Goal: Task Accomplishment & Management: Manage account settings

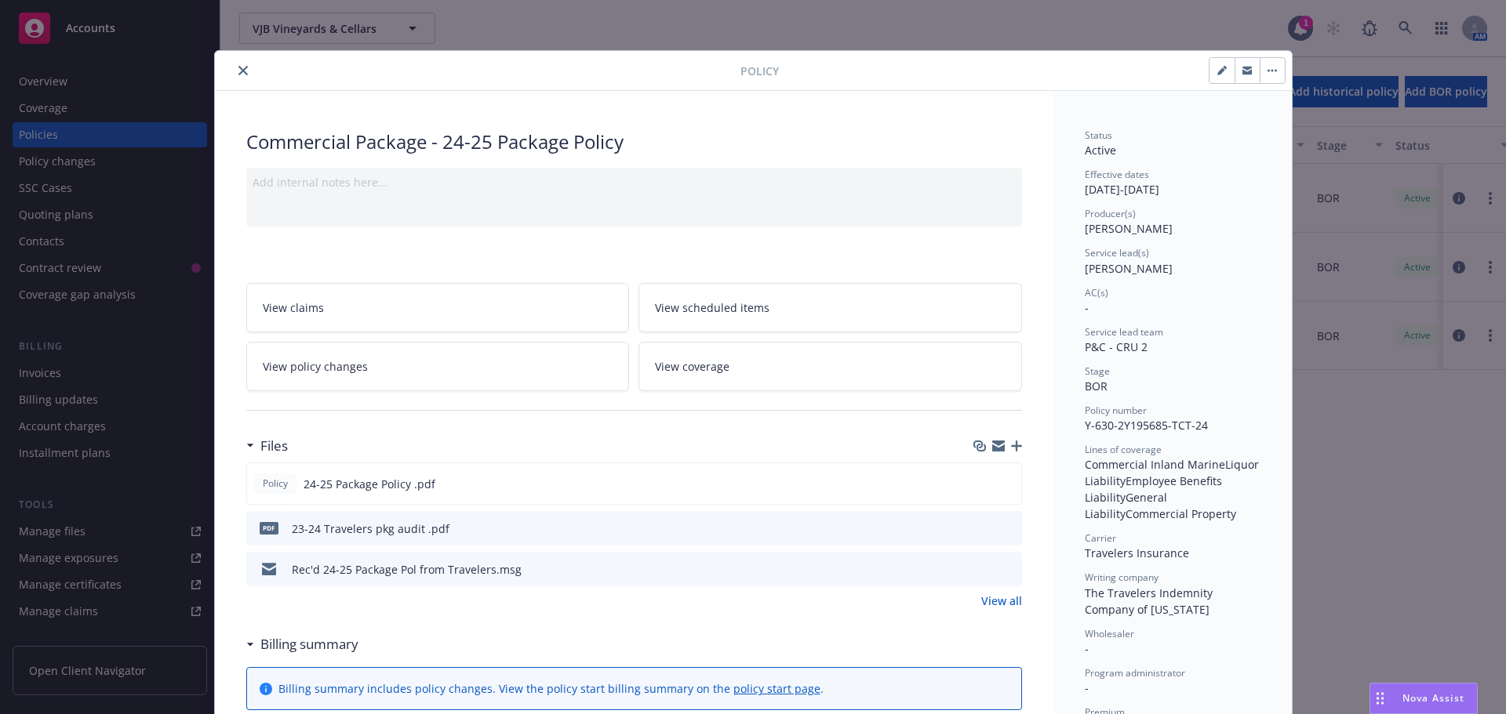
click at [238, 71] on icon "close" at bounding box center [242, 70] width 9 height 9
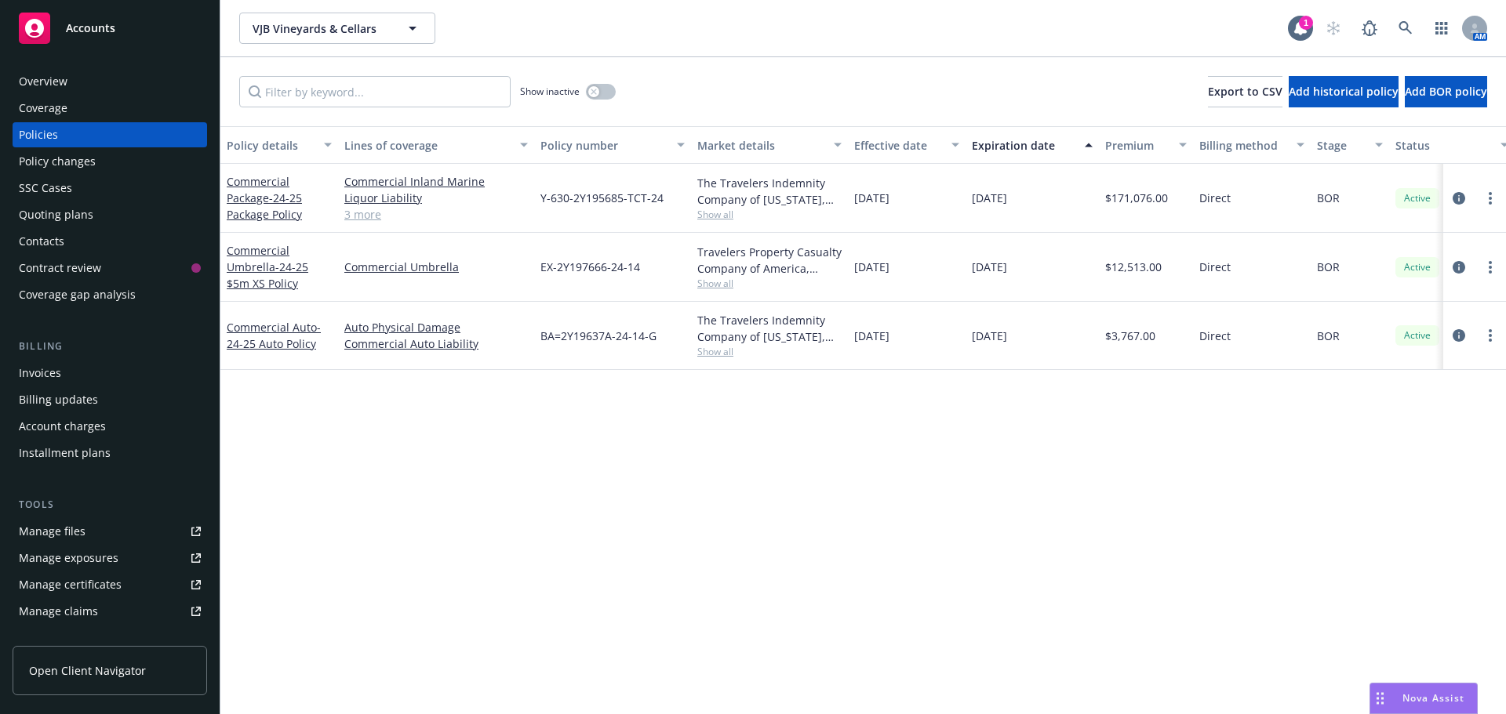
click at [94, 19] on div "Accounts" at bounding box center [110, 28] width 182 height 31
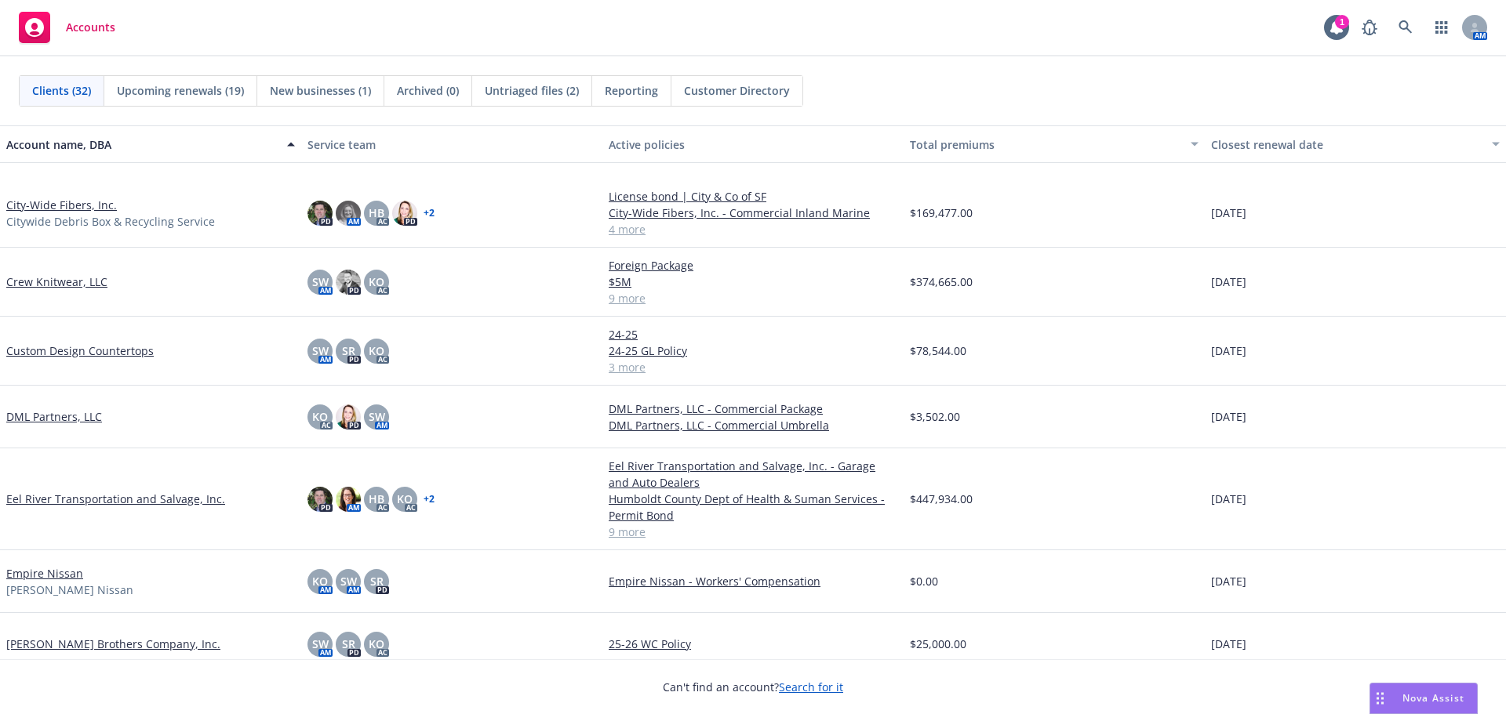
scroll to position [784, 0]
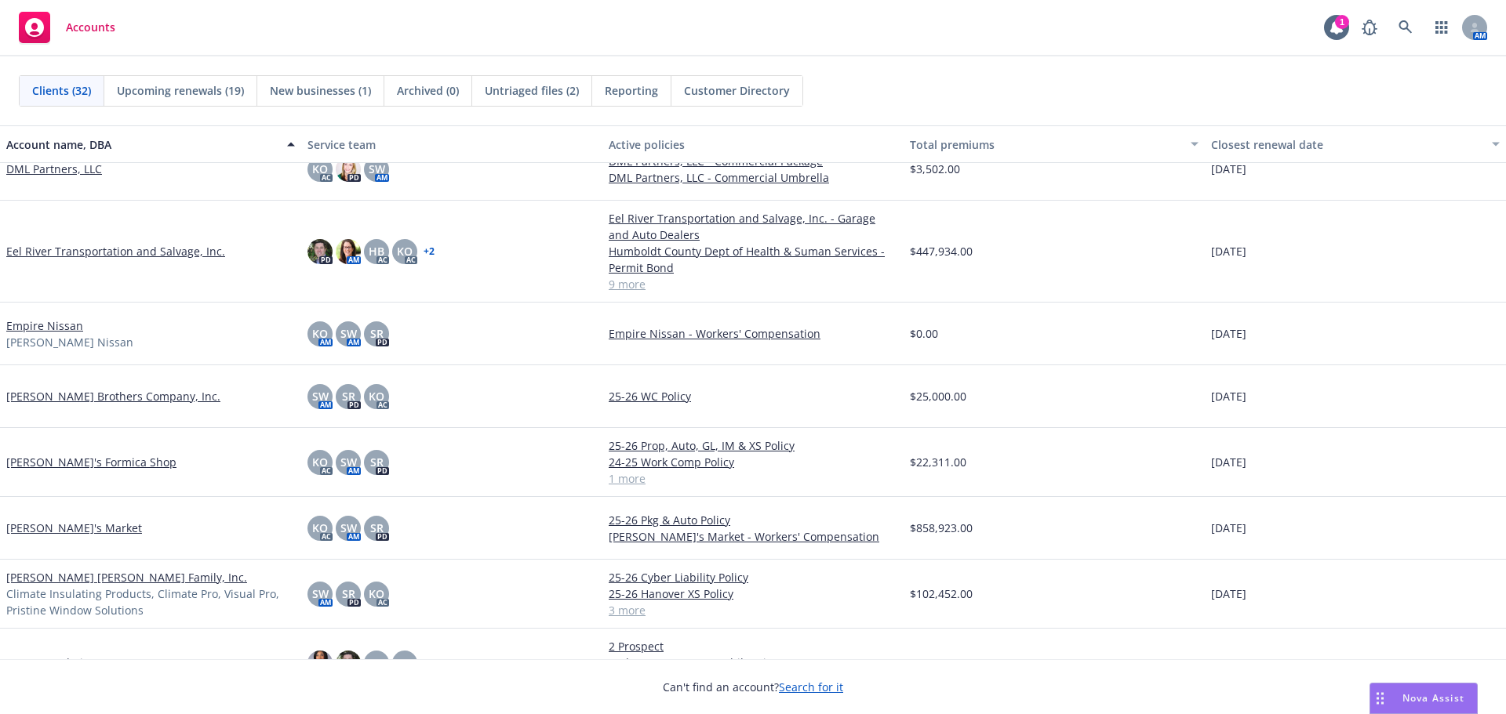
click at [75, 580] on link "[PERSON_NAME] [PERSON_NAME] Family, Inc." at bounding box center [126, 577] width 241 height 16
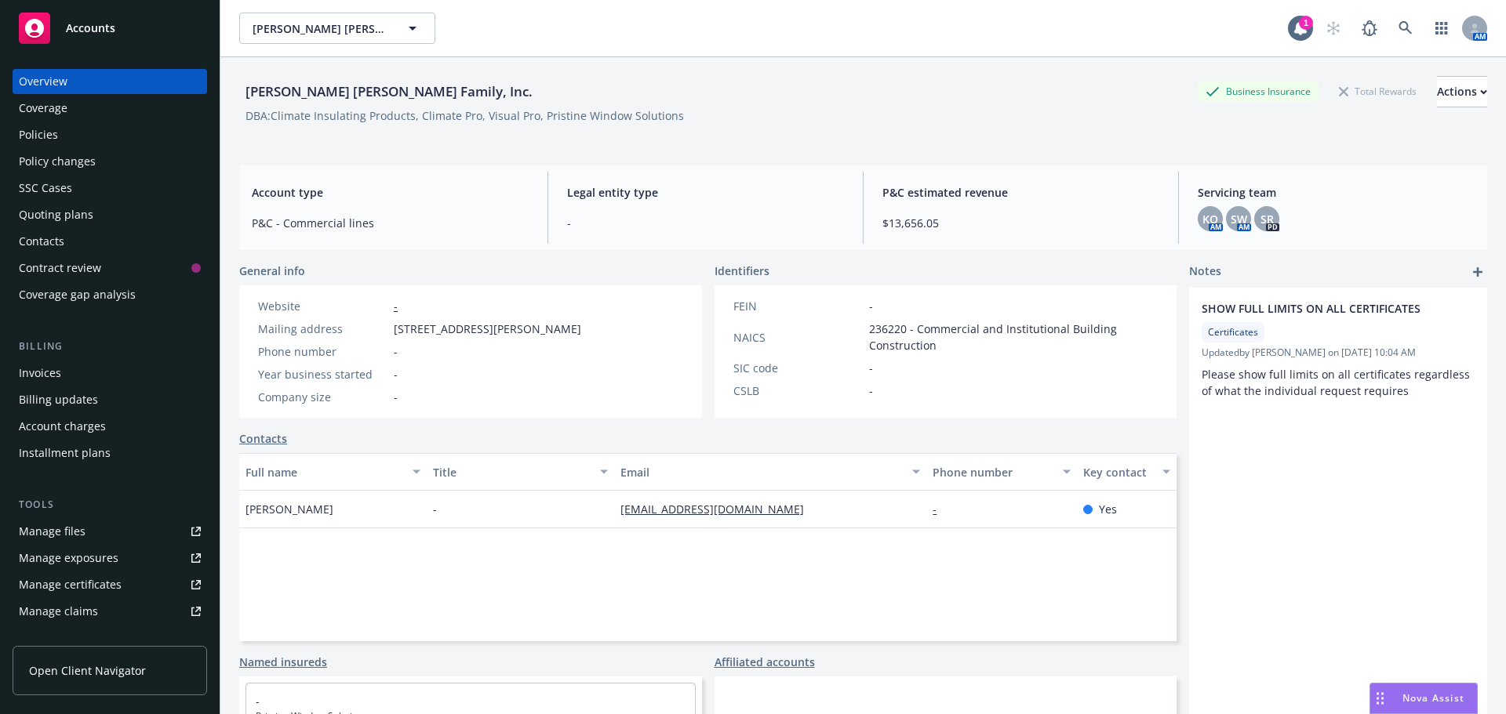
click at [97, 136] on div "Policies" at bounding box center [110, 134] width 182 height 25
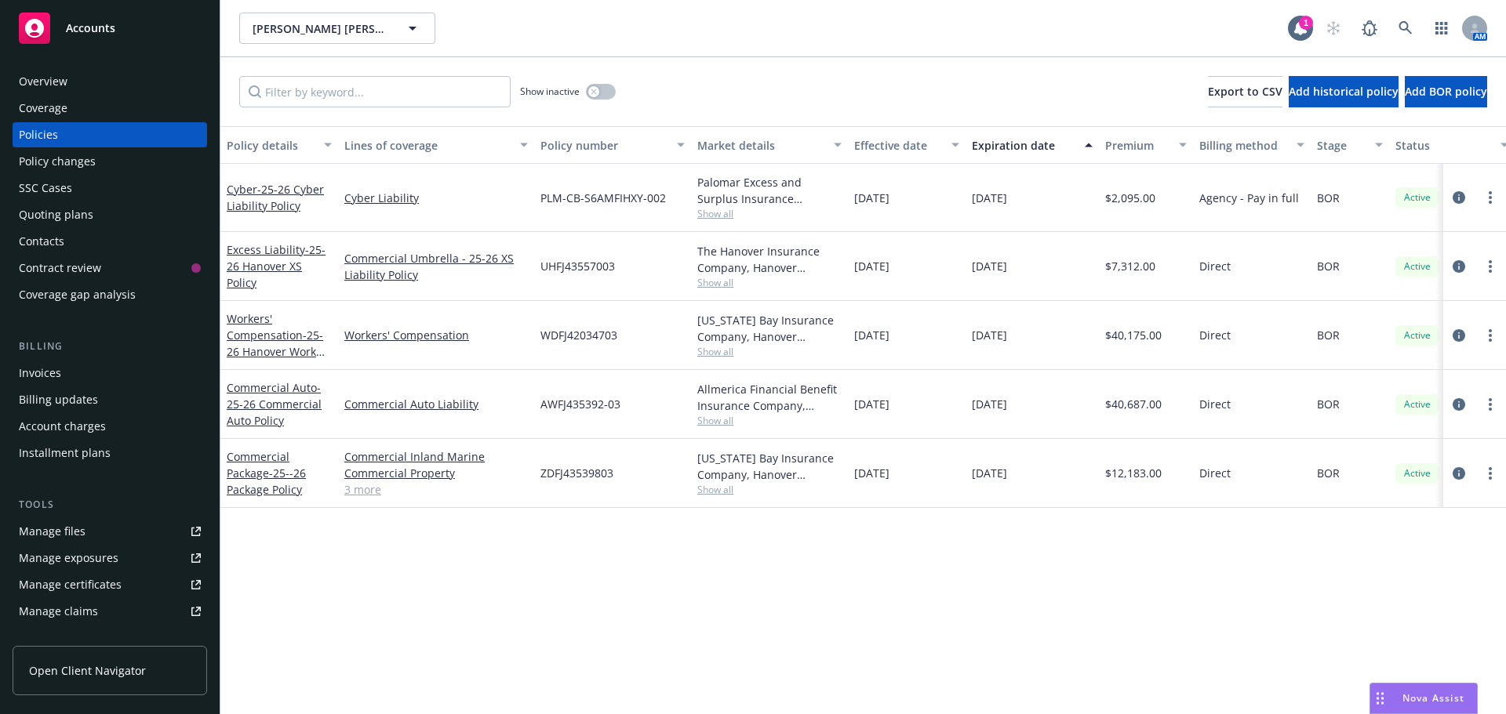
click at [122, 27] on div "Accounts" at bounding box center [110, 28] width 182 height 31
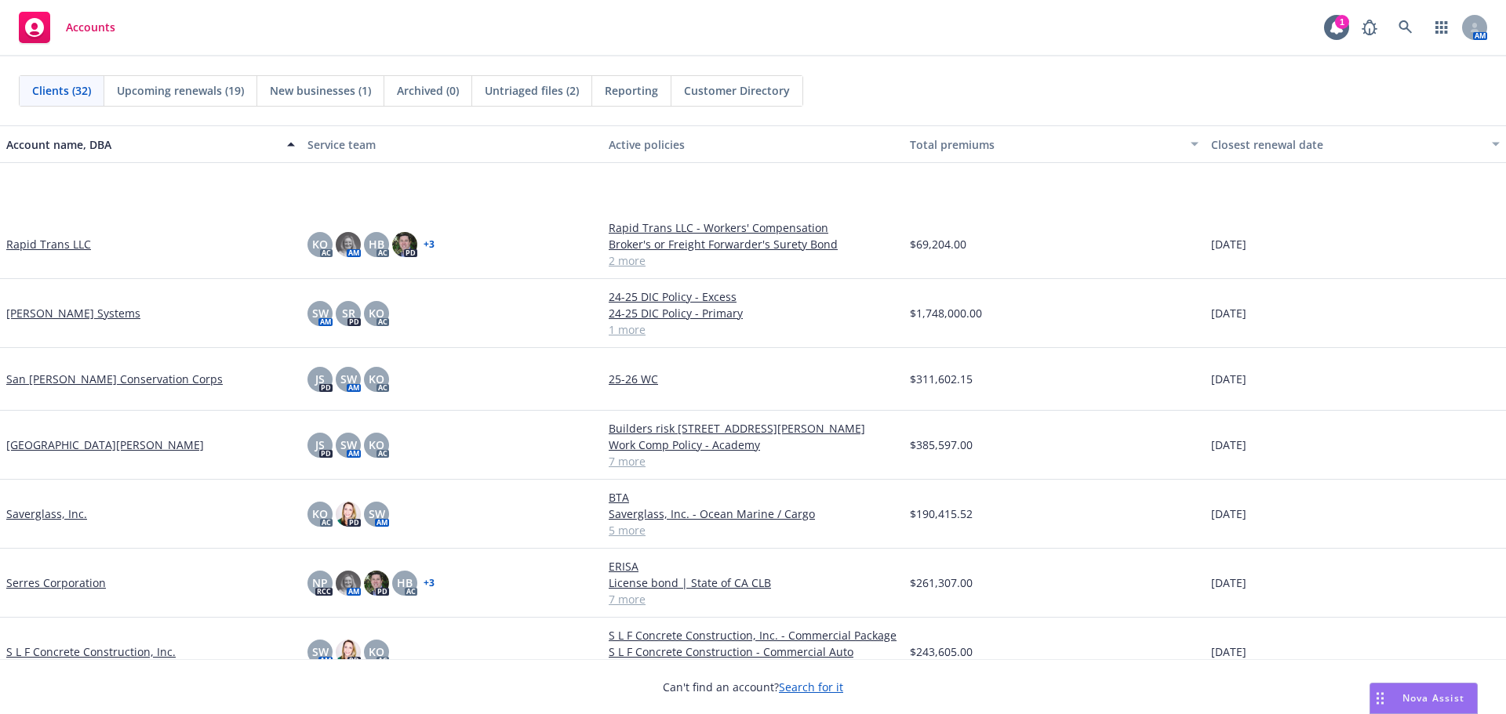
scroll to position [1511, 0]
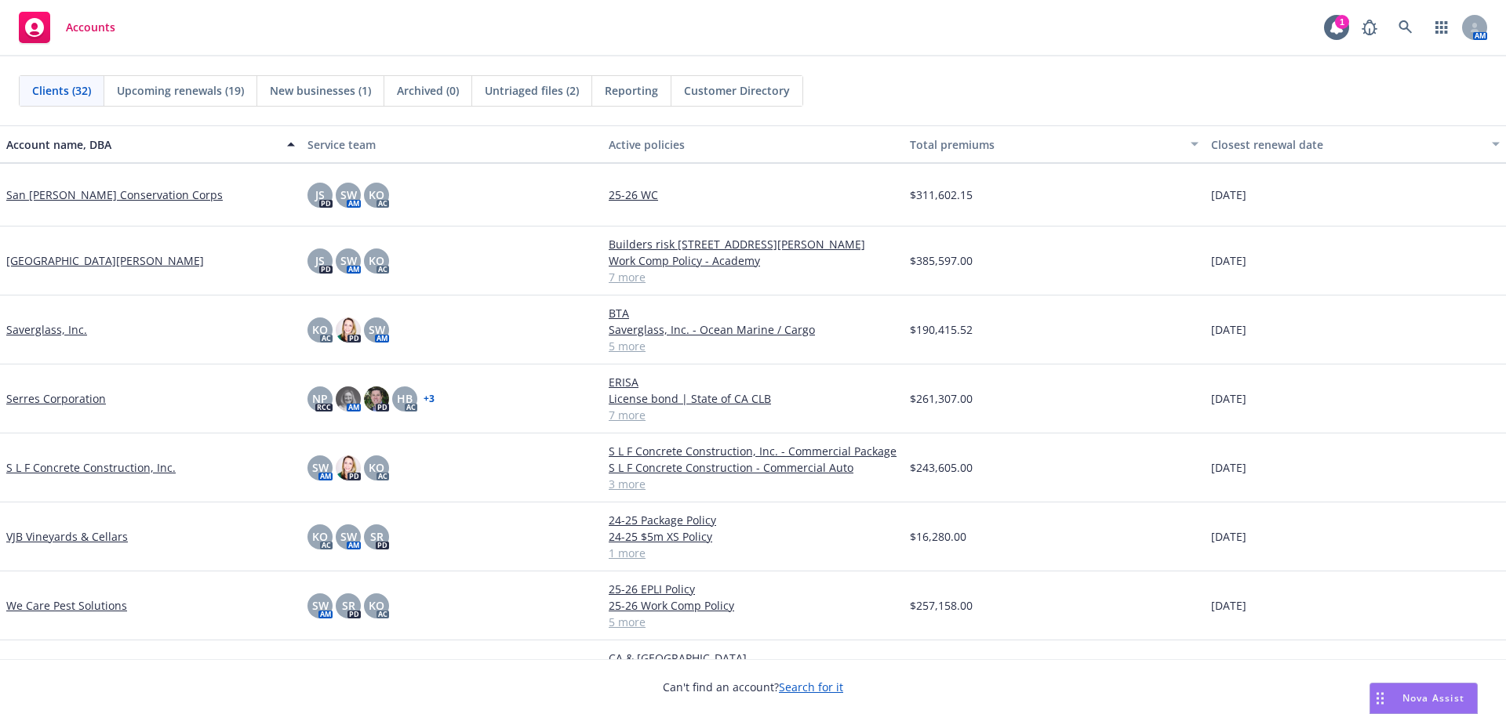
click at [93, 546] on div "VJB Vineyards & Cellars" at bounding box center [150, 537] width 301 height 69
click at [96, 537] on link "VJB Vineyards & Cellars" at bounding box center [67, 537] width 122 height 16
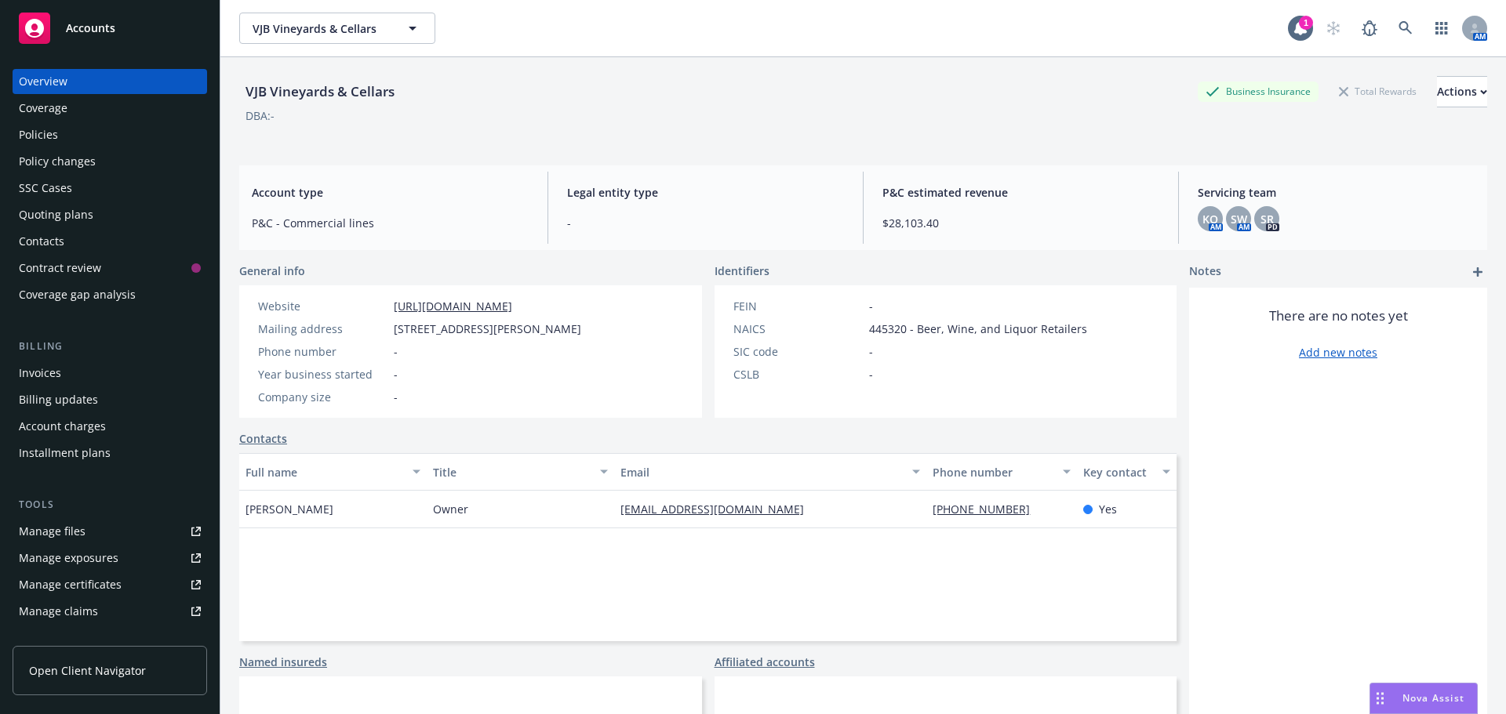
click at [49, 139] on div "Policies" at bounding box center [38, 134] width 39 height 25
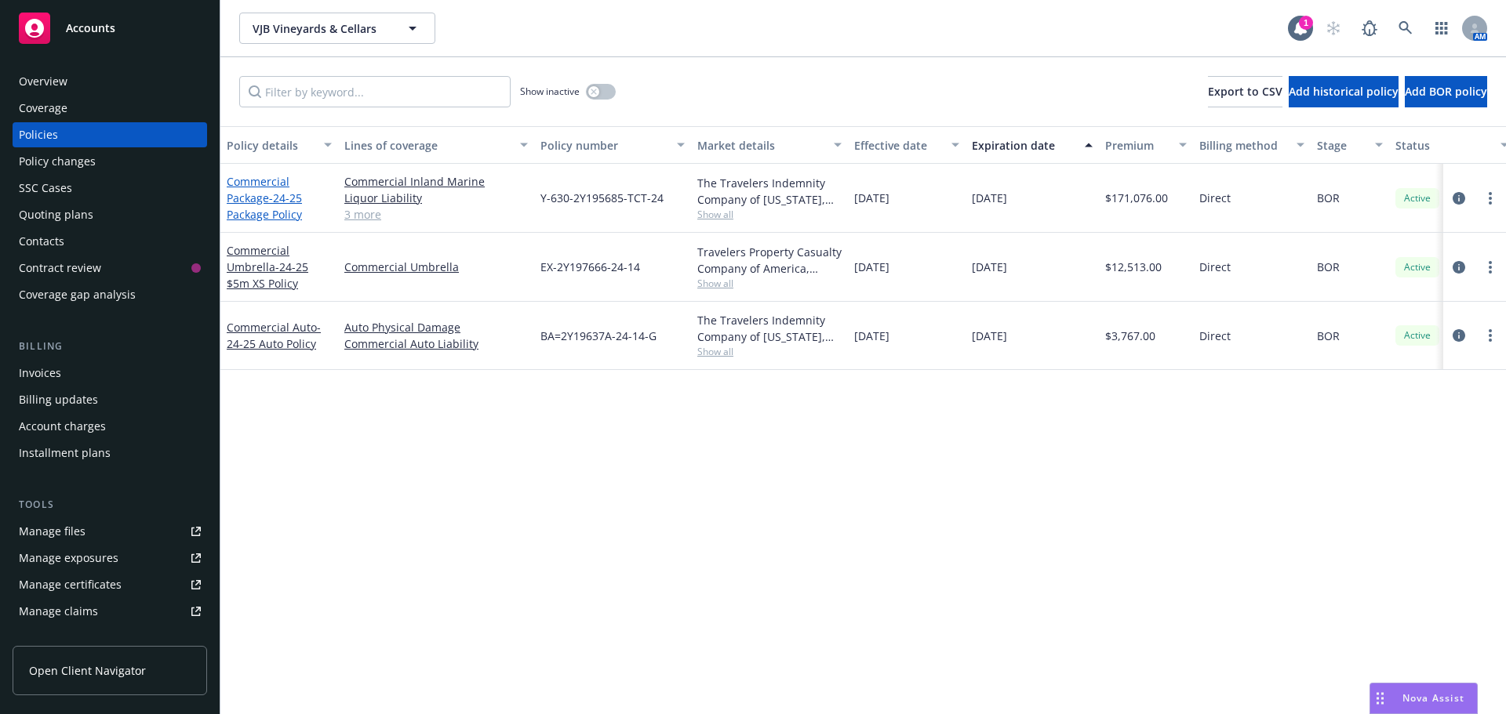
click at [235, 196] on link "Commercial Package - 24-25 Package Policy" at bounding box center [264, 198] width 75 height 48
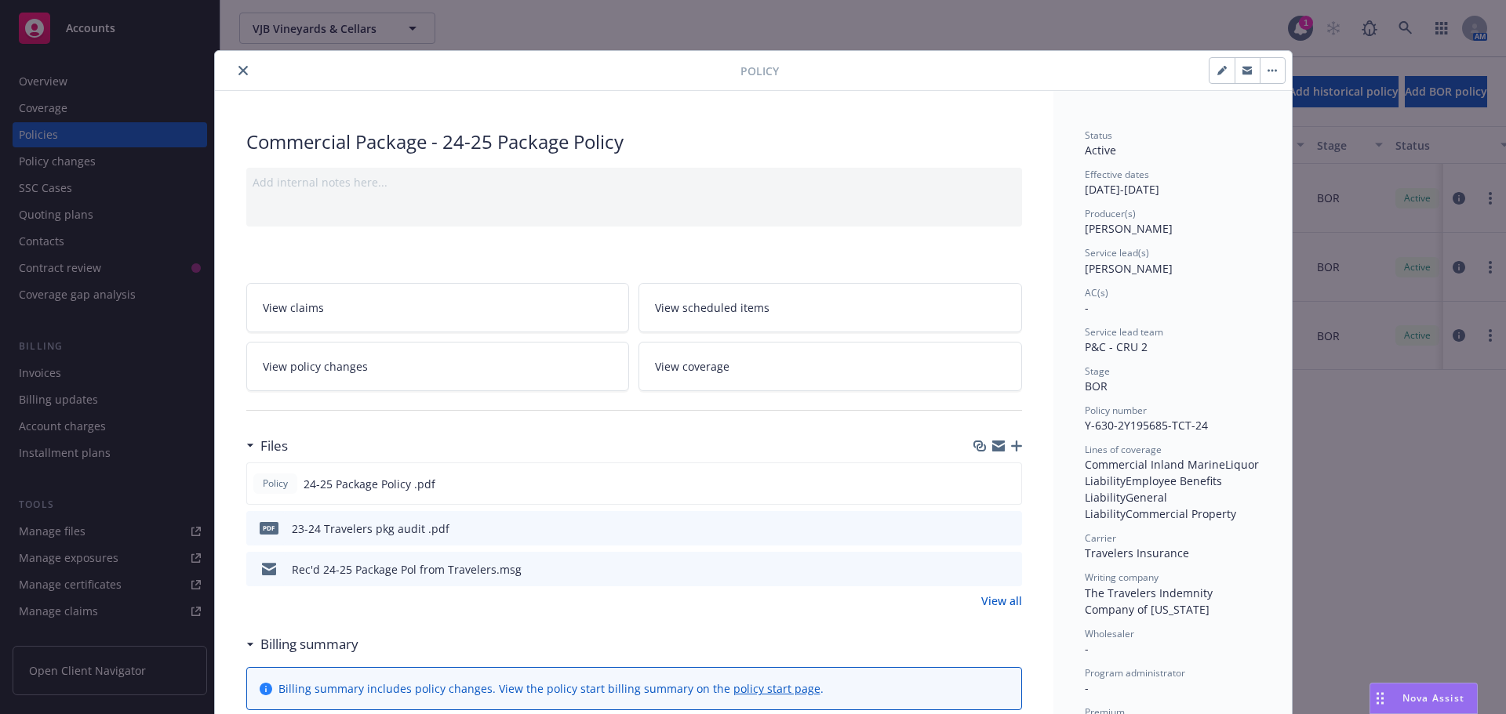
scroll to position [47, 0]
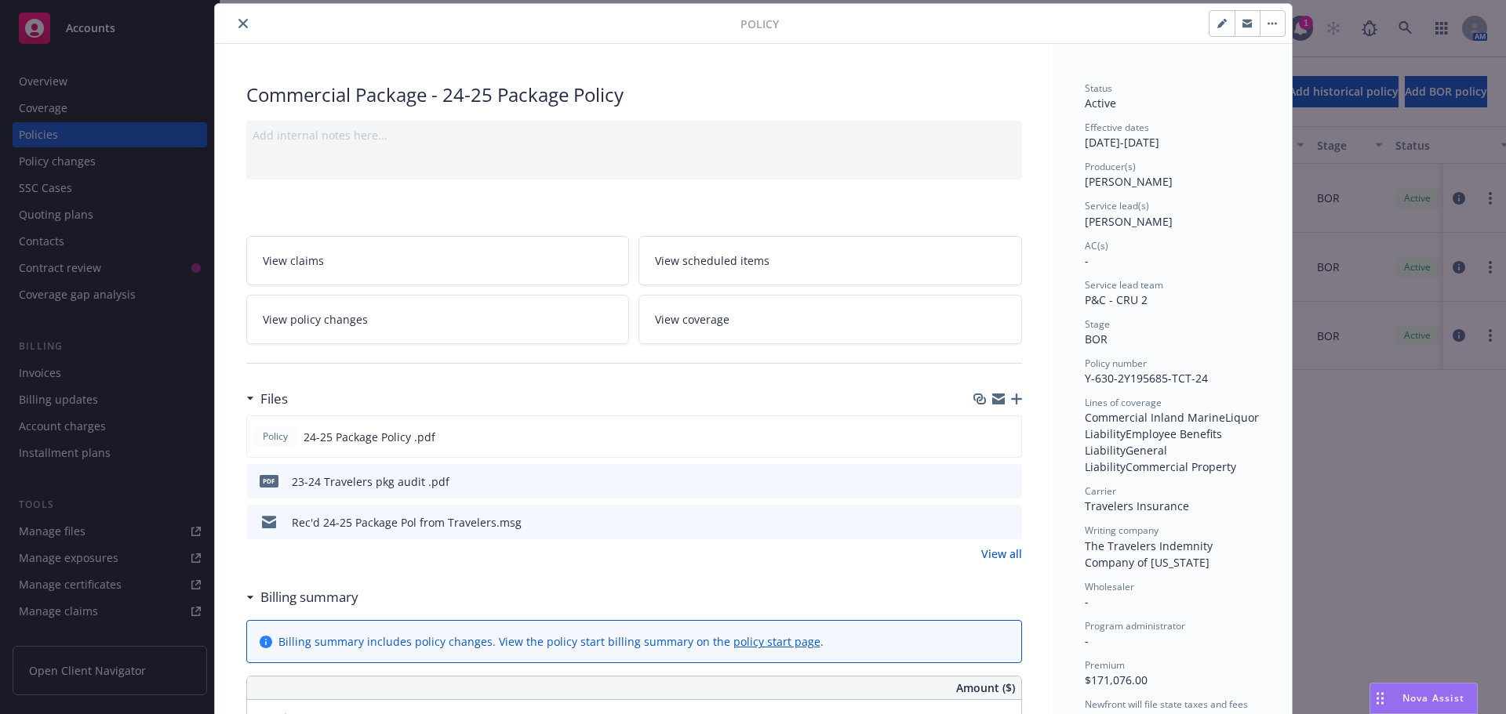
click at [1011, 401] on icon "button" at bounding box center [1016, 399] width 11 height 11
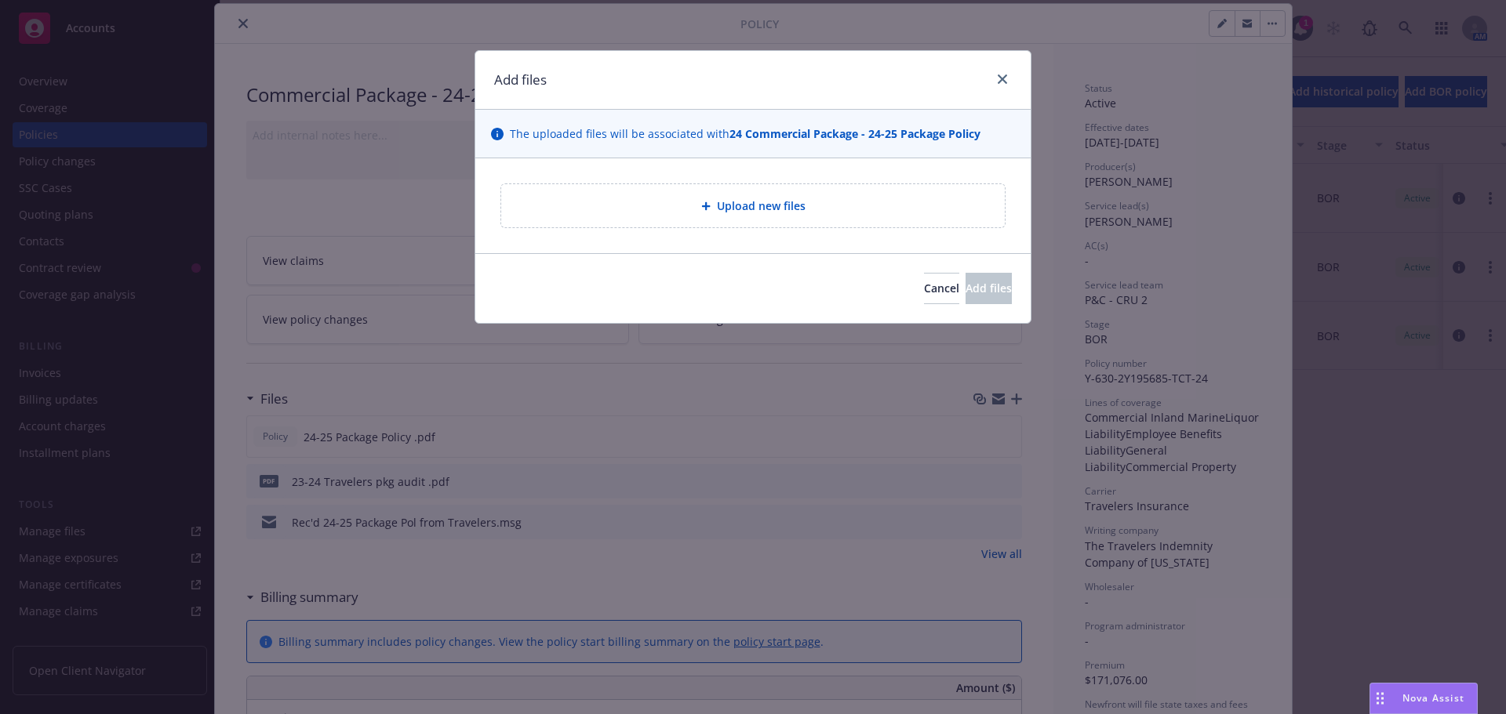
type textarea "x"
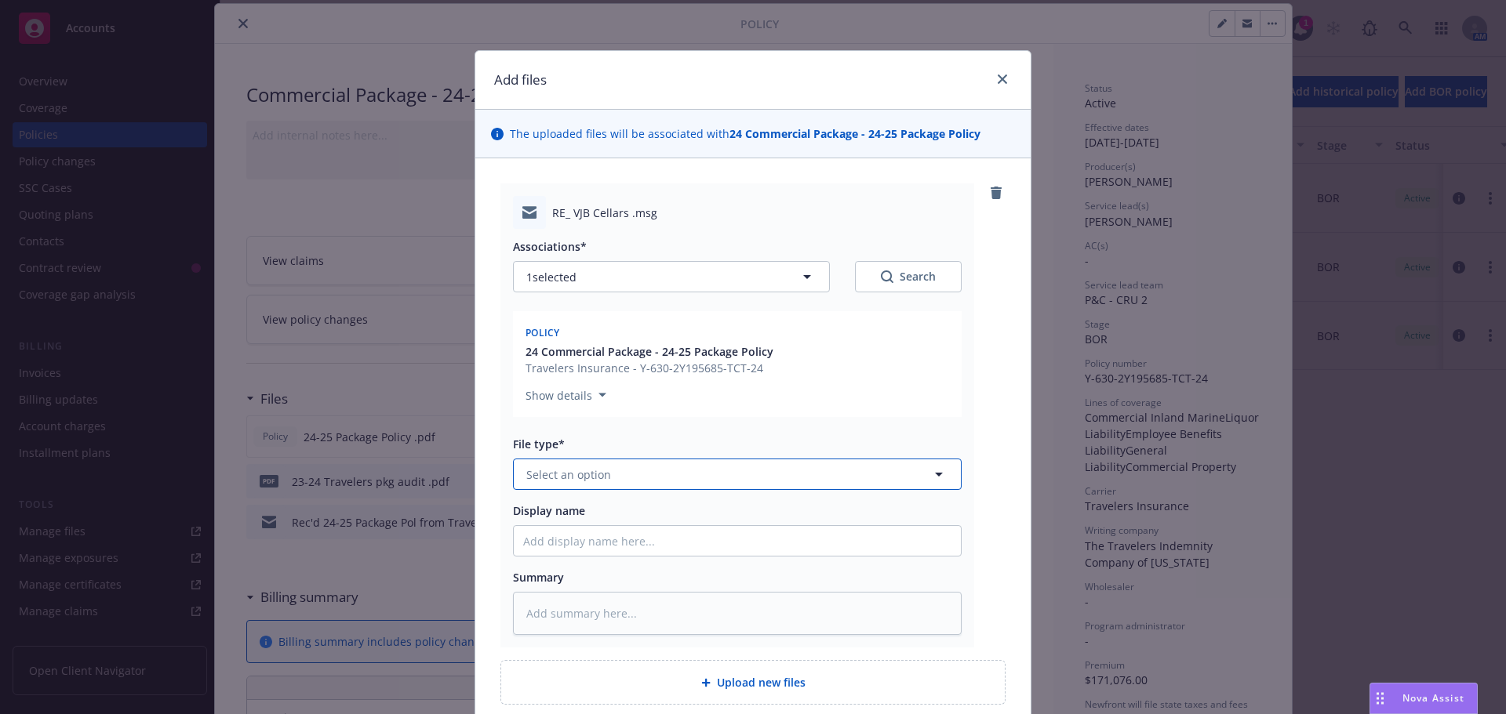
click at [628, 475] on button "Select an option" at bounding box center [737, 474] width 449 height 31
type input "emai"
click at [620, 514] on div "Email" at bounding box center [737, 518] width 428 height 23
click at [575, 548] on input "Display name" at bounding box center [737, 541] width 447 height 30
drag, startPoint x: 978, startPoint y: 84, endPoint x: 1002, endPoint y: 83, distance: 24.3
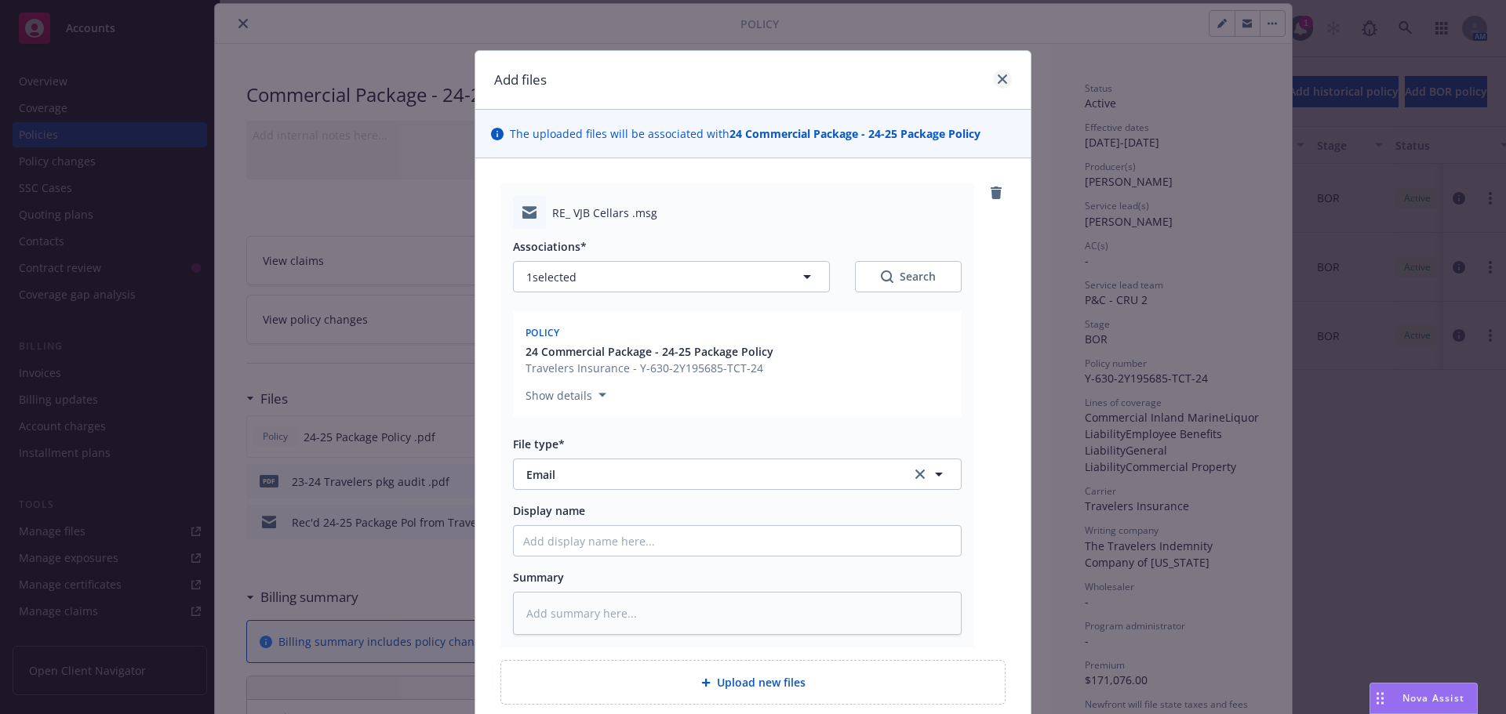
click at [977, 84] on div "Add files" at bounding box center [752, 80] width 555 height 59
click at [1002, 83] on link "close" at bounding box center [1002, 79] width 19 height 19
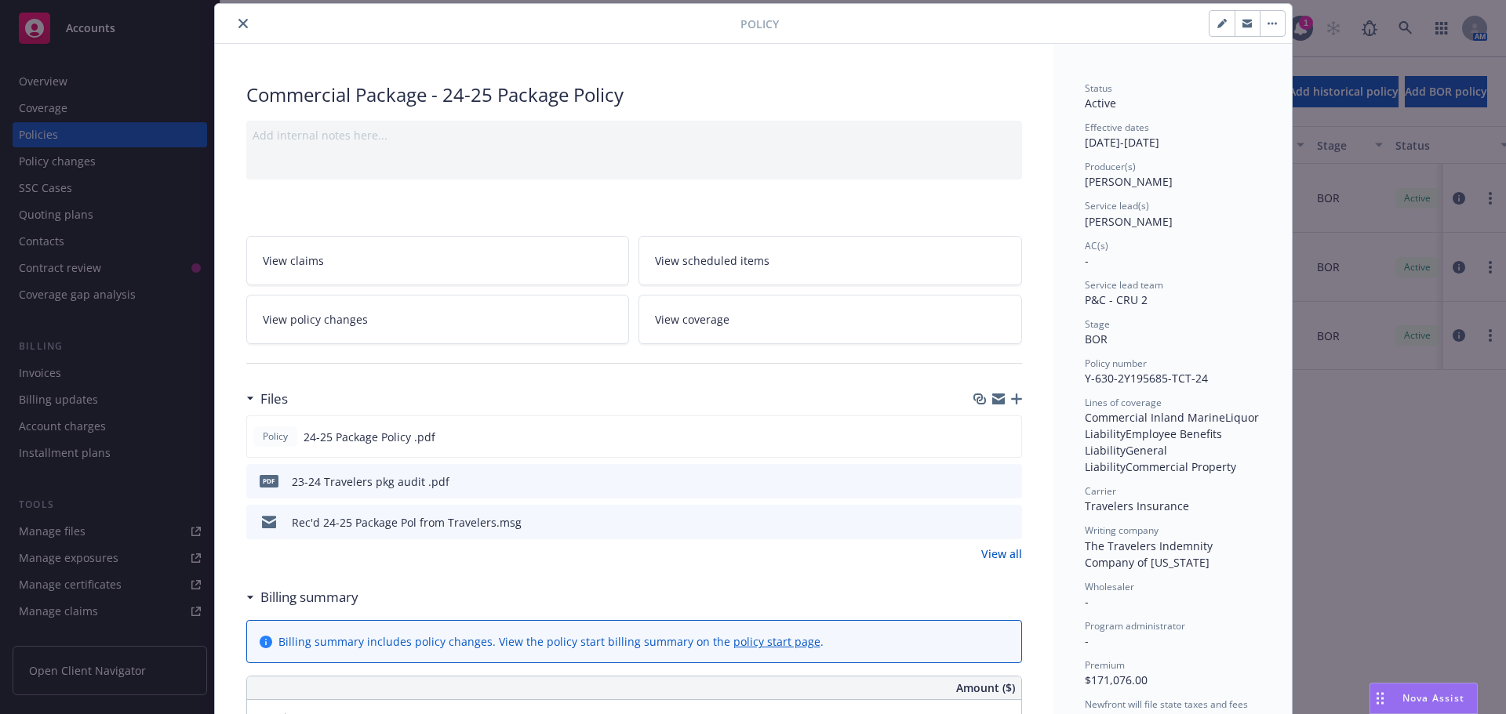
click at [244, 17] on button "close" at bounding box center [243, 23] width 19 height 19
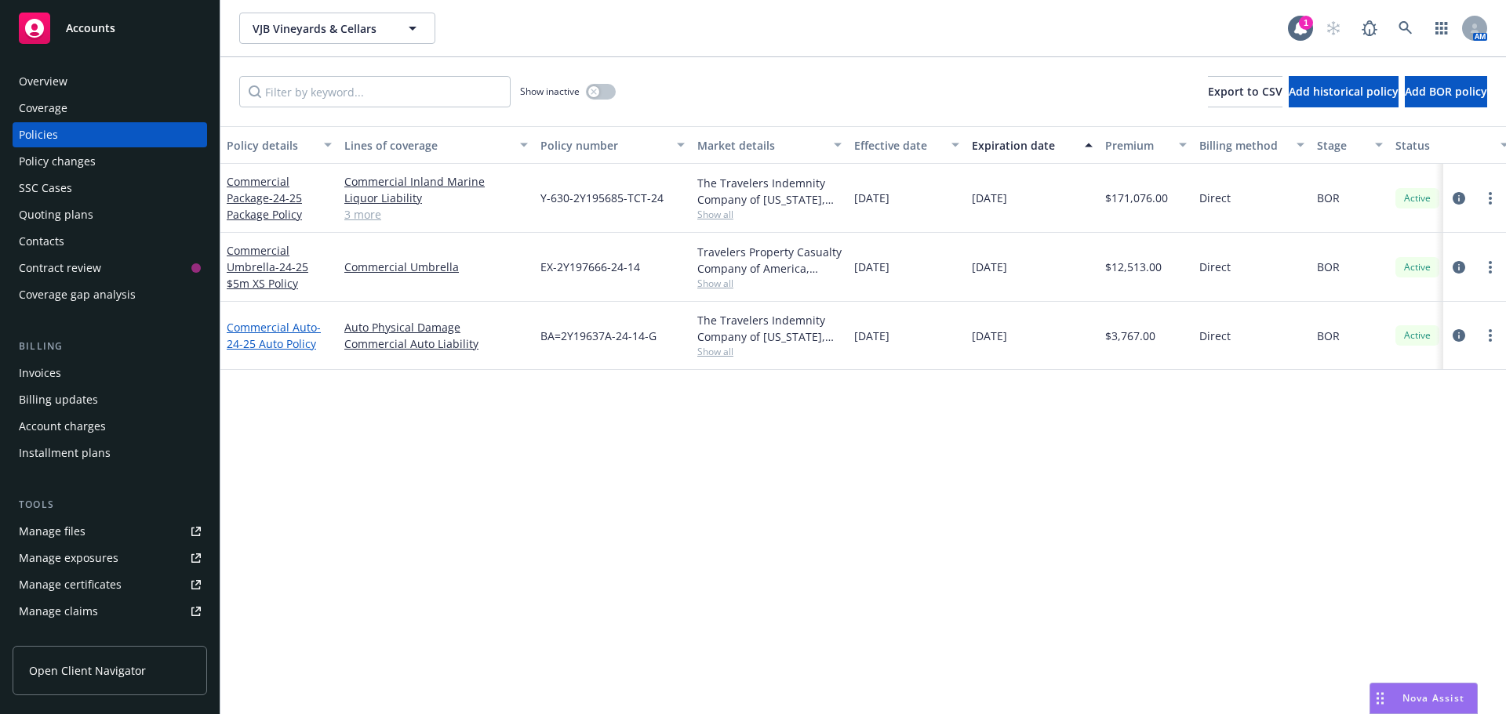
click at [249, 326] on link "Commercial Auto - 24-25 Auto Policy" at bounding box center [274, 335] width 94 height 31
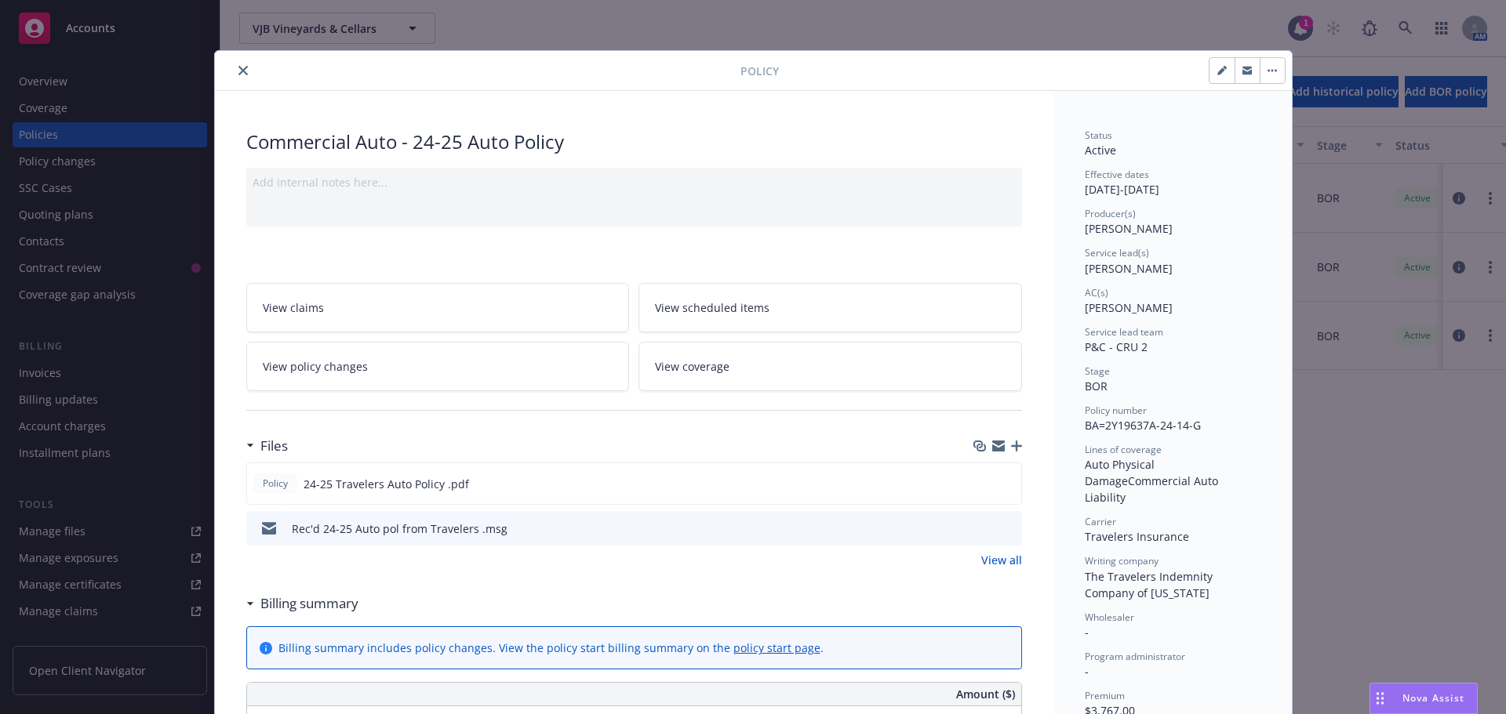
click at [1012, 444] on icon "button" at bounding box center [1016, 446] width 11 height 11
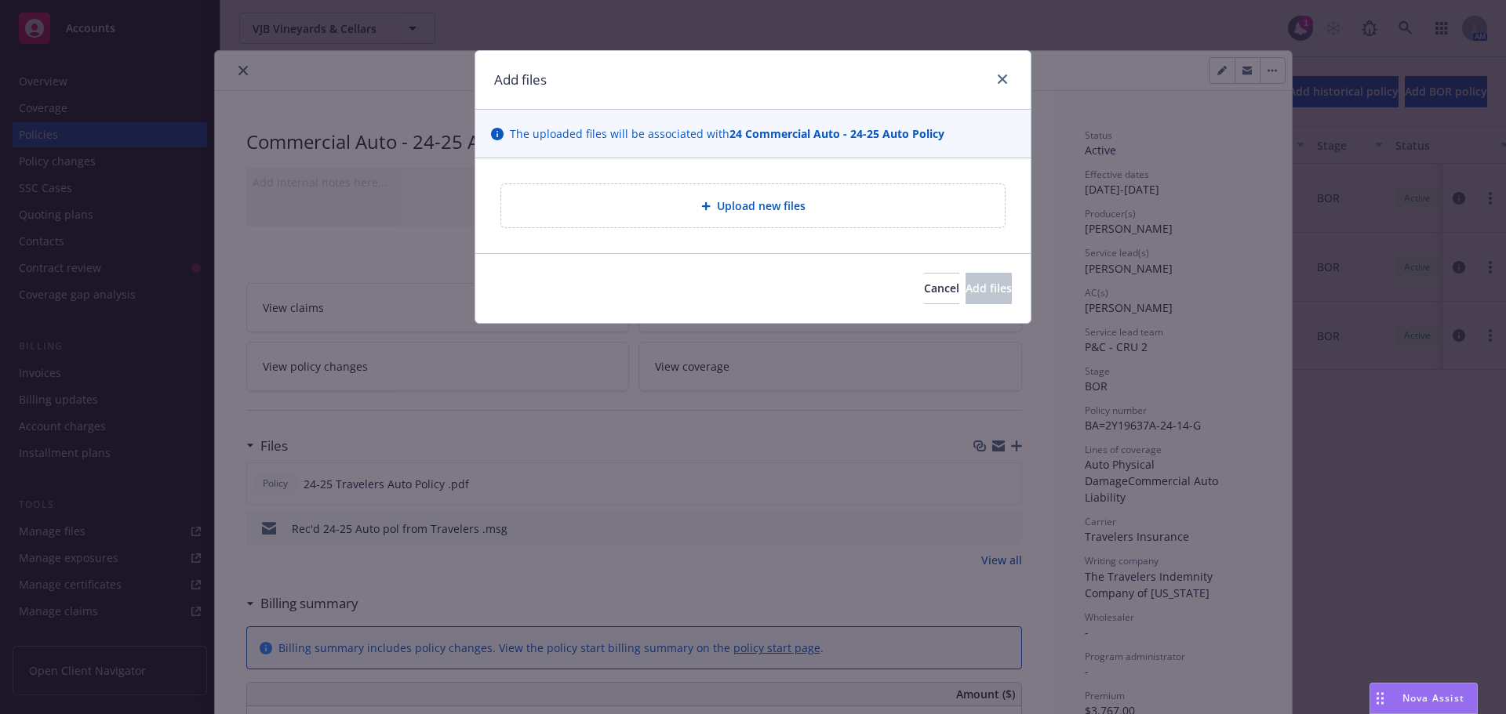
type textarea "x"
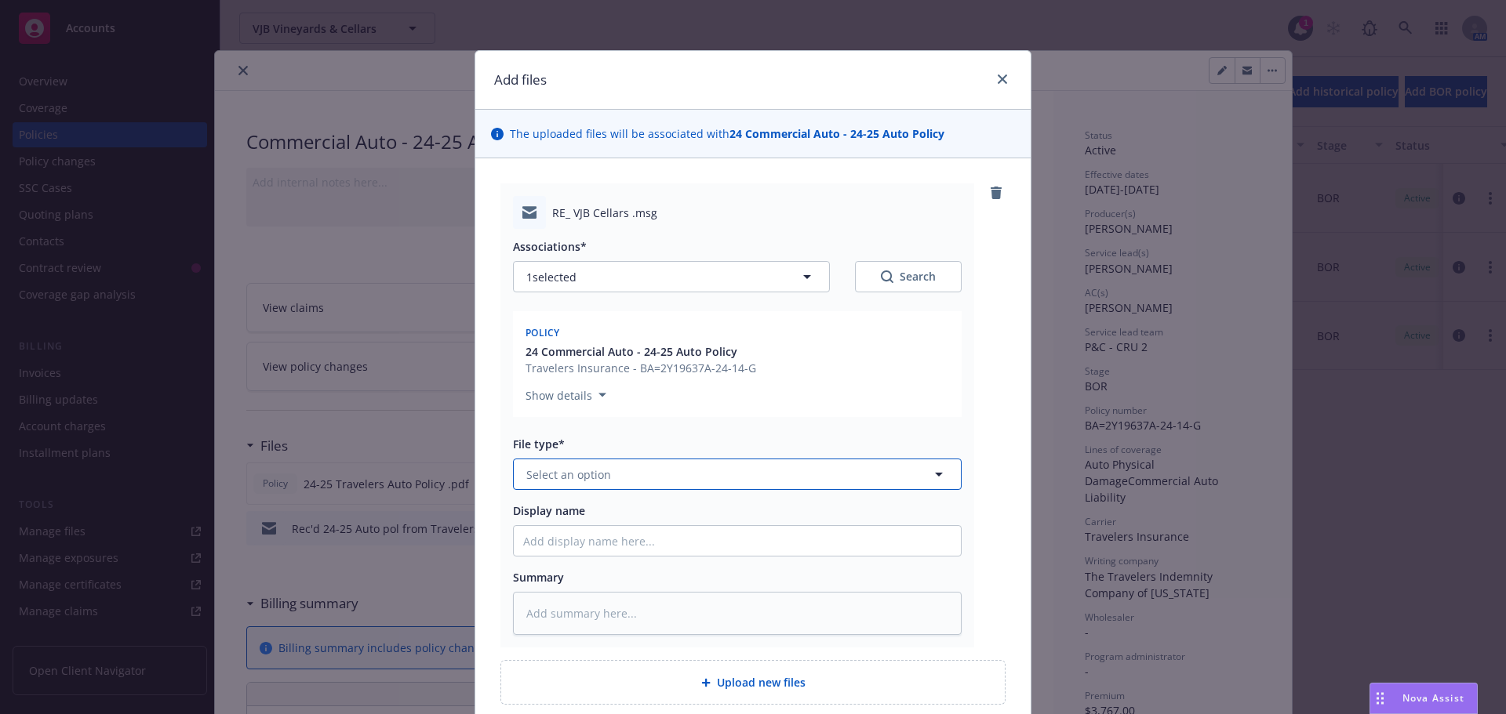
click at [526, 479] on span "Select an option" at bounding box center [568, 475] width 85 height 16
type input "ema"
click at [551, 518] on span "Email" at bounding box center [543, 518] width 29 height 16
click at [540, 542] on input "Display name" at bounding box center [737, 541] width 447 height 30
type textarea "x"
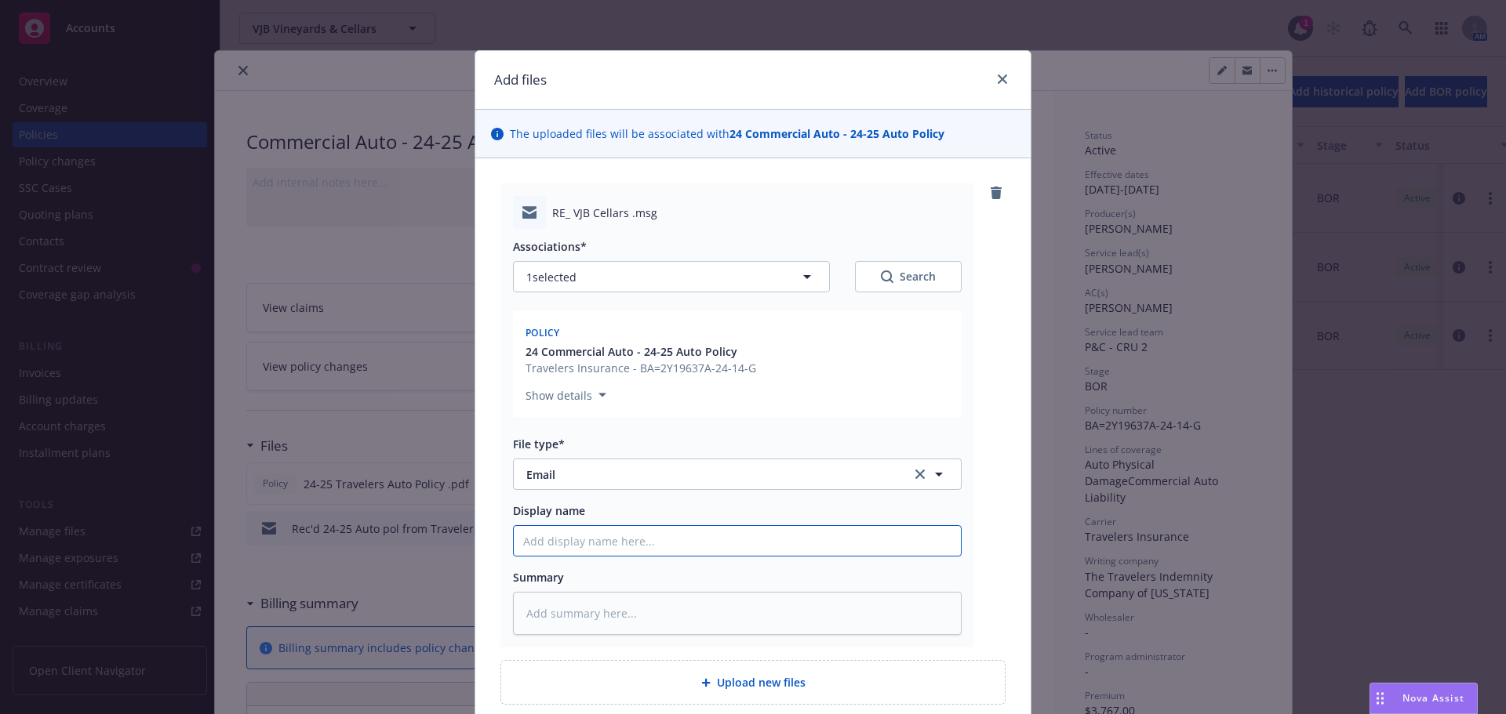
type input "E"
type textarea "x"
type input "EM"
type textarea "x"
type input "EML"
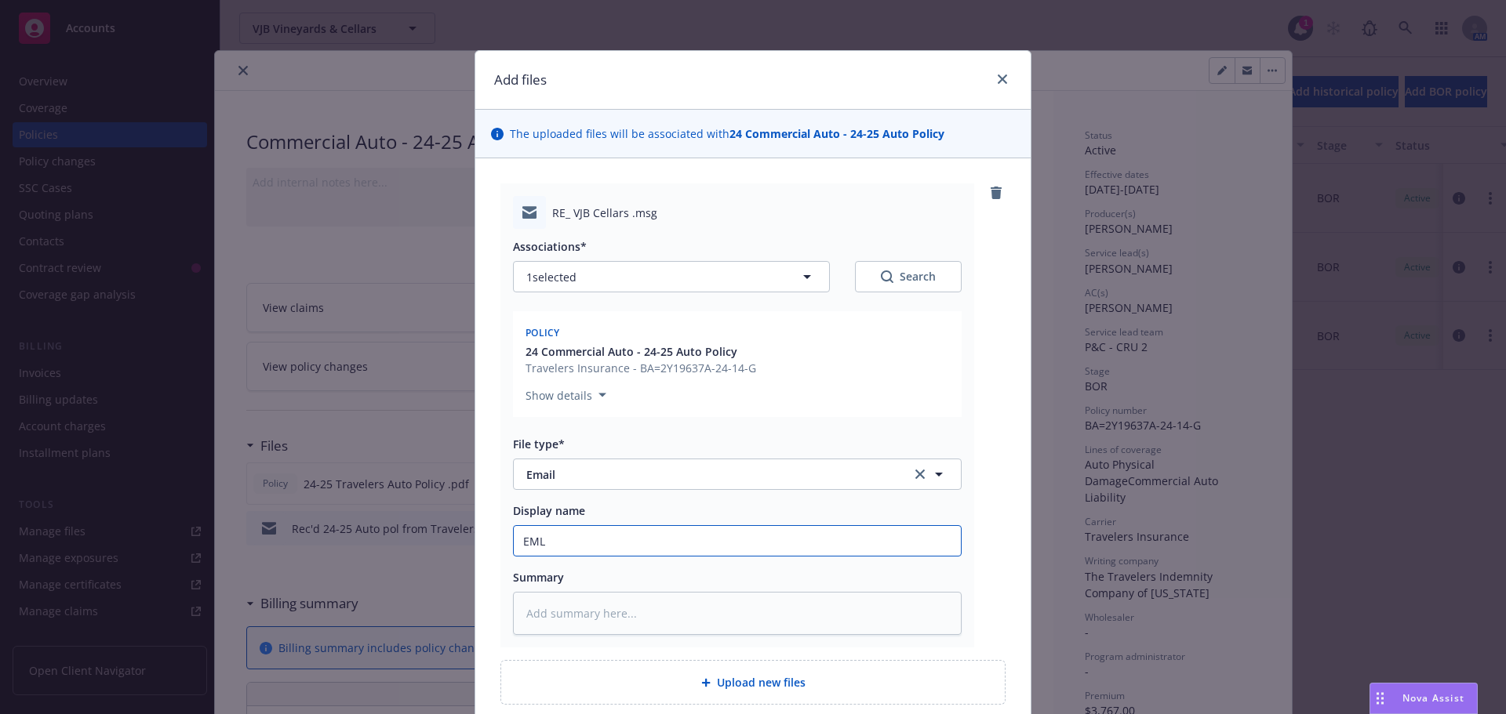
type textarea "x"
type input "EMLD"
type textarea "x"
type input "EMLD"
type textarea "x"
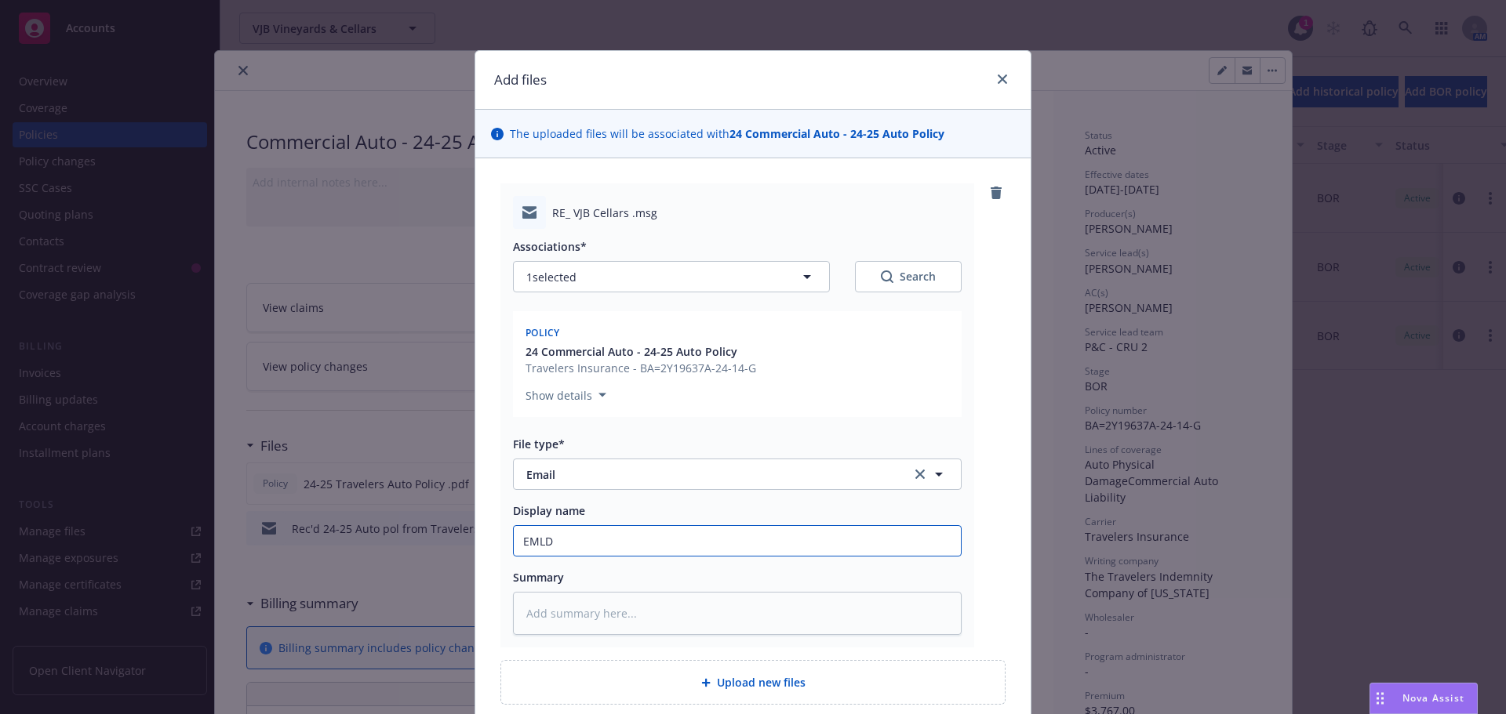
type input "EMLD 2"
type textarea "x"
type input "EMLD 24"
type textarea "x"
type input "EMLD 24-"
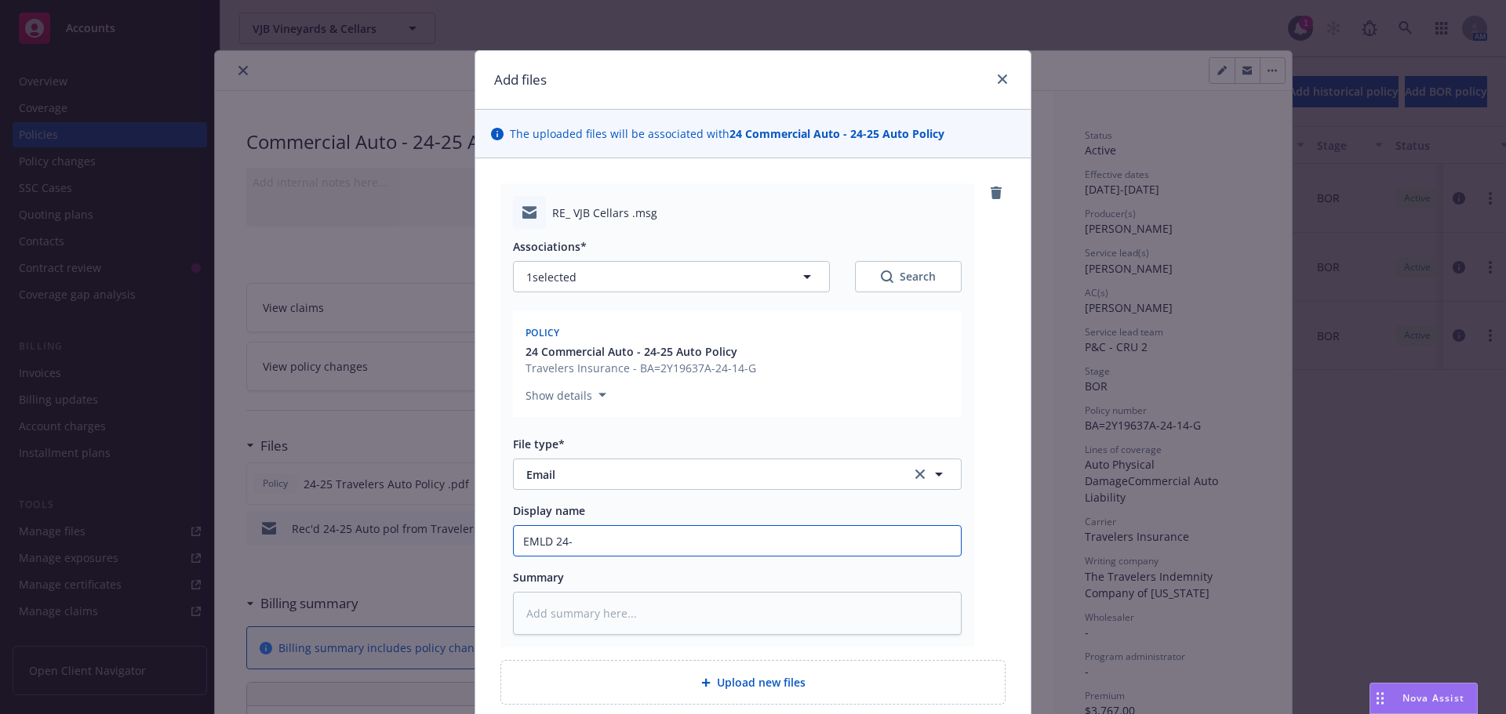
type textarea "x"
type input "EMLD 24-2"
type textarea "x"
type input "EMLD 24-25"
type textarea "x"
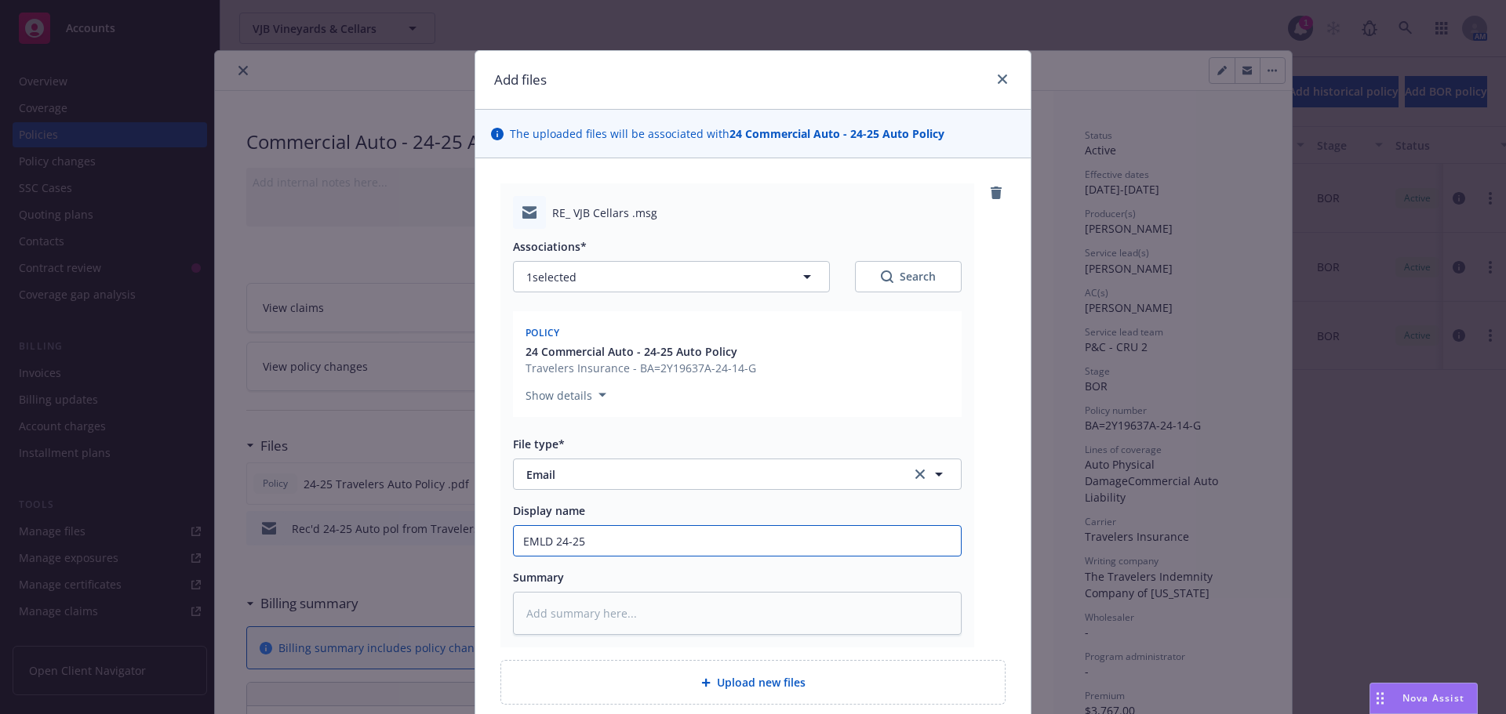
type input "EMLD 24-25"
type textarea "x"
type input "EMLD 24-25 A"
type textarea "x"
type input "EMLD 24-25 Au"
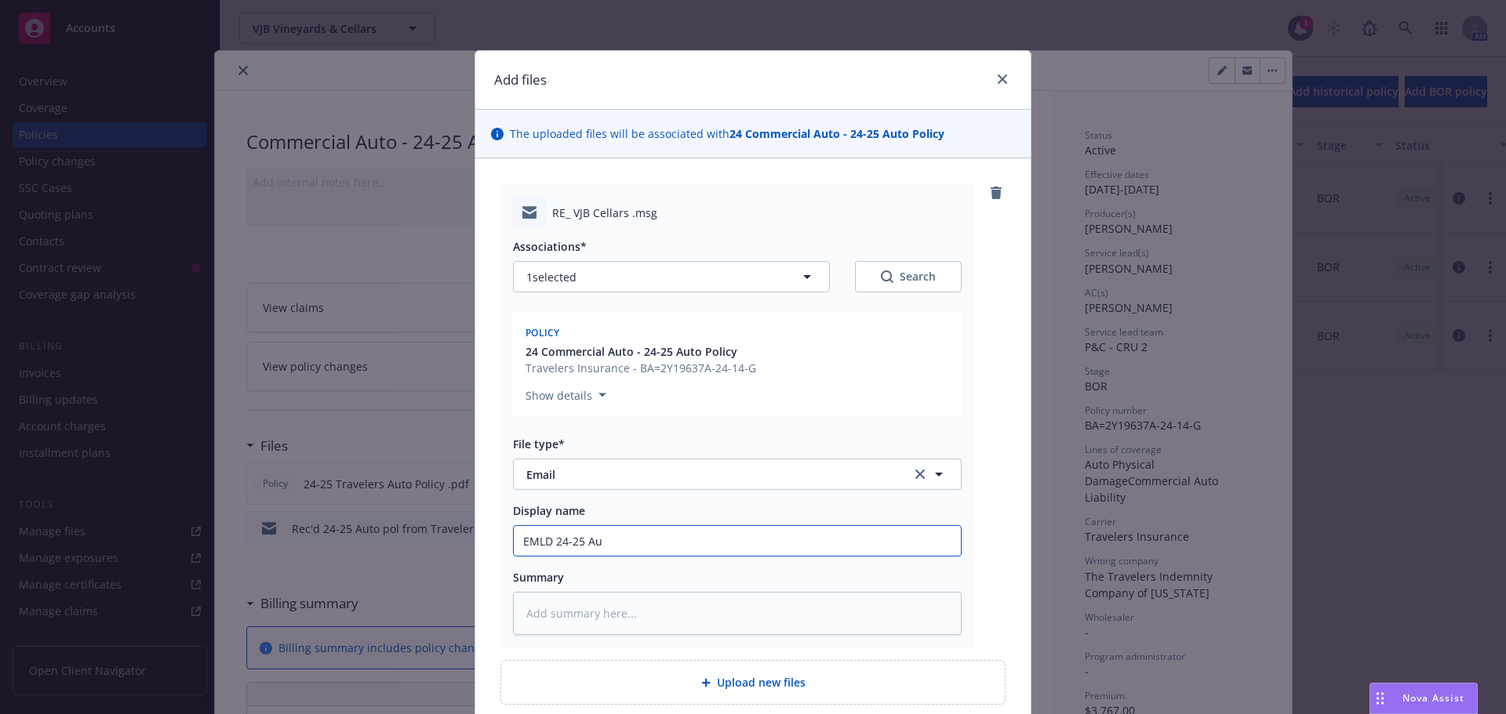
type textarea "x"
type input "EMLD 24-25 Aut"
type textarea "x"
type input "EMLD 24-25 Auto"
type textarea "x"
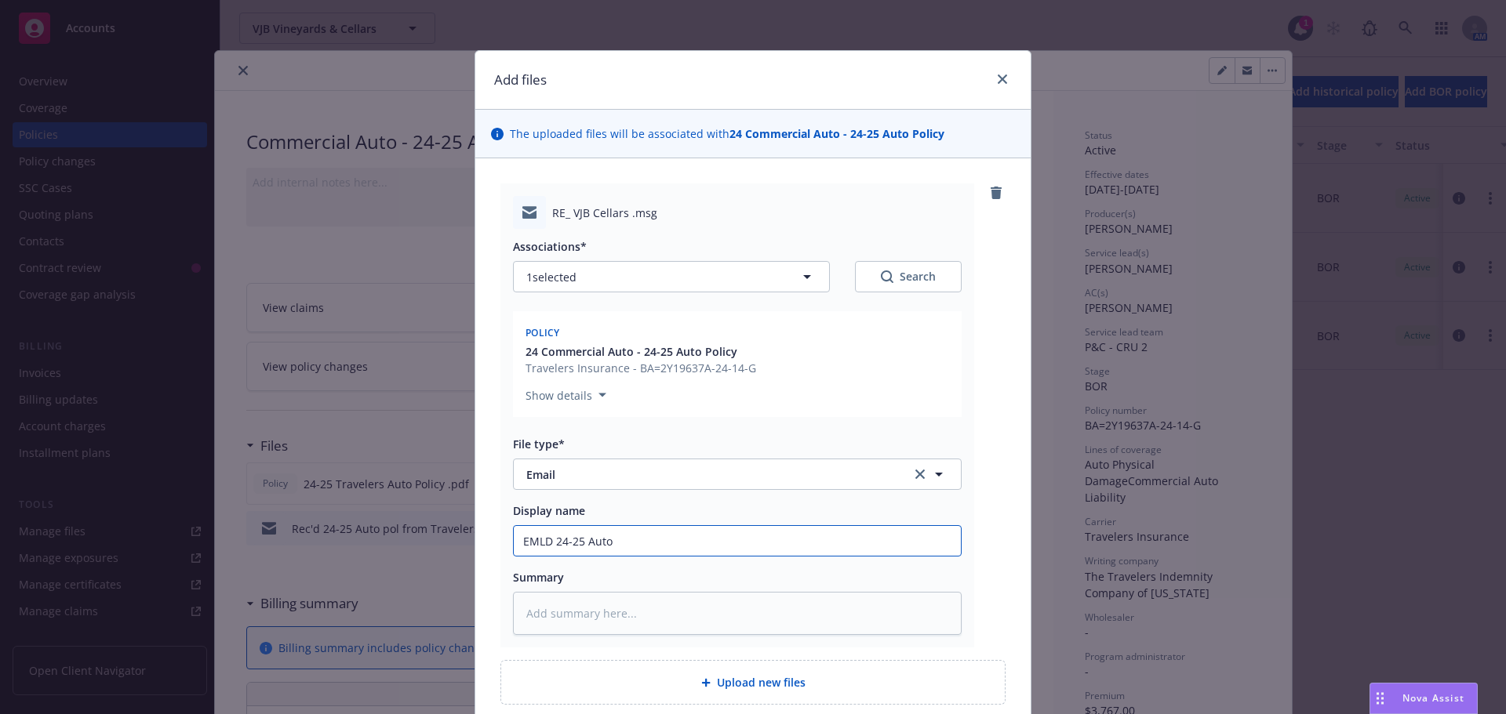
type input "EMLD 24-25 Auto"
type textarea "x"
type input "EMLD 24-25 Auto p"
type textarea "x"
type input "EMLD 24-25 Auto po"
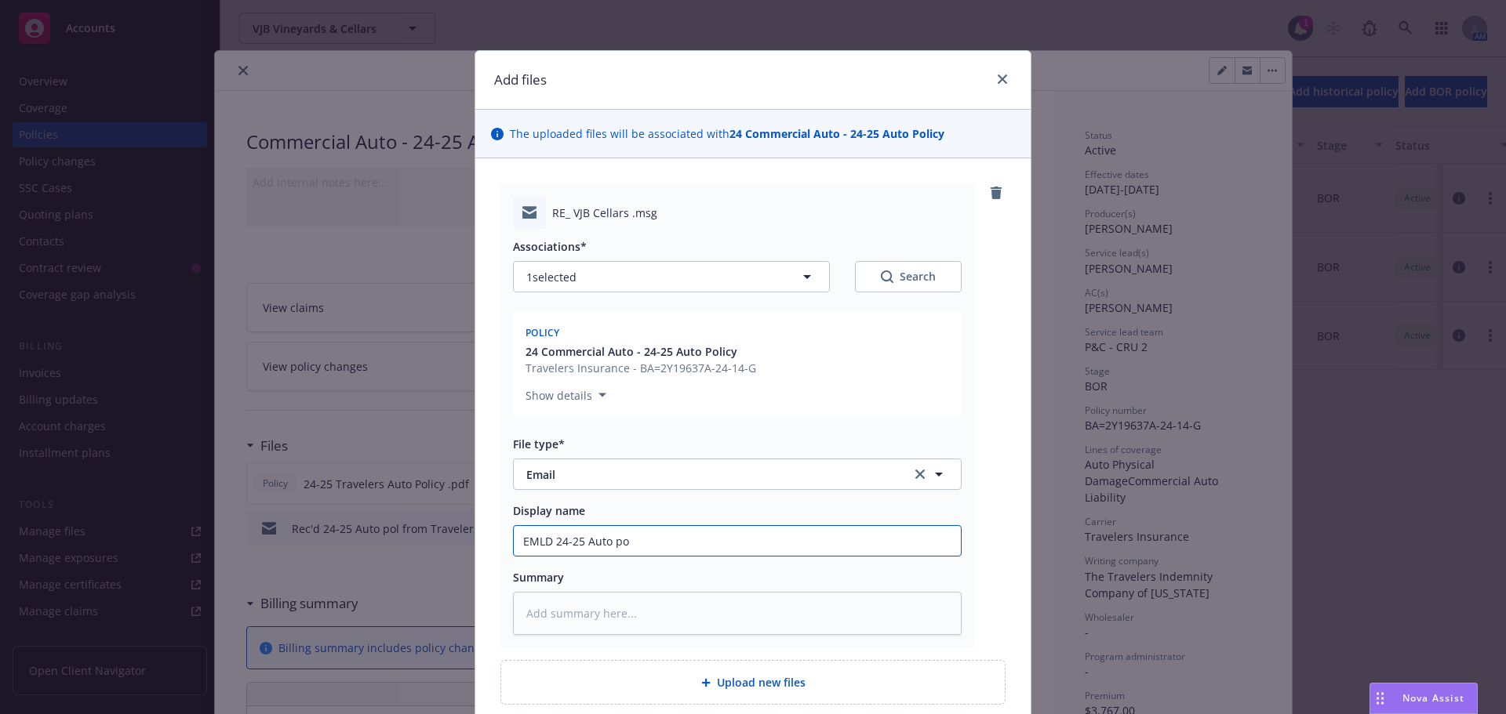
type textarea "x"
type input "EMLD 24-25 Auto pol"
type textarea "x"
type input "EMLD 24-25 Auto pol"
type textarea "x"
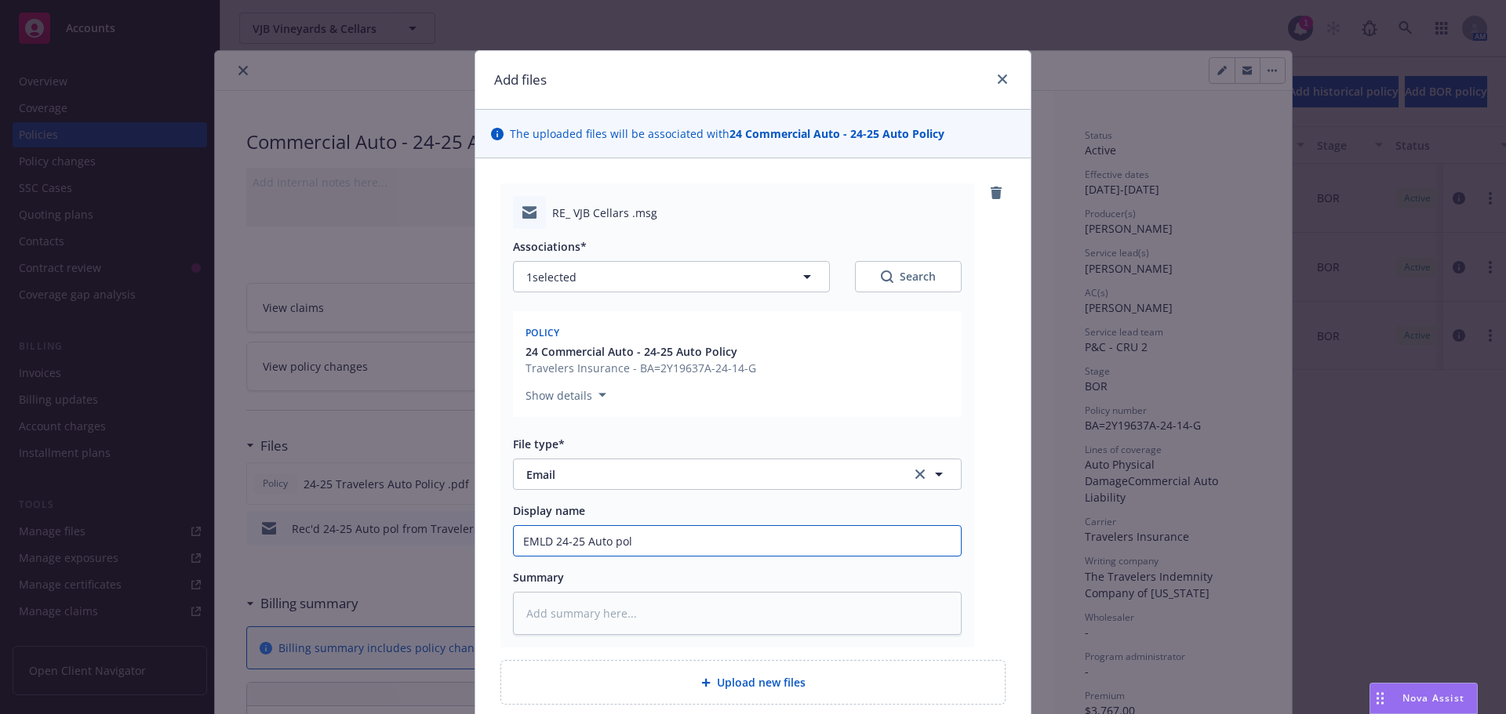
type input "EMLD 24-25 Auto pol t"
type textarea "x"
type input "EMLD 24-25 Auto pol to"
type textarea "x"
type input "EMLD 24-25 Auto pol to"
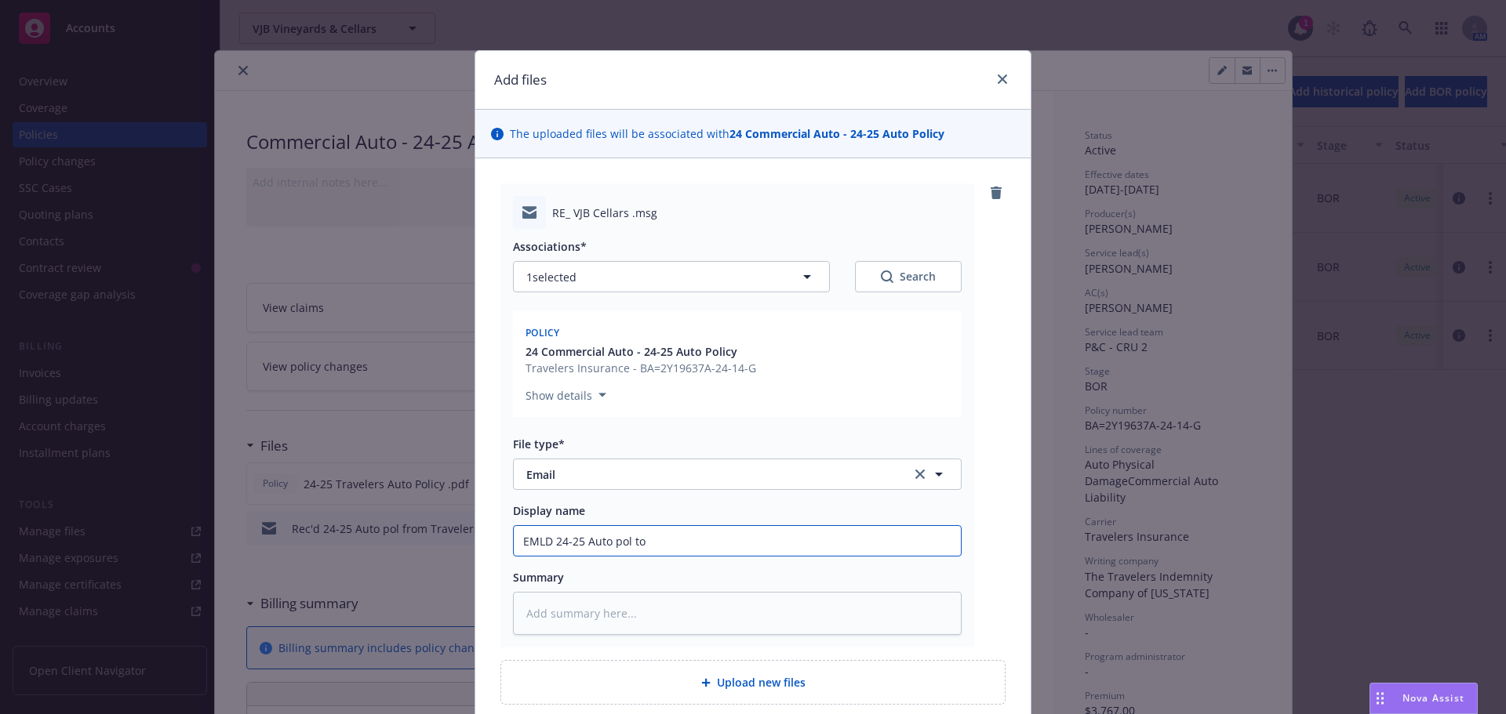
type textarea "x"
type input "EMLD 24-25 Auto pol to i"
type textarea "x"
type input "EMLD 24-25 Auto pol to in"
type textarea "x"
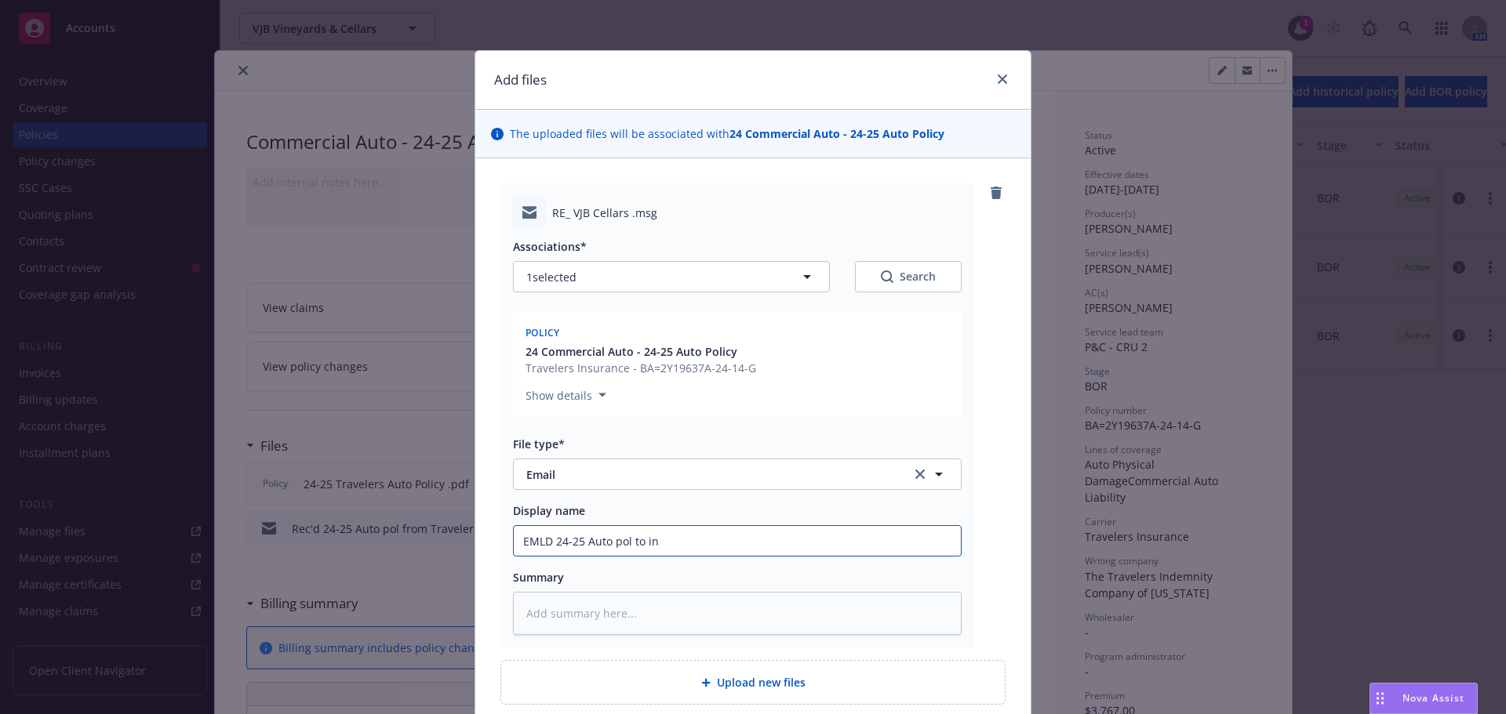
type input "EMLD 24-25 Auto pol to ing"
type textarea "x"
type input "EMLD 24-25 Auto pol to [PERSON_NAME]"
type textarea "x"
type input "EMLD 24-25 Auto pol to inget"
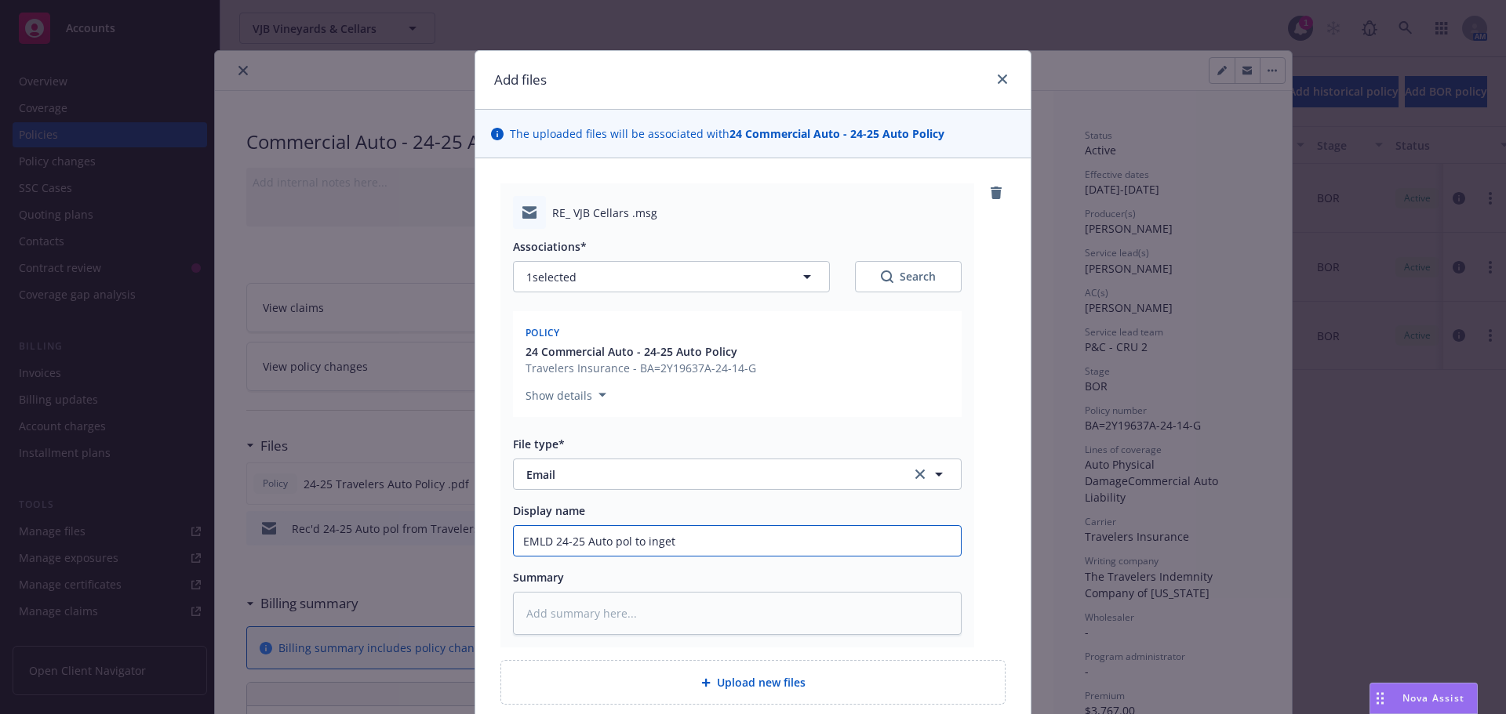
type textarea "x"
type input "EMLD 24-25 Auto pol to ingets"
type textarea "x"
type input "EMLD 24-25 Auto pol to ingetst"
type textarea "x"
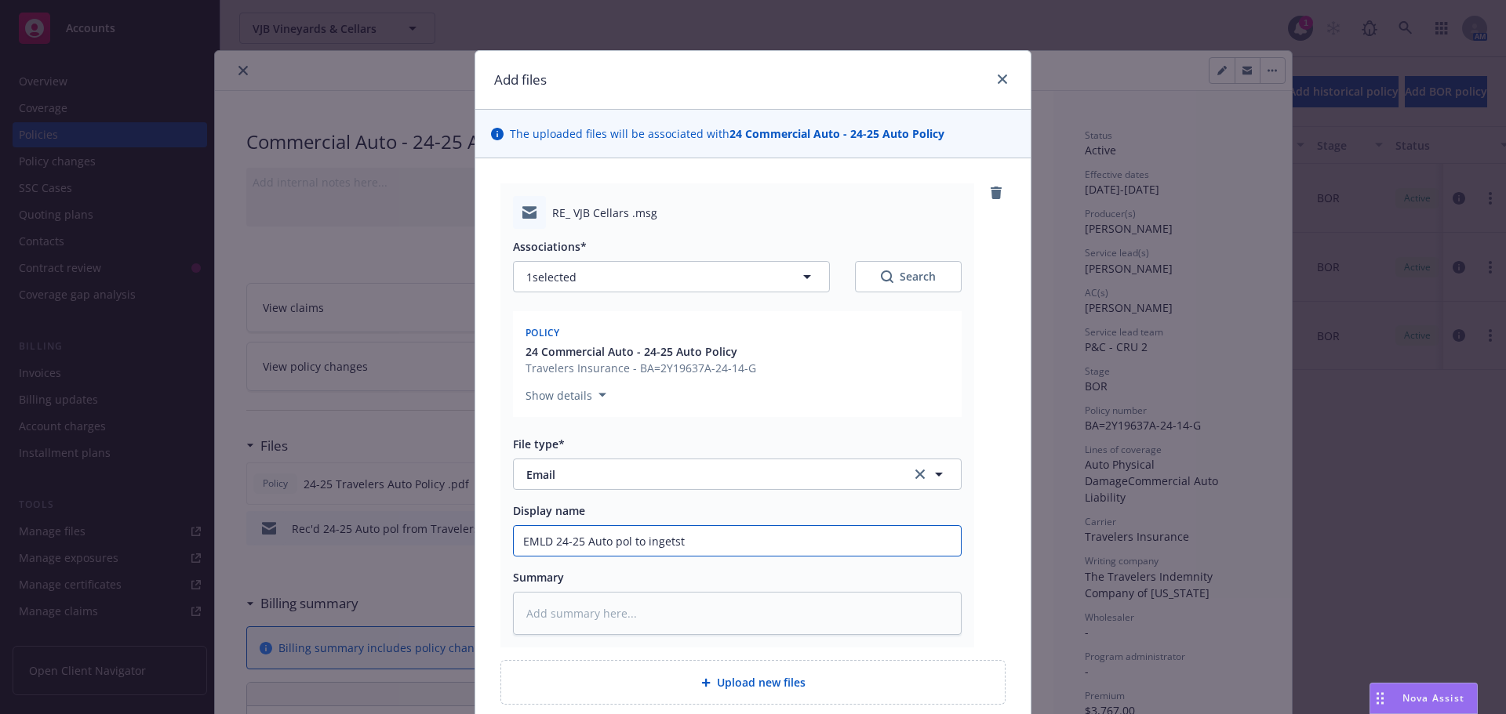
type input "EMLD 24-25 Auto pol to ingetsti"
type textarea "x"
type input "EMLD 24-25 Auto pol to ingetstio"
type textarea "x"
type input "EMLD 24-25 Auto pol to ingetstion"
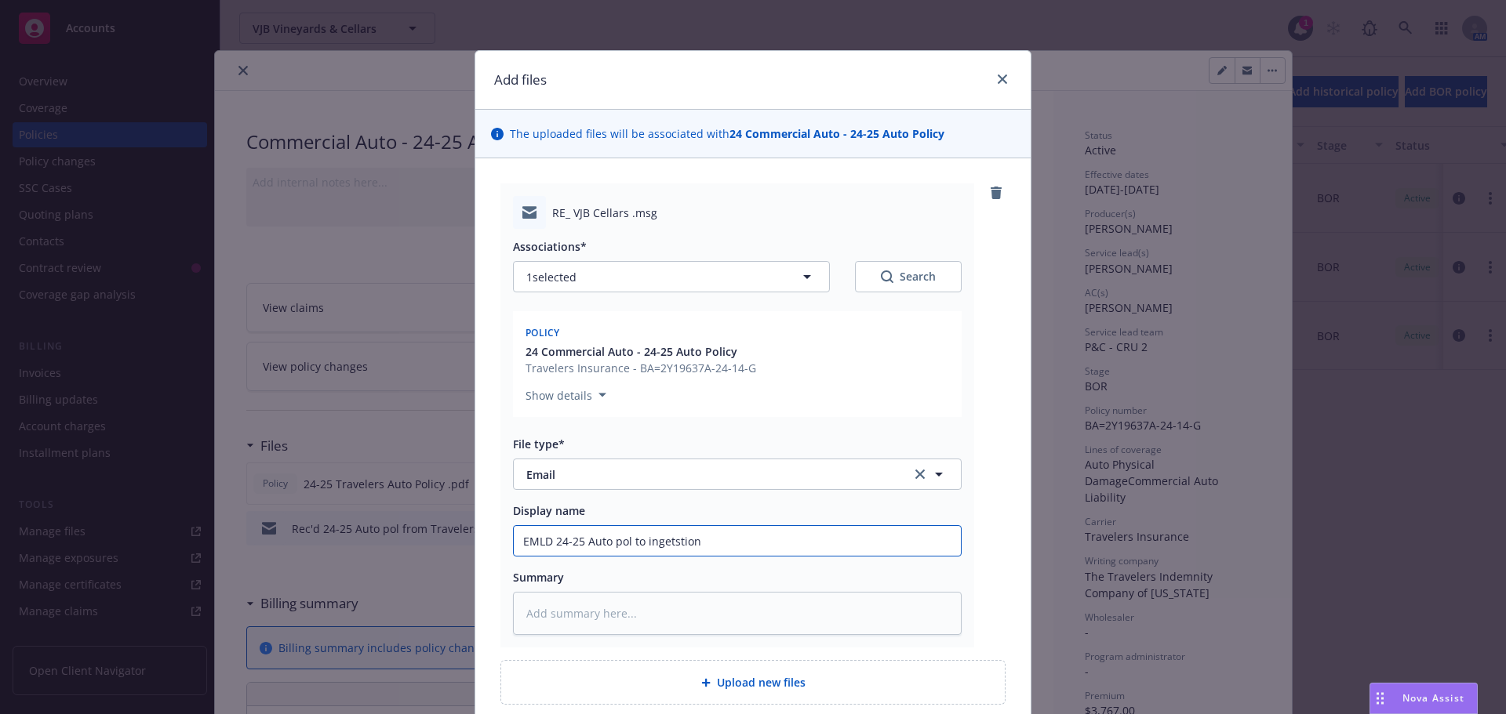
type textarea "x"
type input "EMLD 24-25 Auto pol to ingetstion"
type textarea "x"
type input "EMLD 24-25 Auto pol to ingetstion"
type textarea "x"
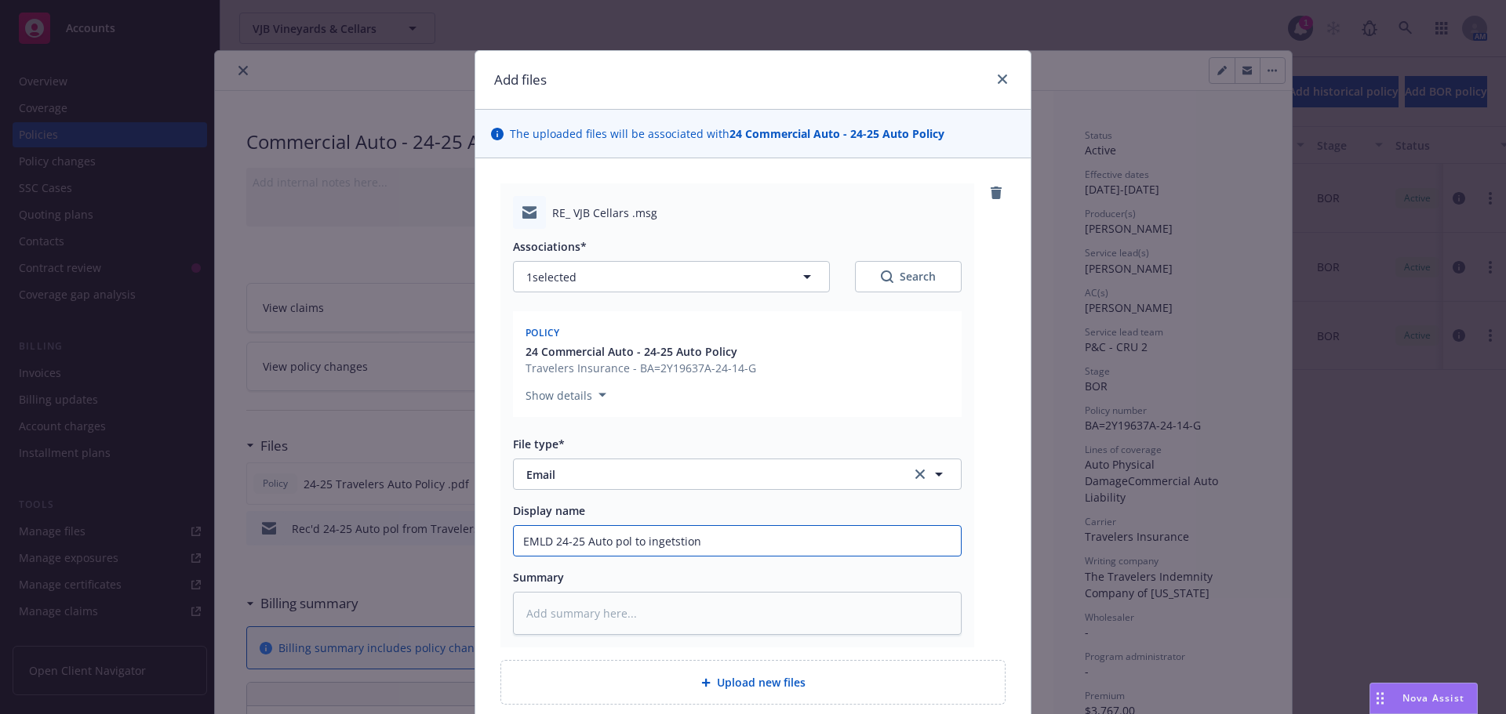
type input "EMLD 24-25 Auto pol to ingetstio"
type textarea "x"
type input "EMLD 24-25 Auto pol to ingetsti"
type textarea "x"
type input "EMLD 24-25 Auto pol to ingetst"
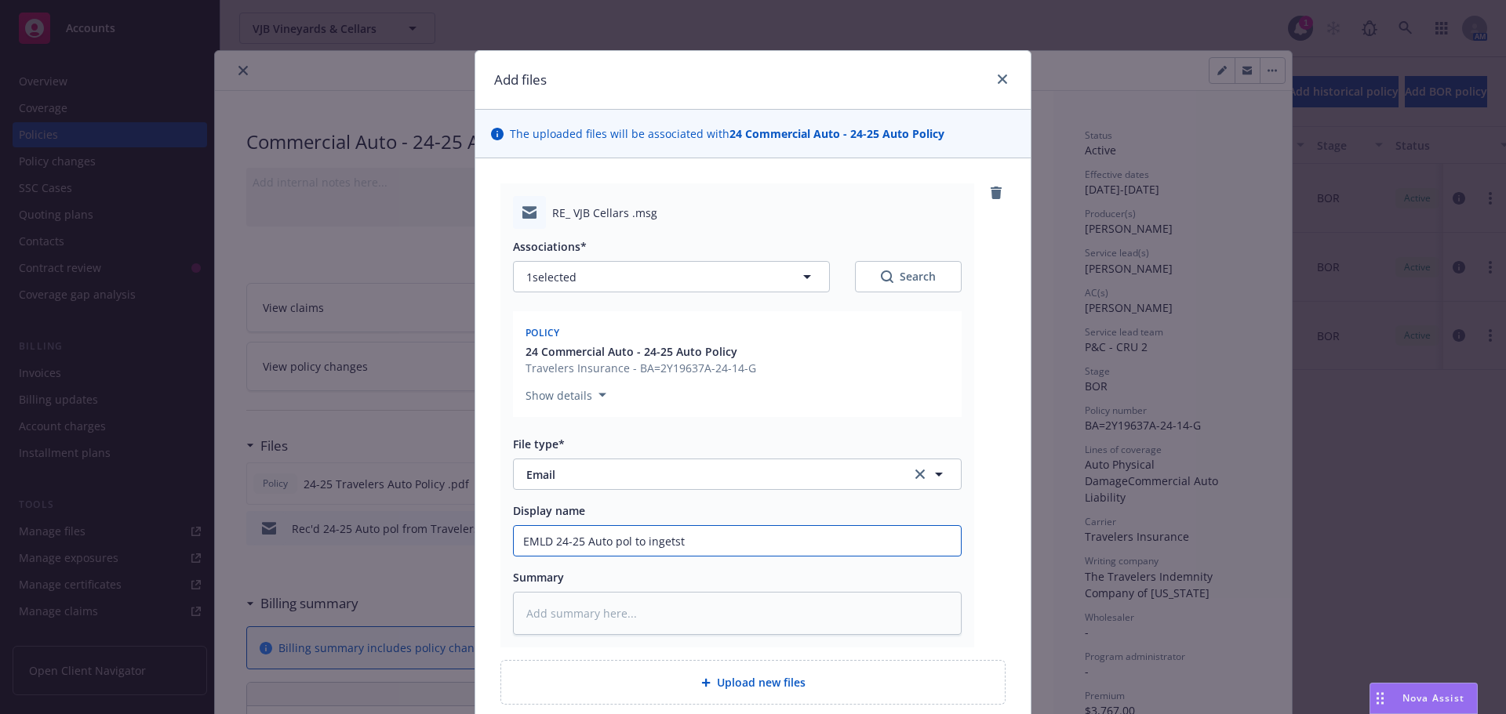
type textarea "x"
type input "EMLD 24-25 Auto pol to ingets"
type textarea "x"
type input "EMLD 24-25 Auto pol to inget"
type textarea "x"
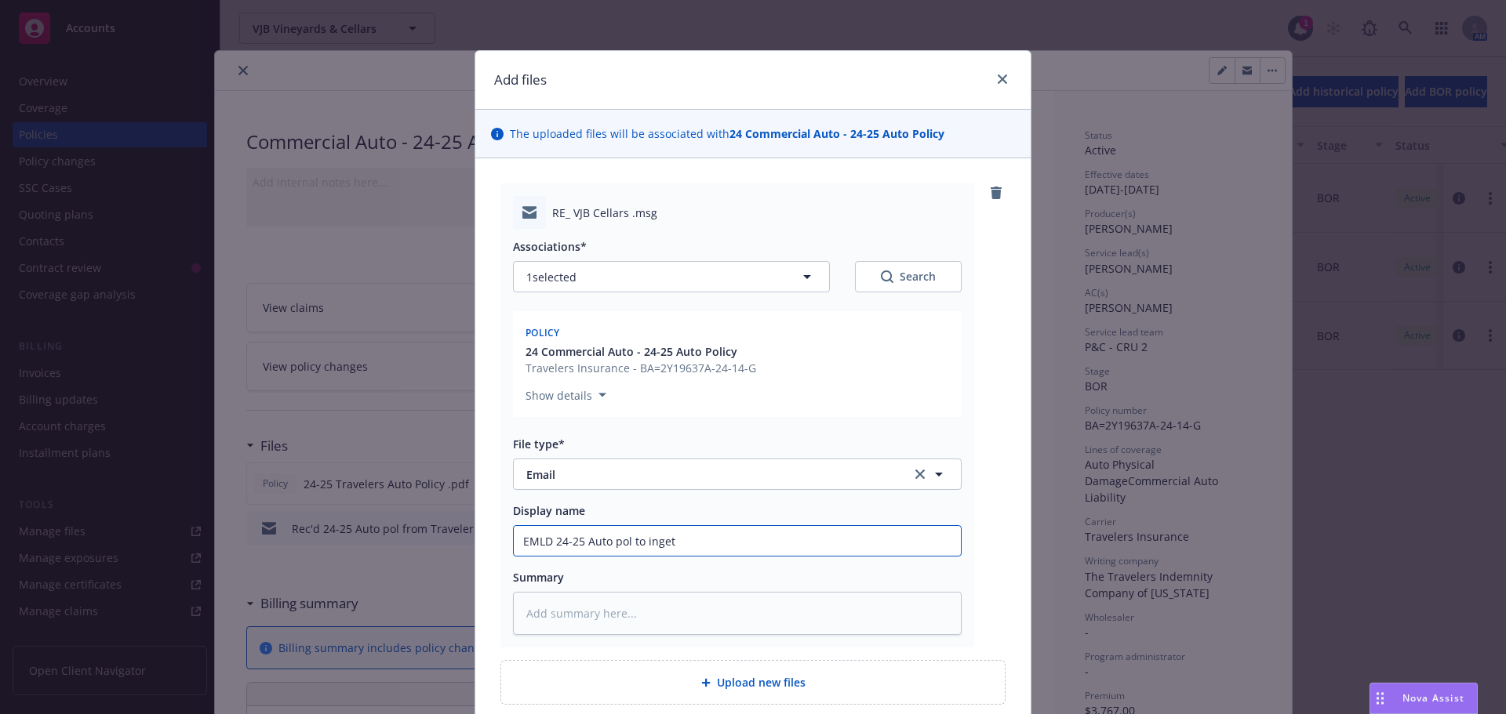
type input "EMLD 24-25 Auto pol to [PERSON_NAME]"
type textarea "x"
type input "EMLD 24-25 Auto pol to inges"
type textarea "x"
type input "EMLD 24-25 Auto pol to ingest"
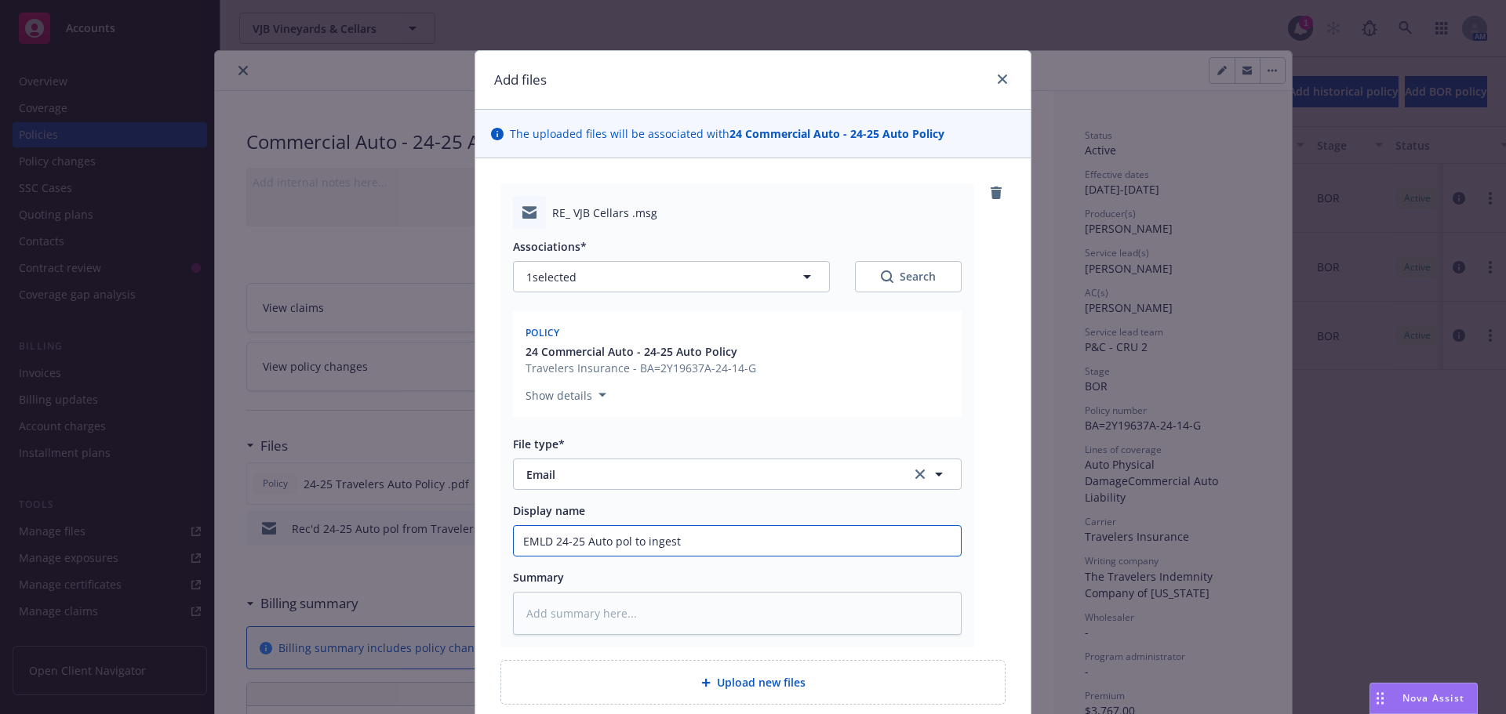
type textarea "x"
type input "EMLD 24-25 Auto pol to ingesti"
type textarea "x"
type input "EMLD 24-25 Auto pol to ingestio"
type textarea "x"
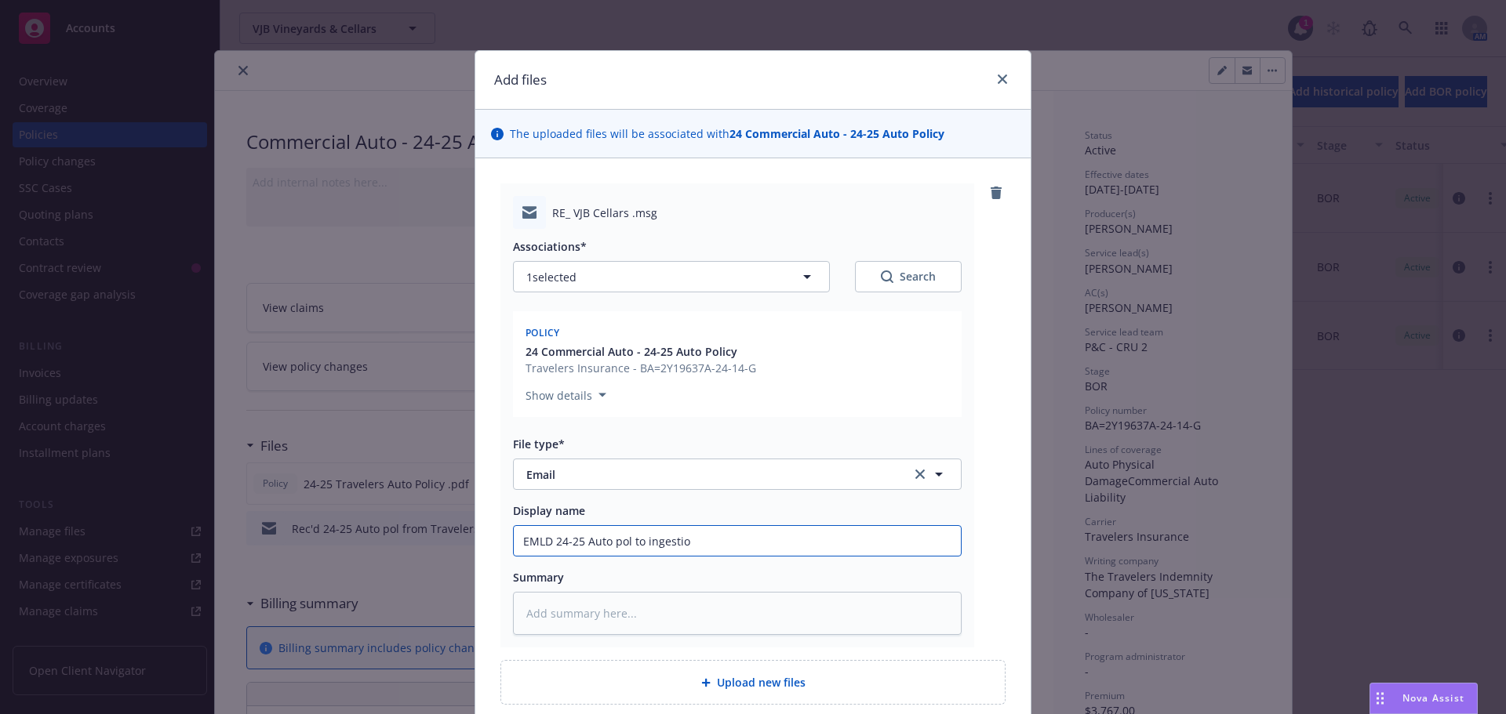
type input "EMLD 24-25 Auto pol to ingestion"
type textarea "x"
type input "EMLD 24-25 Auto pol to ingestion"
type textarea "x"
type input "EMLD 24-25 Auto pol to ingestion t"
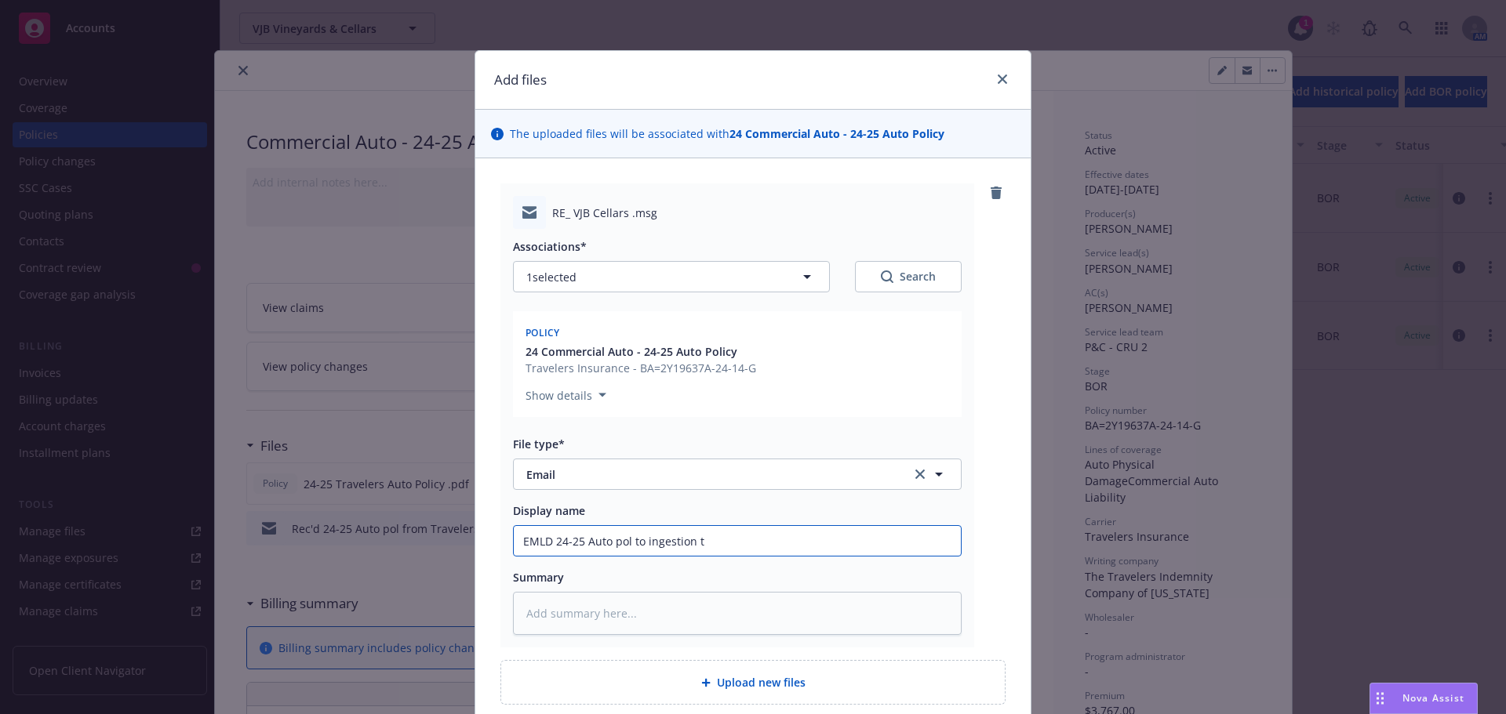
type textarea "x"
type input "EMLD 24-25 Auto pol to ingestion te"
type textarea "x"
type input "EMLD 24-25 Auto pol to ingestion tea"
type textarea "x"
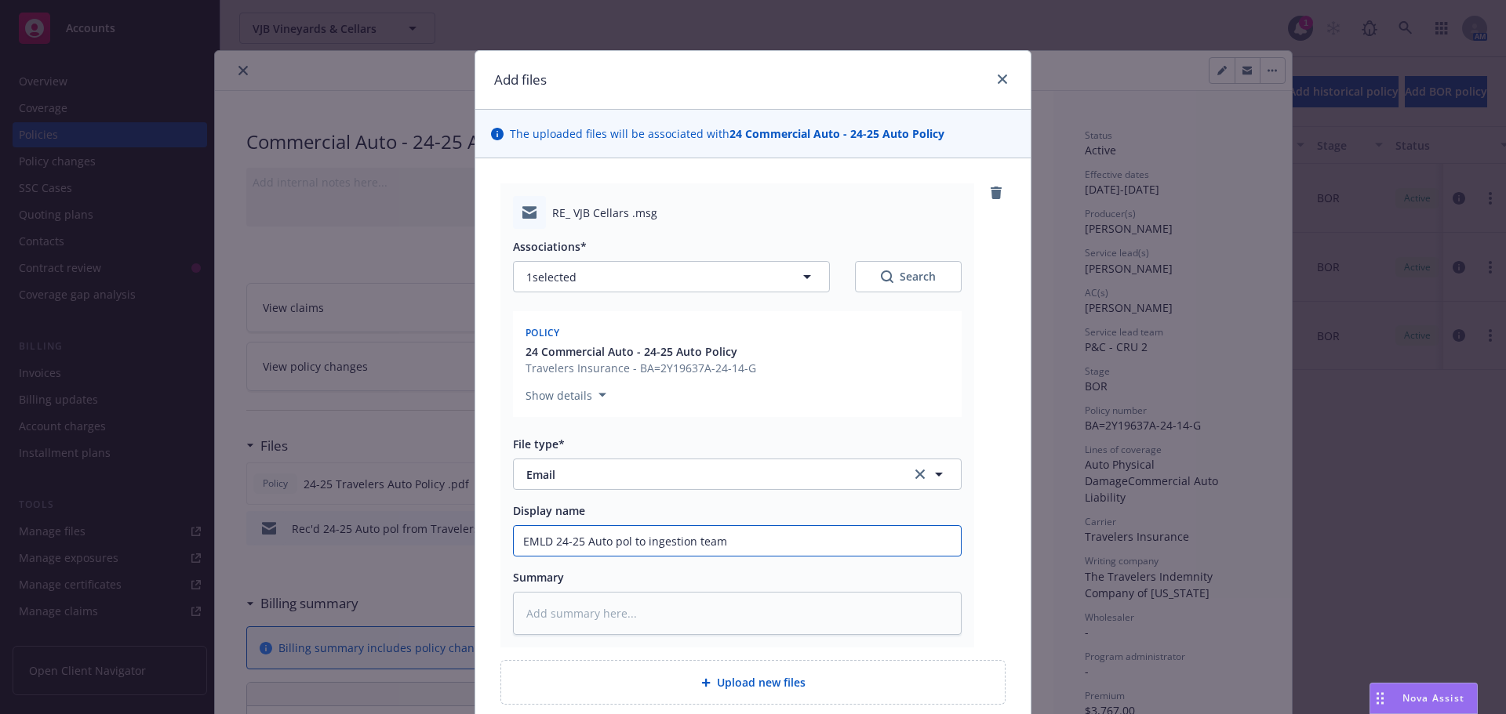
scroll to position [136, 0]
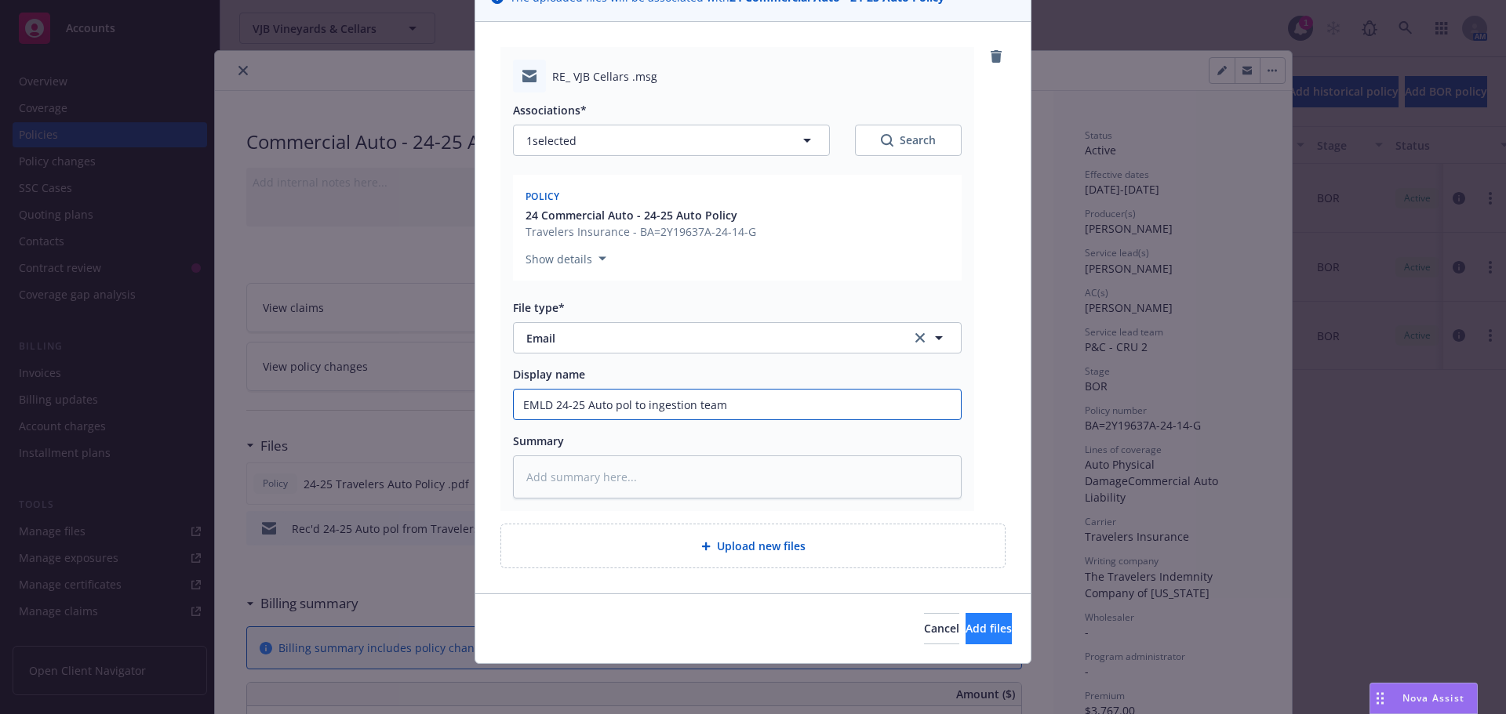
type input "EMLD 24-25 Auto pol to ingestion team"
click at [965, 627] on span "Add files" at bounding box center [988, 628] width 46 height 15
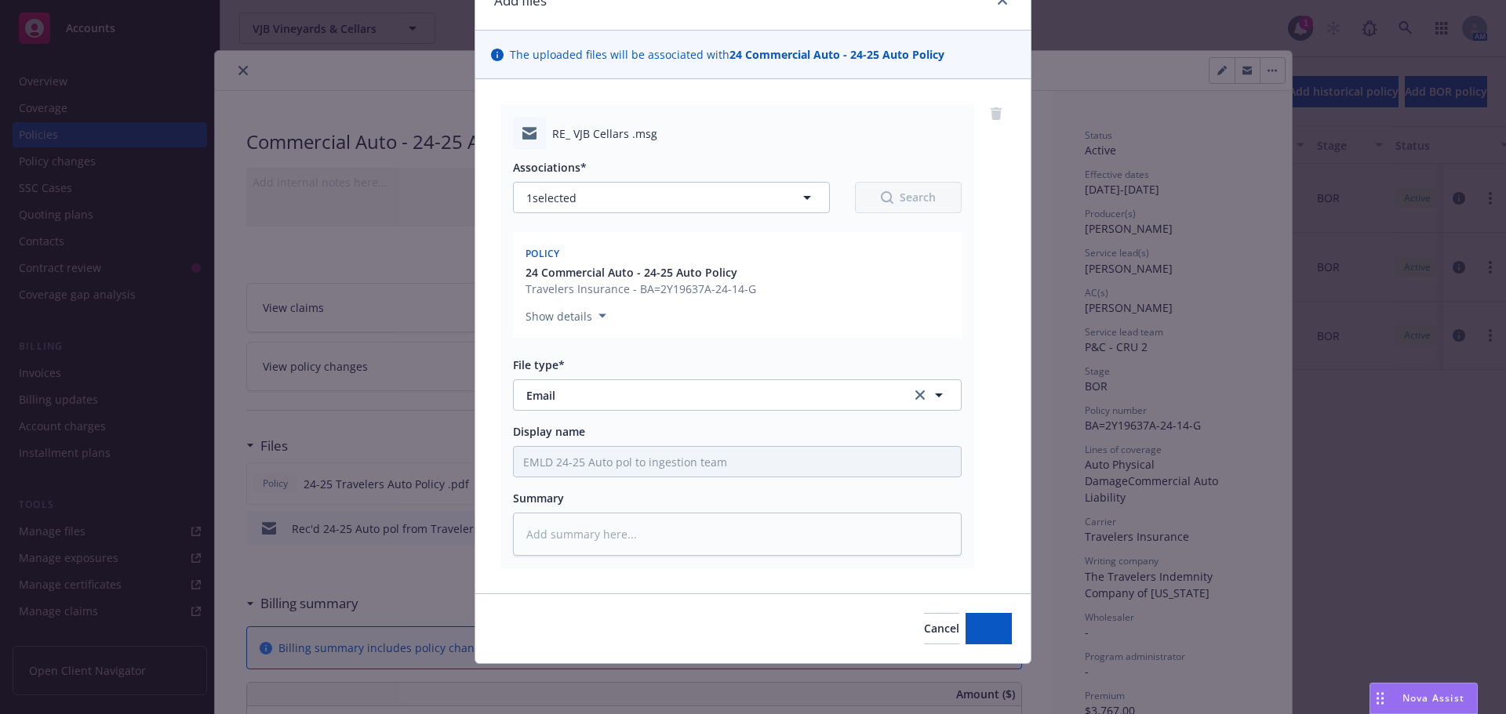
scroll to position [79, 0]
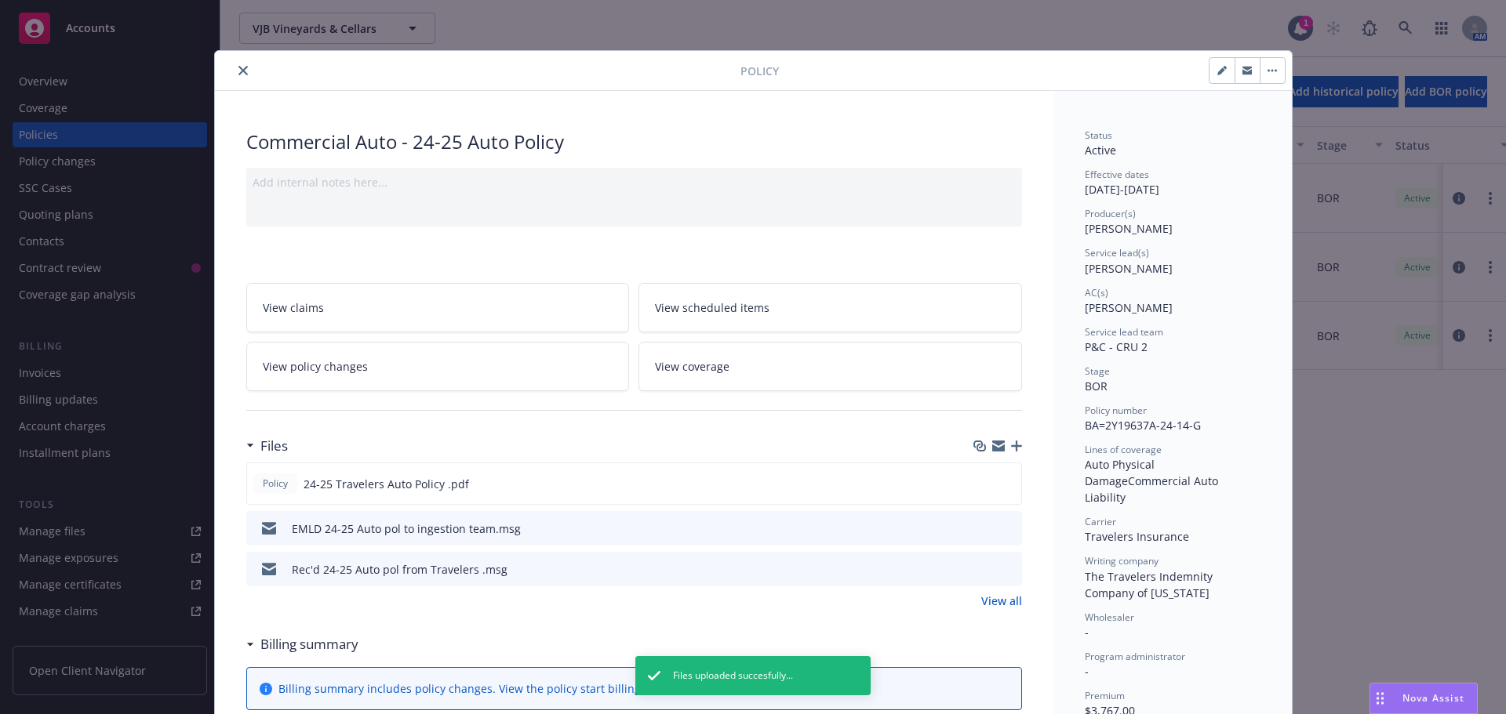
click at [239, 75] on button "close" at bounding box center [243, 70] width 19 height 19
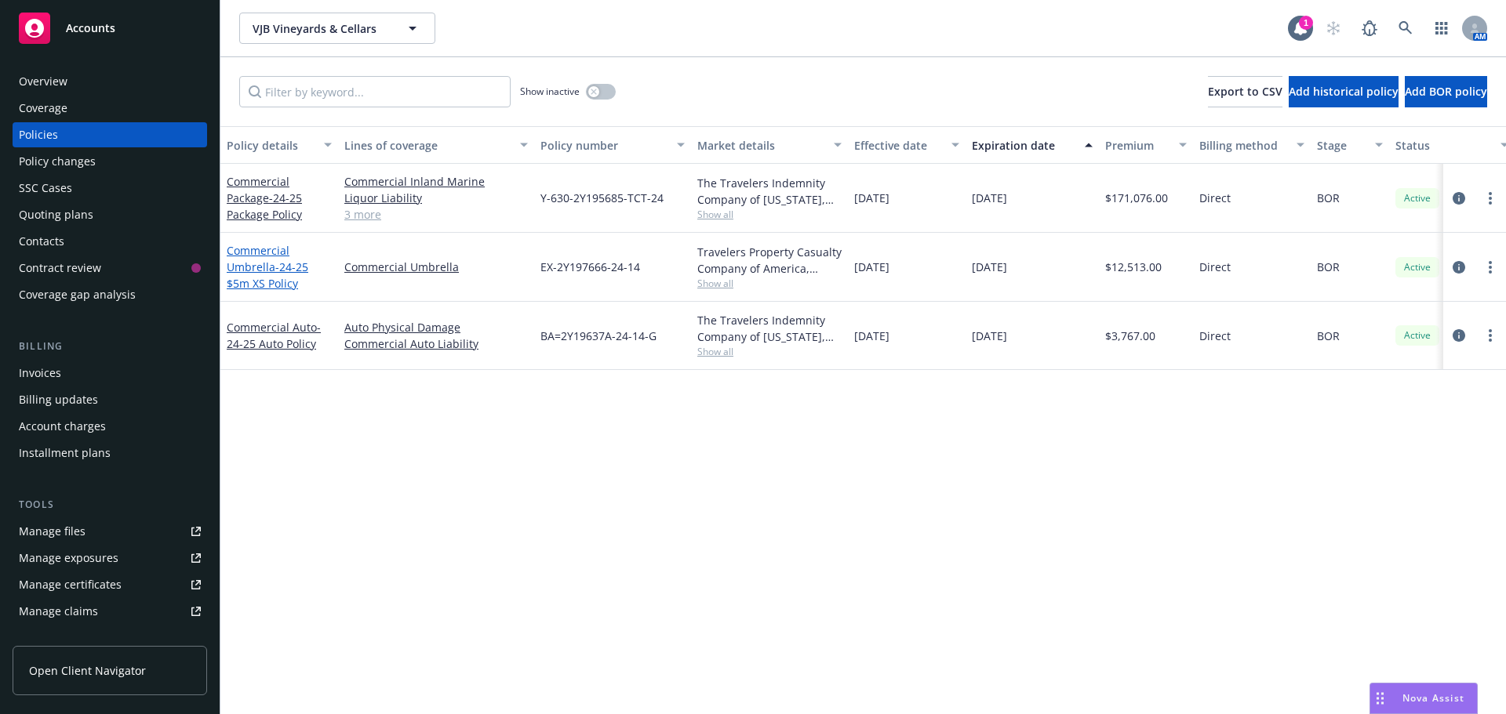
click at [266, 262] on link "Commercial Umbrella - 24-25 $5m XS Policy" at bounding box center [268, 267] width 82 height 48
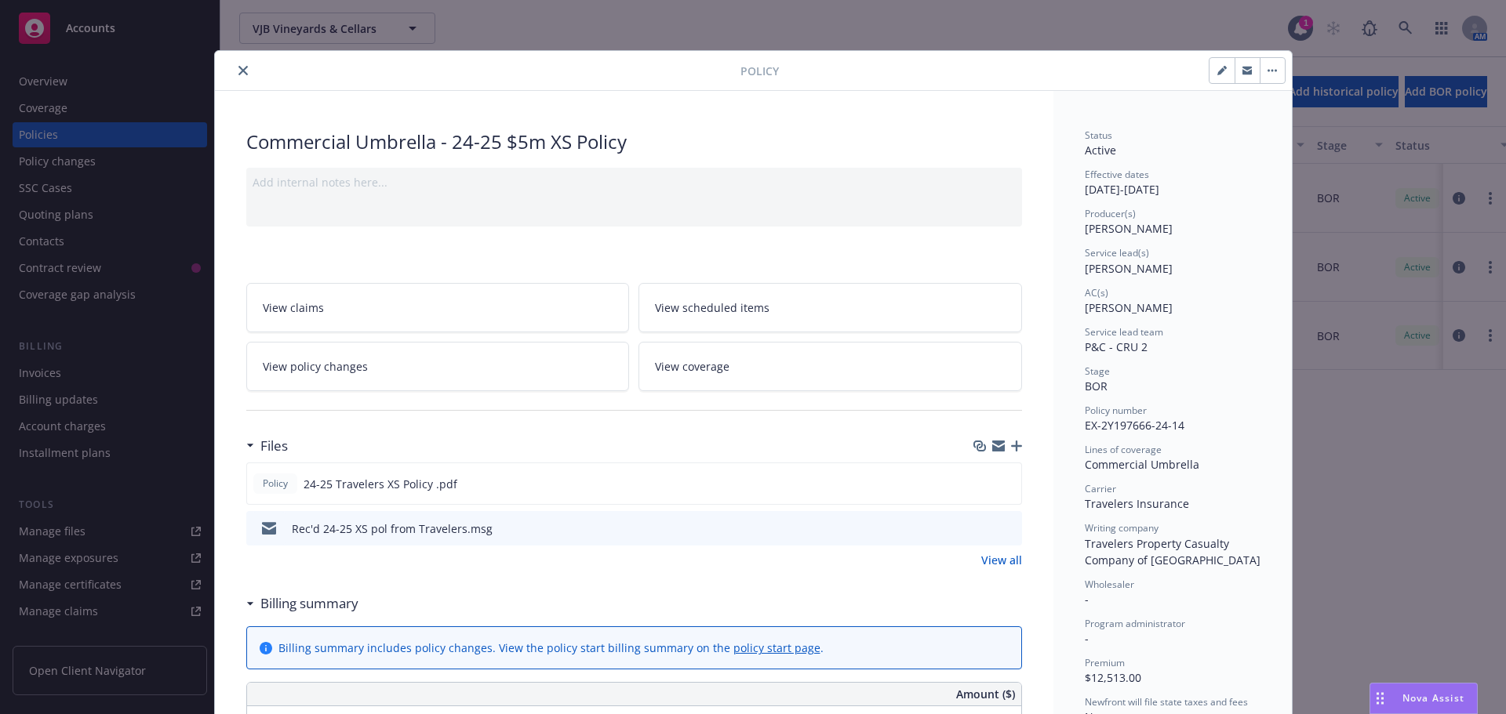
click at [1013, 444] on icon "button" at bounding box center [1016, 446] width 11 height 11
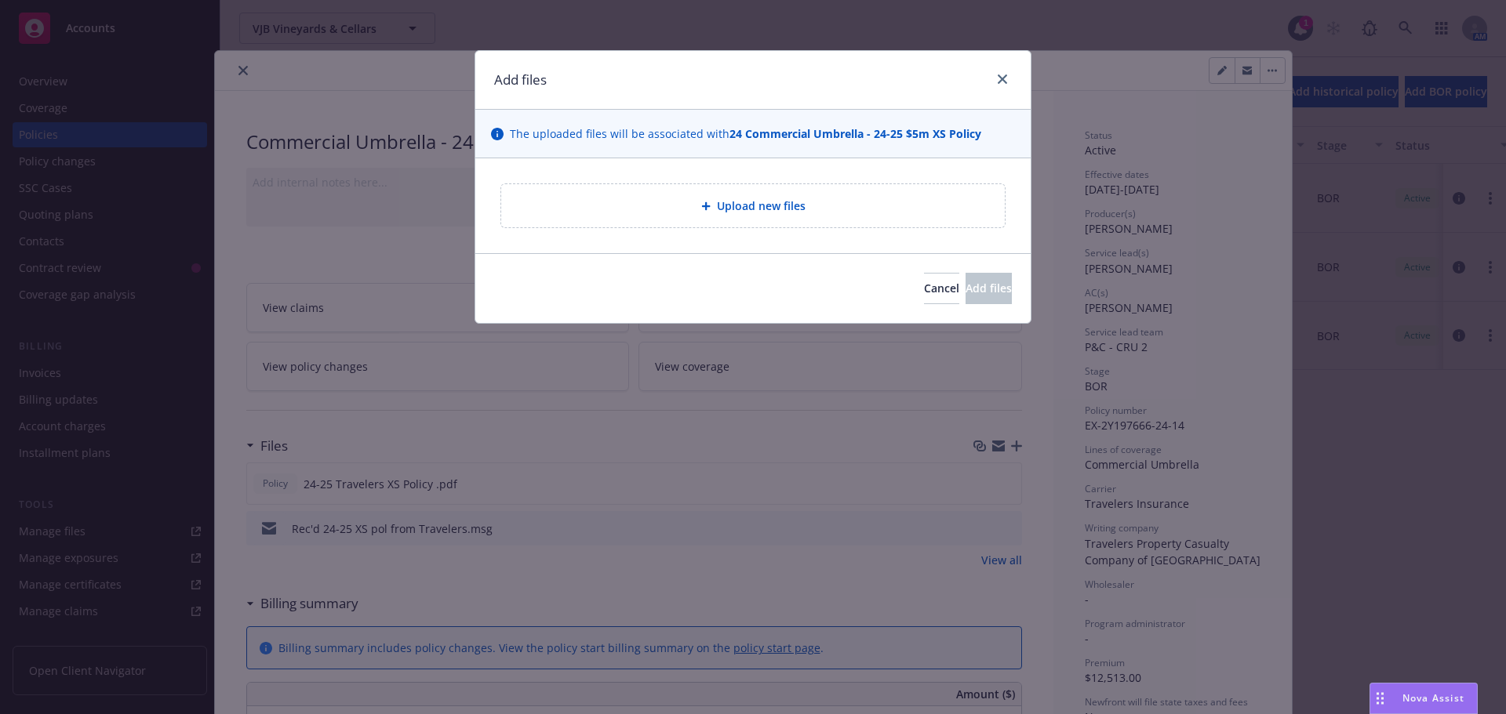
type textarea "x"
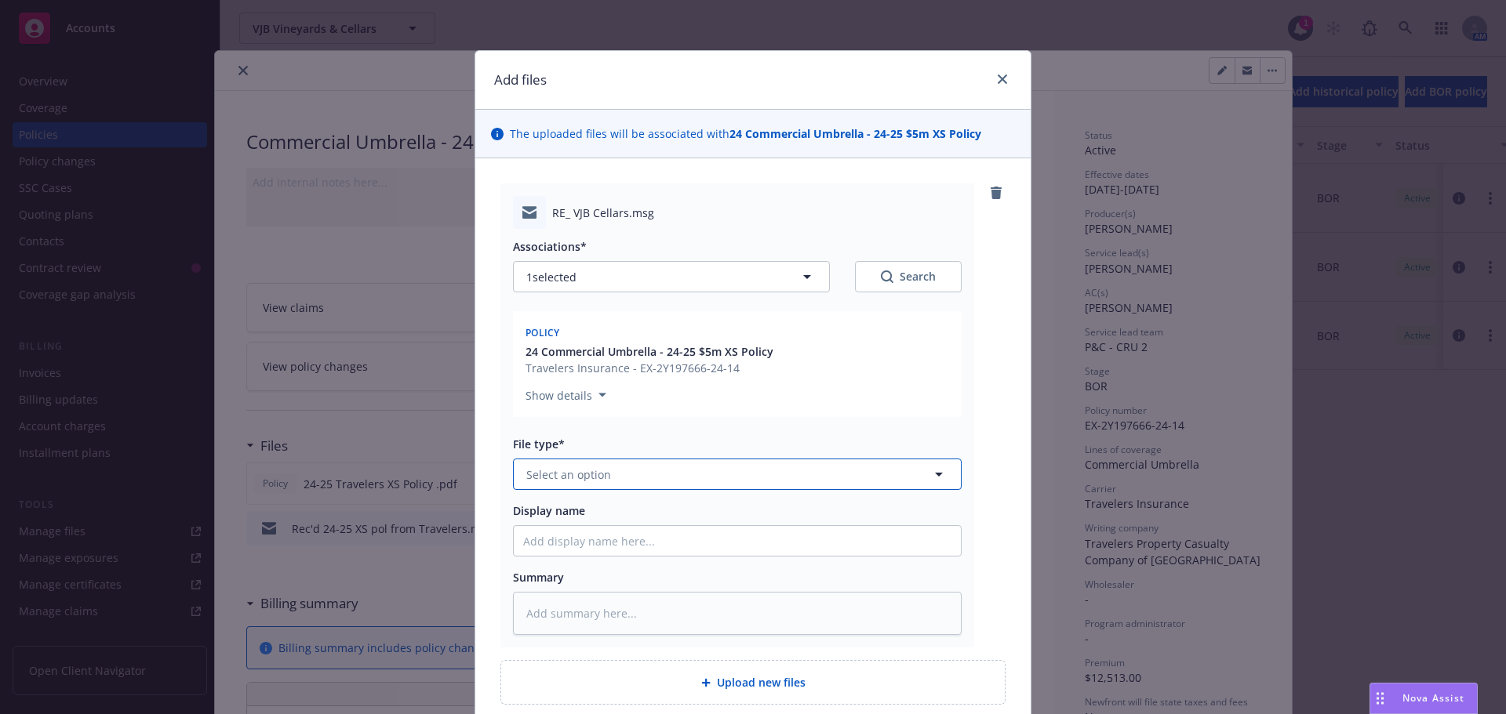
click at [587, 478] on span "Select an option" at bounding box center [568, 475] width 85 height 16
type input "emai"
click at [605, 520] on div "Email" at bounding box center [737, 518] width 428 height 23
drag, startPoint x: 572, startPoint y: 550, endPoint x: 574, endPoint y: 431, distance: 118.5
click at [572, 550] on input "Display name" at bounding box center [737, 541] width 447 height 30
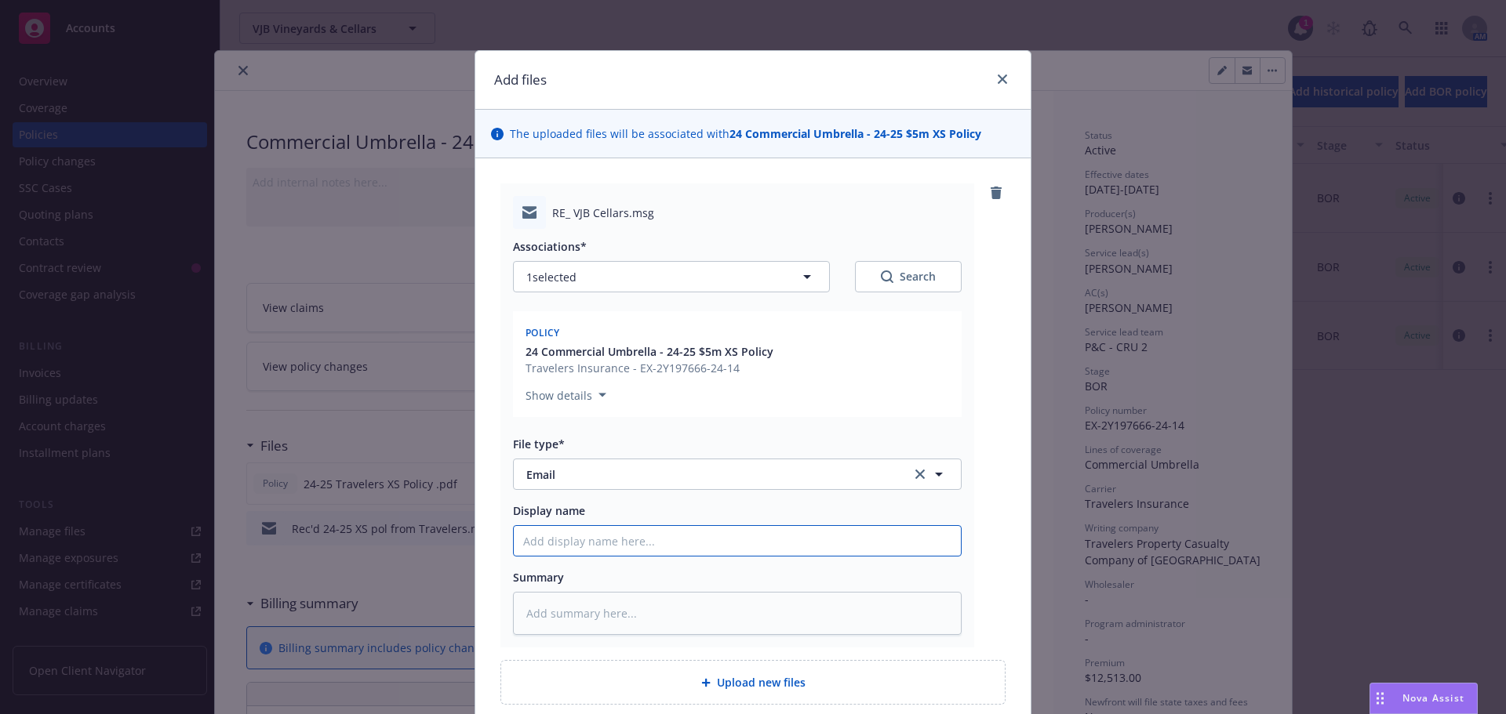
type textarea "x"
type input "E"
type textarea "x"
type input "EM"
type textarea "x"
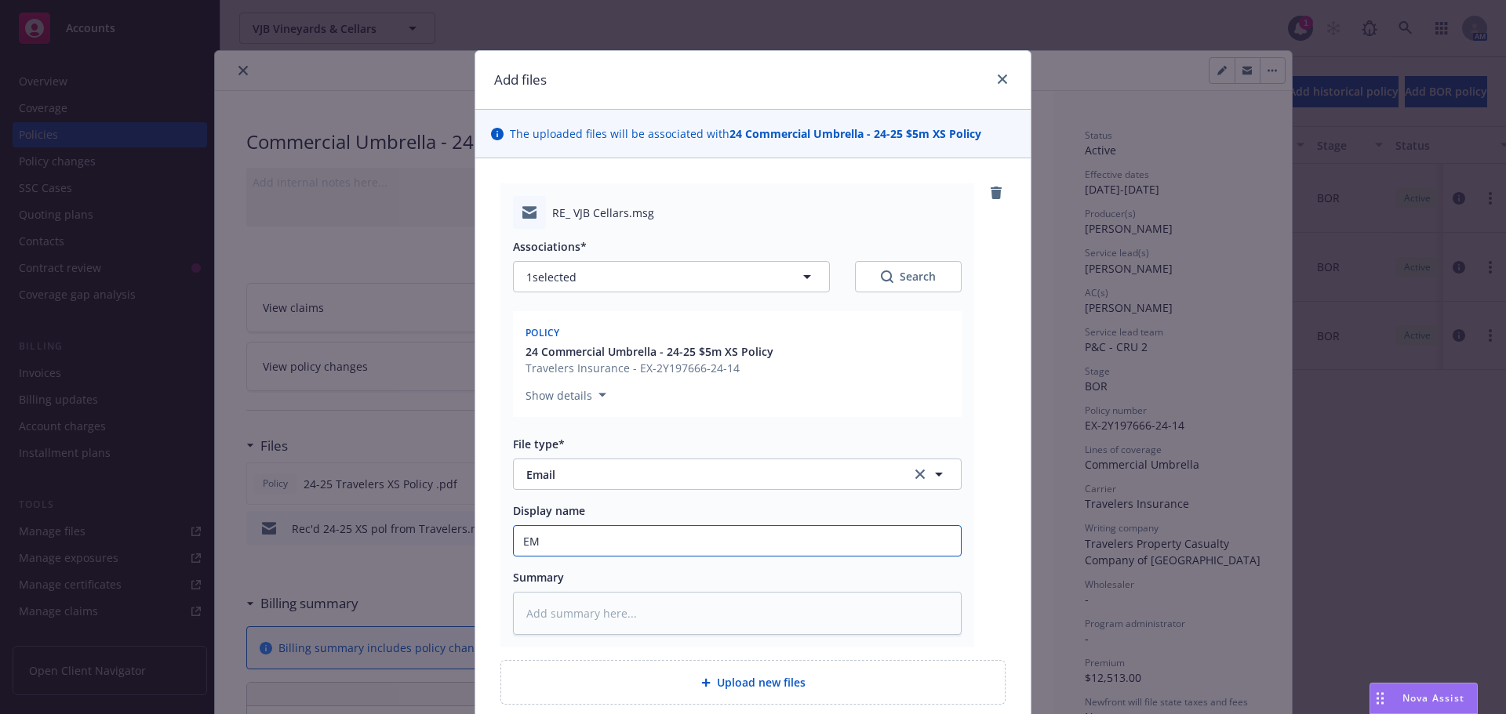
type input "EML"
type textarea "x"
type input "EMLD"
type textarea "x"
type input "EMLD"
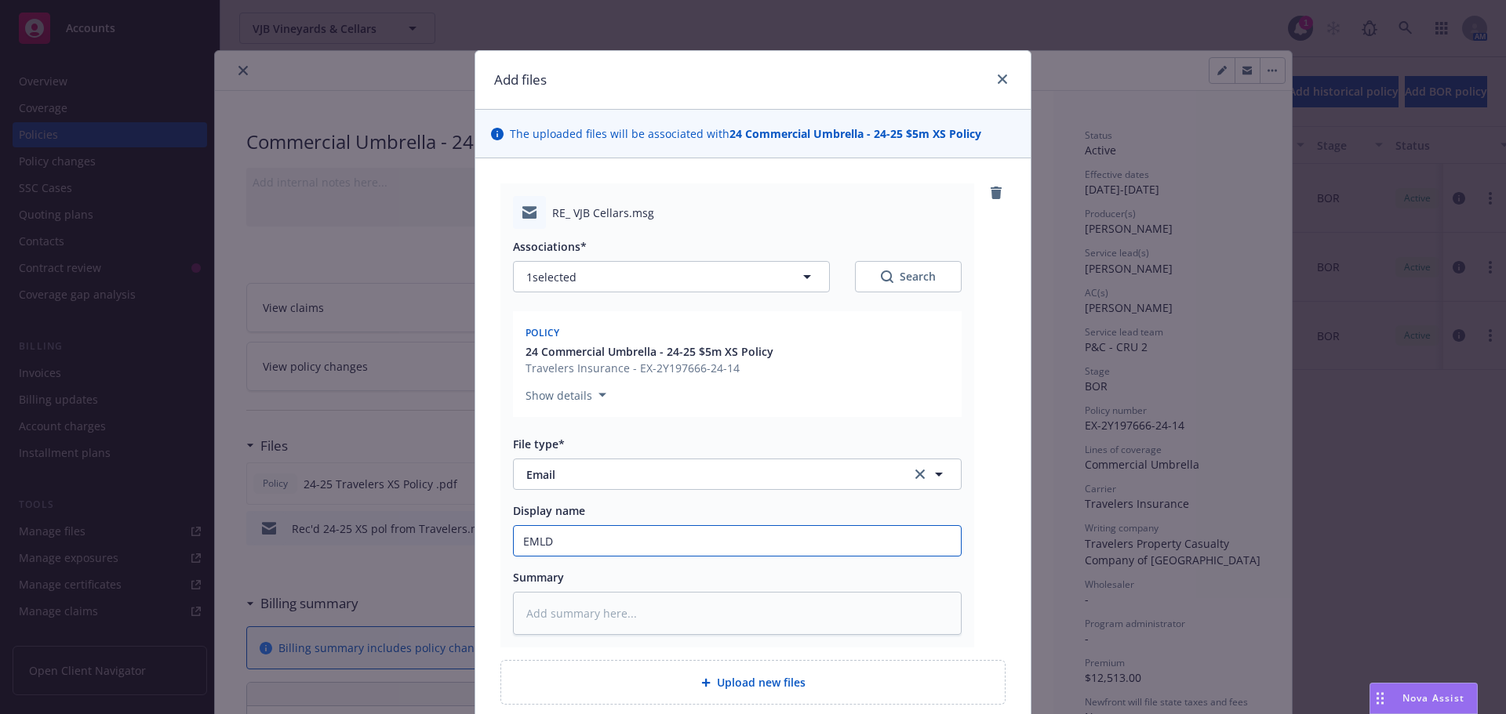
type textarea "x"
type input "EMLD 2"
type textarea "x"
type input "EMLD 24"
type textarea "x"
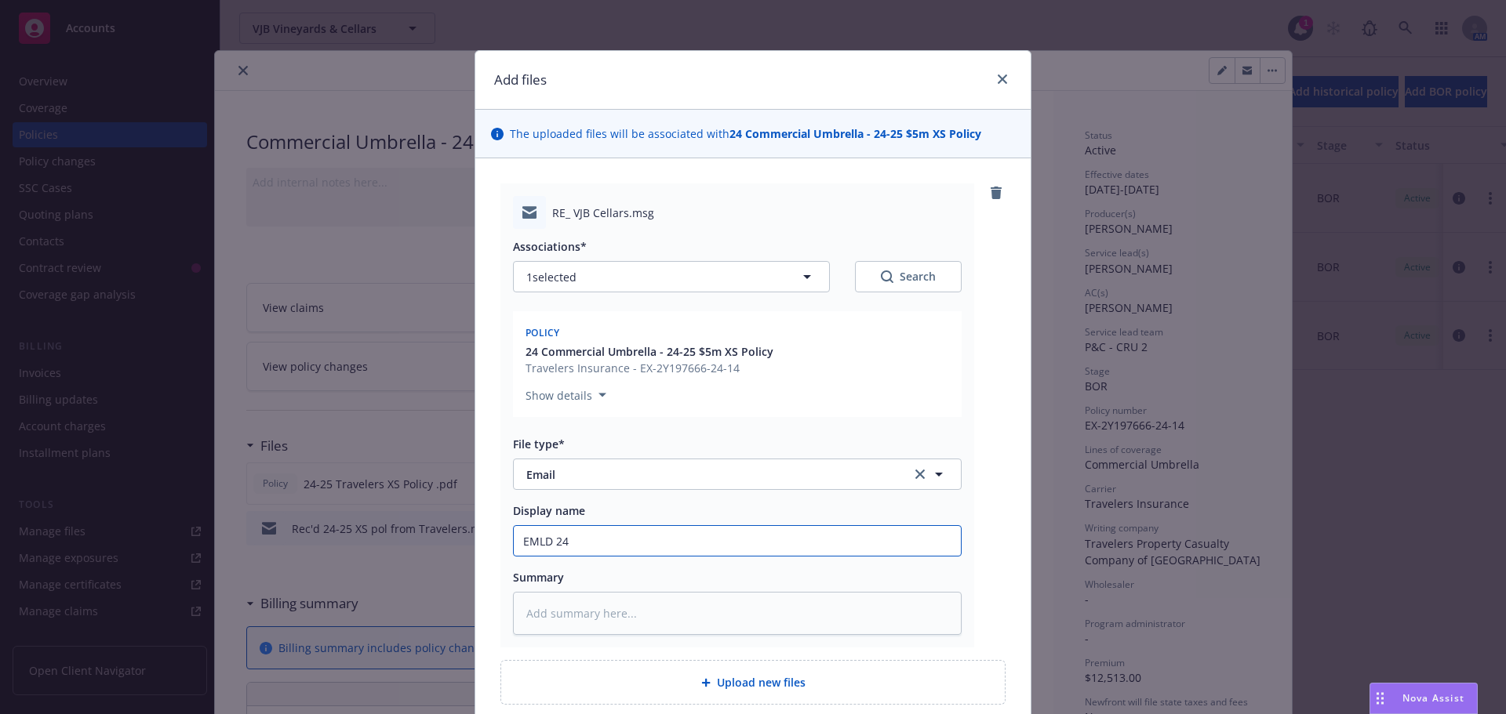
type input "EMLD 240"
type textarea "x"
type input "EMLD 2402"
type textarea "x"
type input "EMLD 24025"
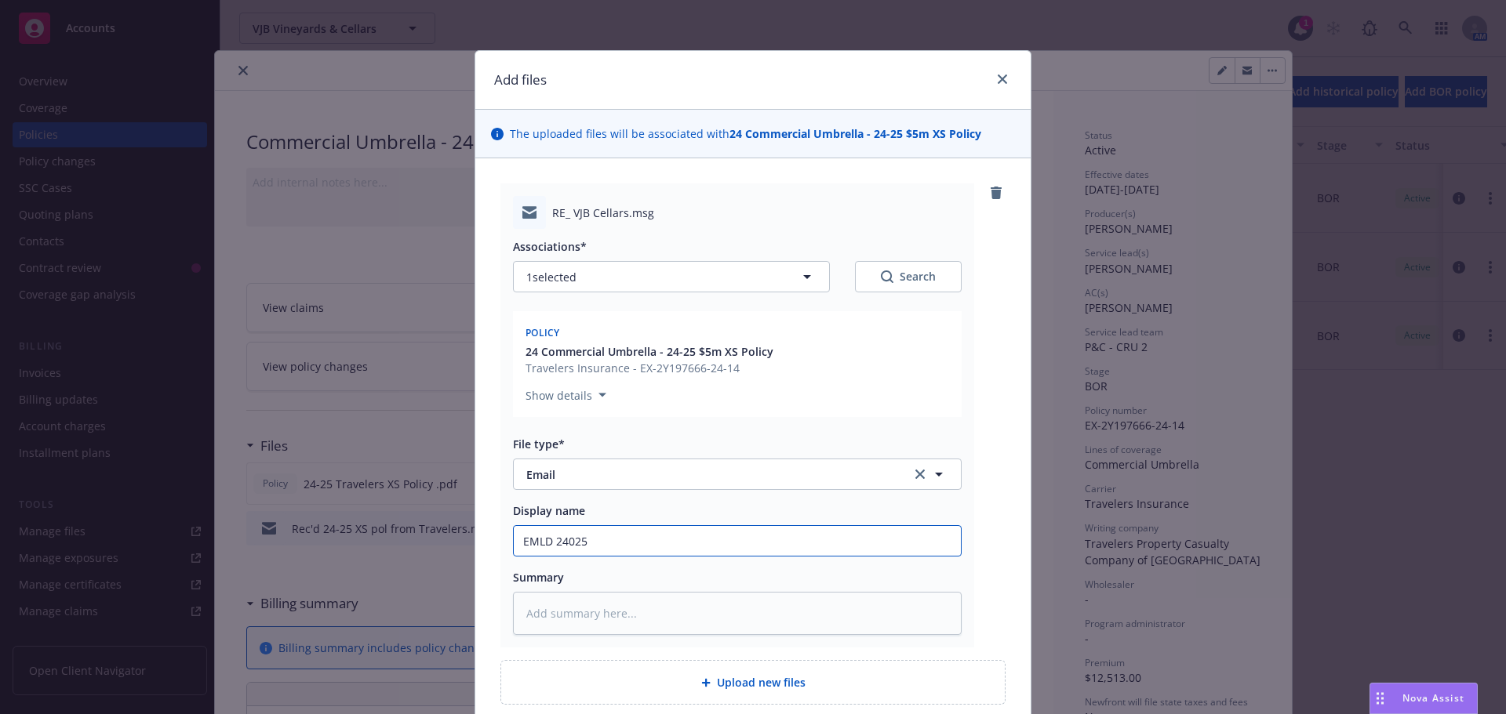
type textarea "x"
type input "EMLD 2402"
type textarea "x"
type input "EMLD 240"
type textarea "x"
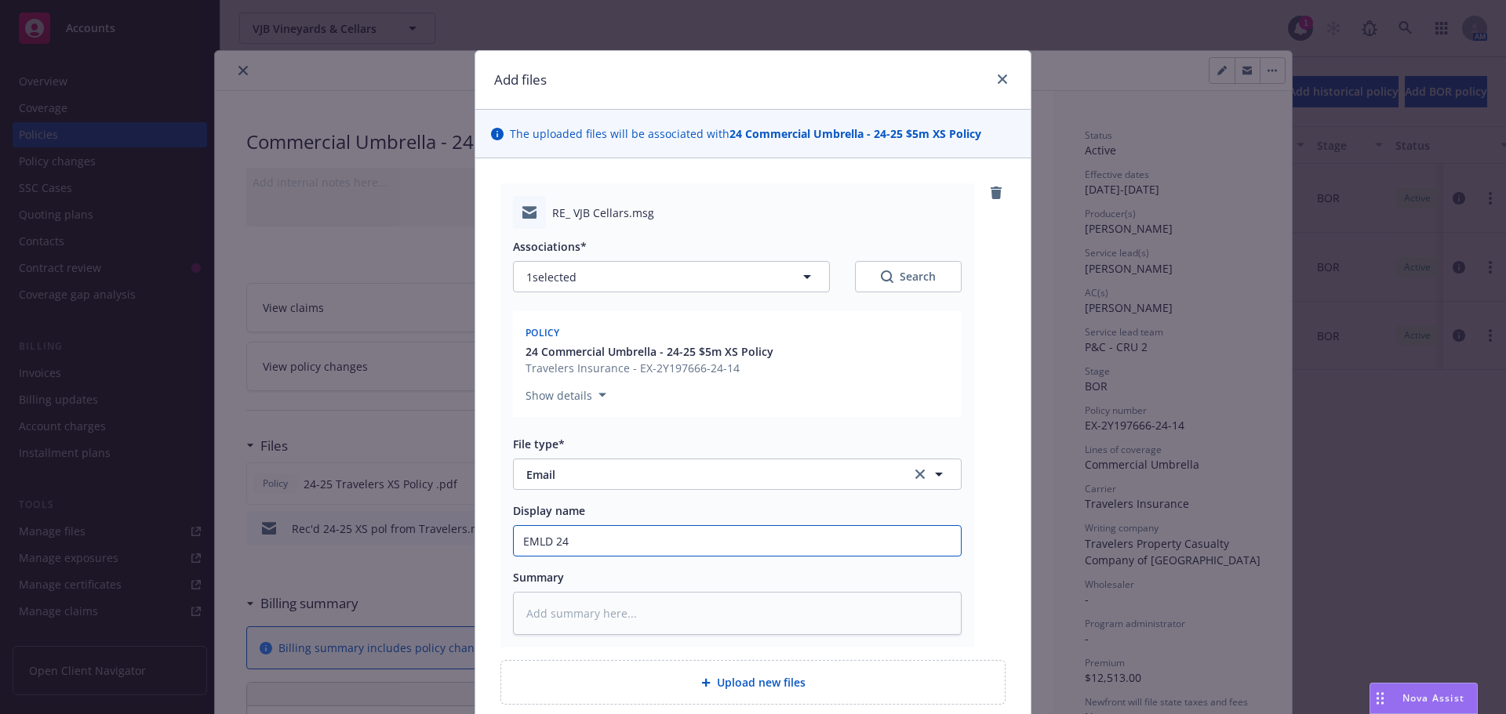
type input "EMLD 242"
type textarea "x"
type input "EMLD 242-"
type textarea "x"
type input "EMLD 242"
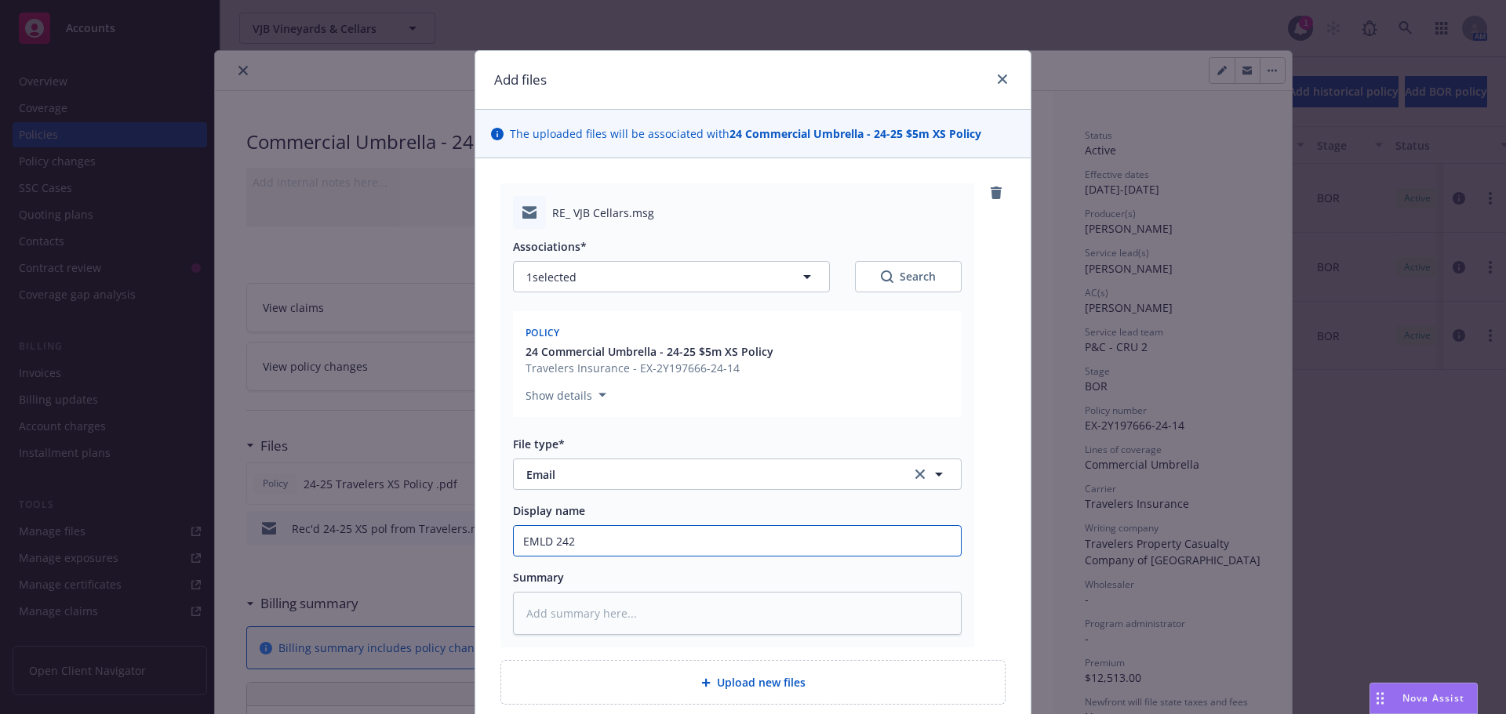
type textarea "x"
type input "EMLD 24"
type textarea "x"
type input "EMLD 24-"
type textarea "x"
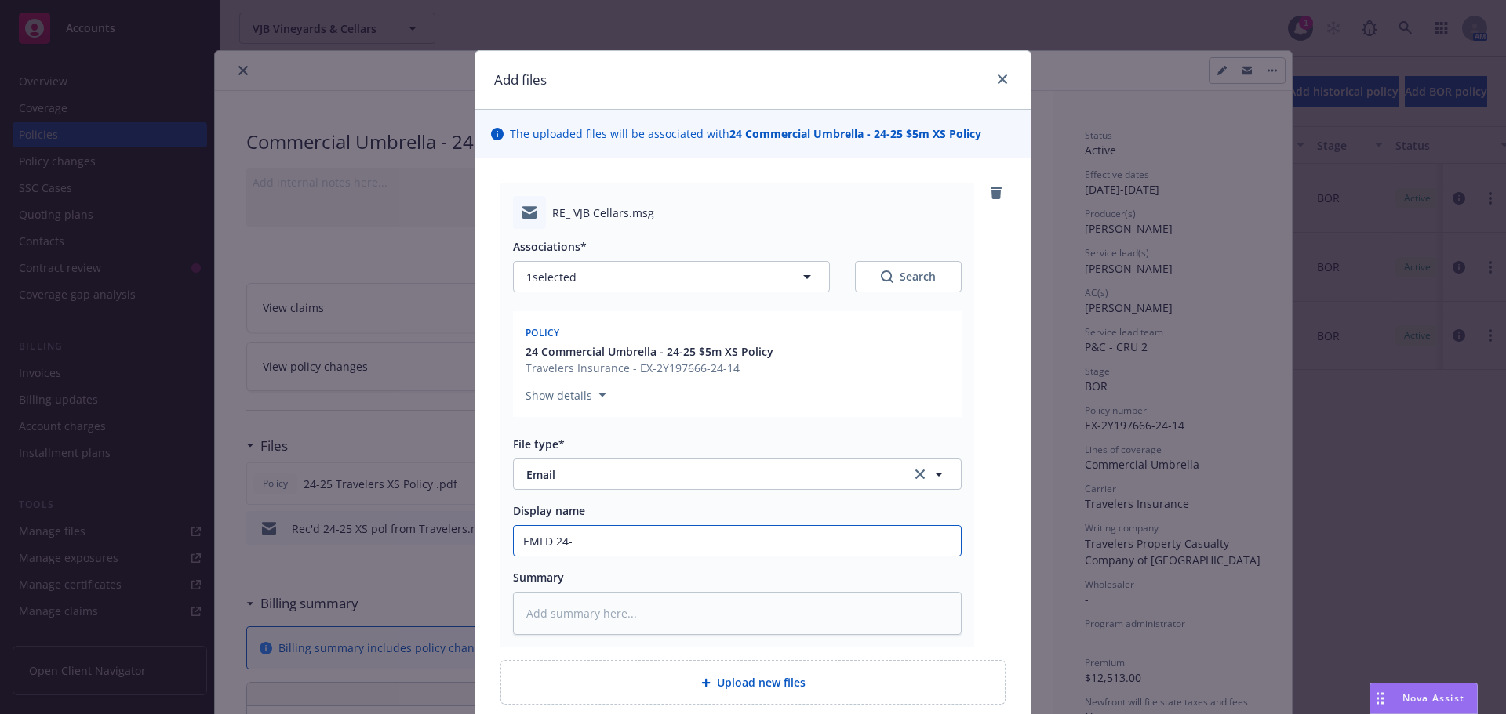
type input "EMLD 24-2"
type textarea "x"
type input "EMLD 24-25"
type textarea "x"
type input "EMLD 24-25"
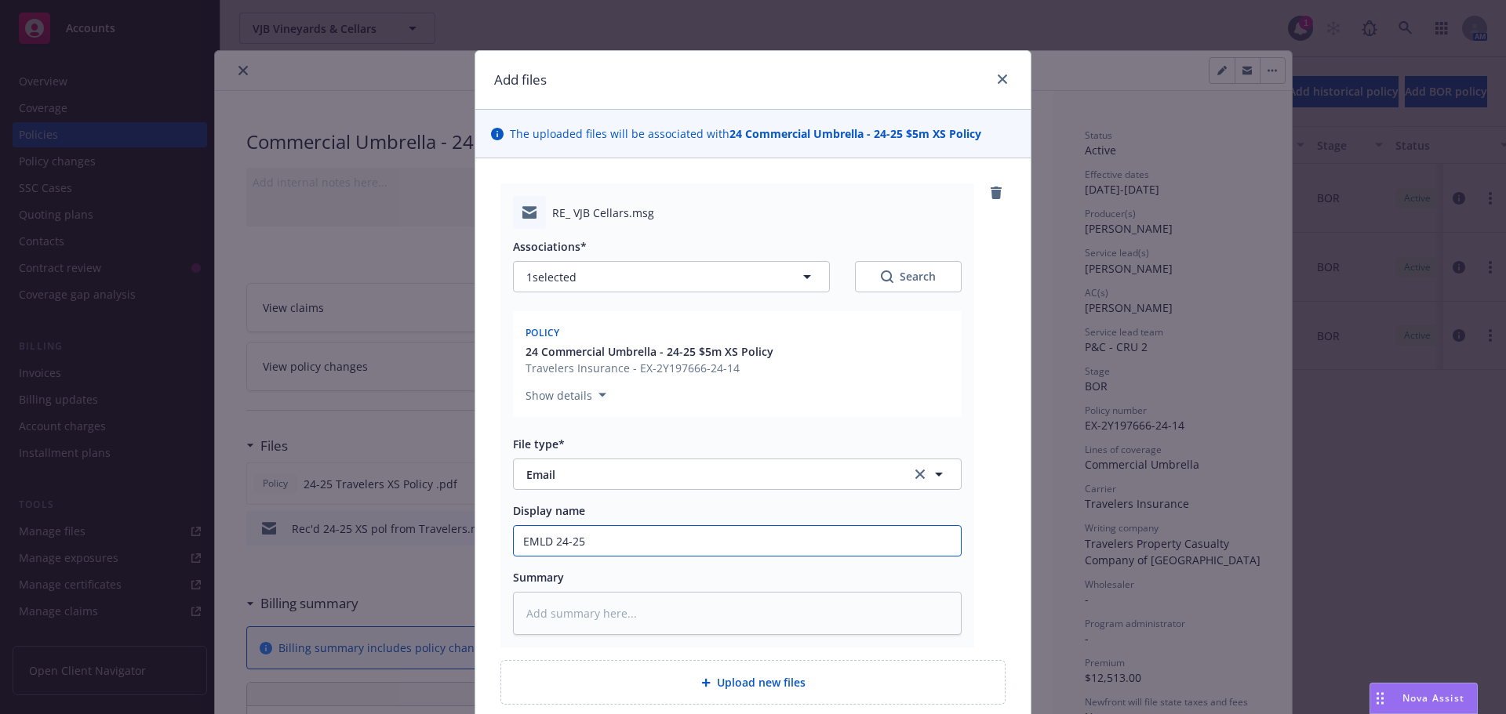
type textarea "x"
type input "EMLD 24-25 U"
type textarea "x"
type input "EMLD 24-25 Um"
type textarea "x"
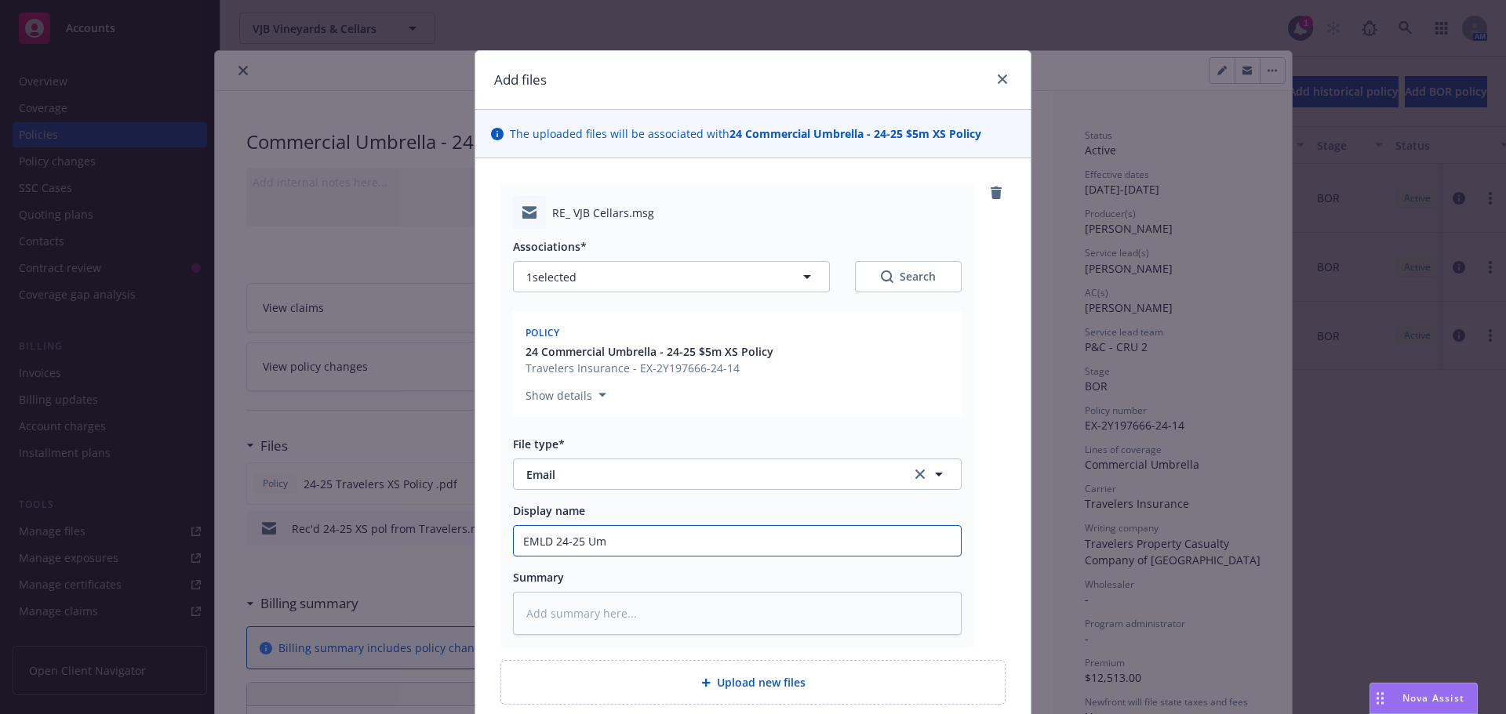
type input "EMLD 24-25 Umb"
type textarea "x"
type input "EMLD 24-25 Umb"
type textarea "x"
type input "EMLD 24-25 Umb p"
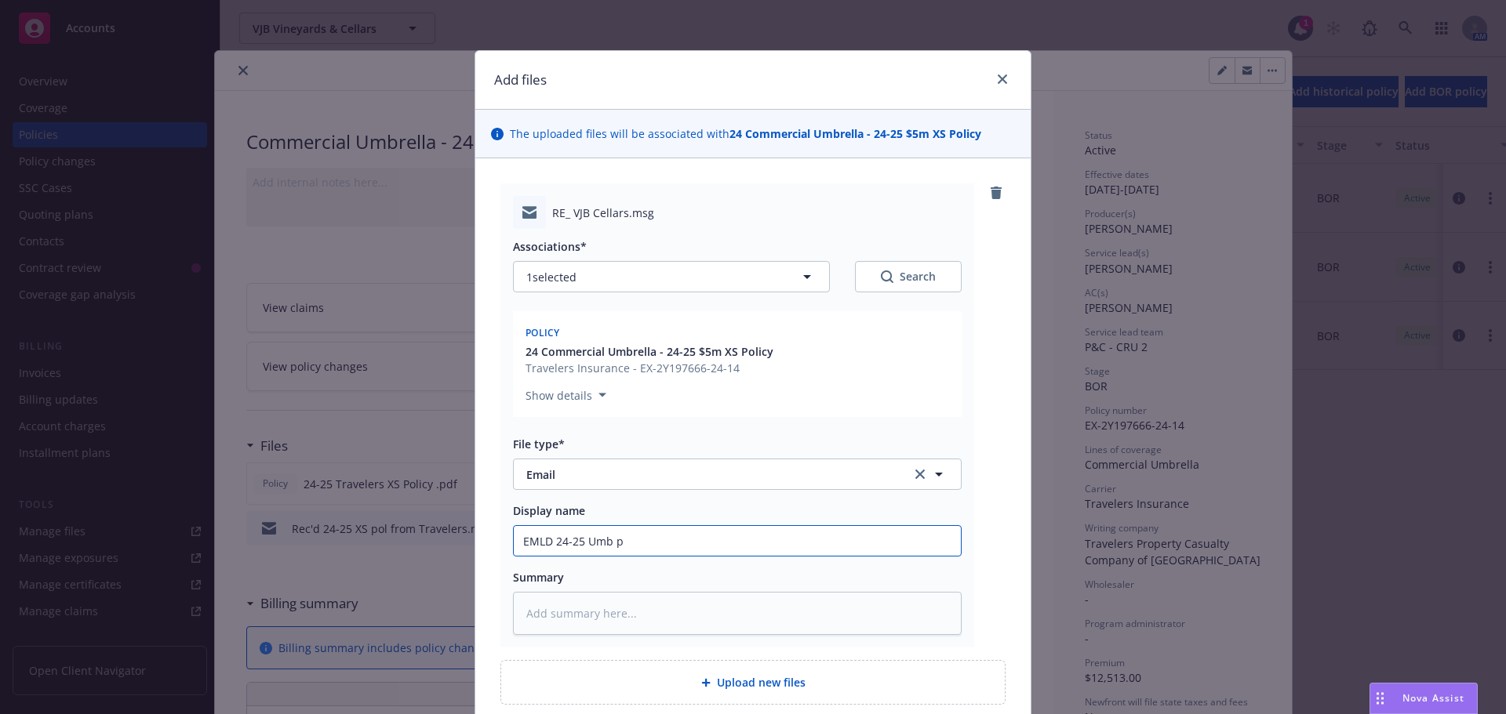
type textarea "x"
type input "EMLD 24-25 Umb po"
type textarea "x"
type input "EMLD 24-25 Umb pol"
type textarea "x"
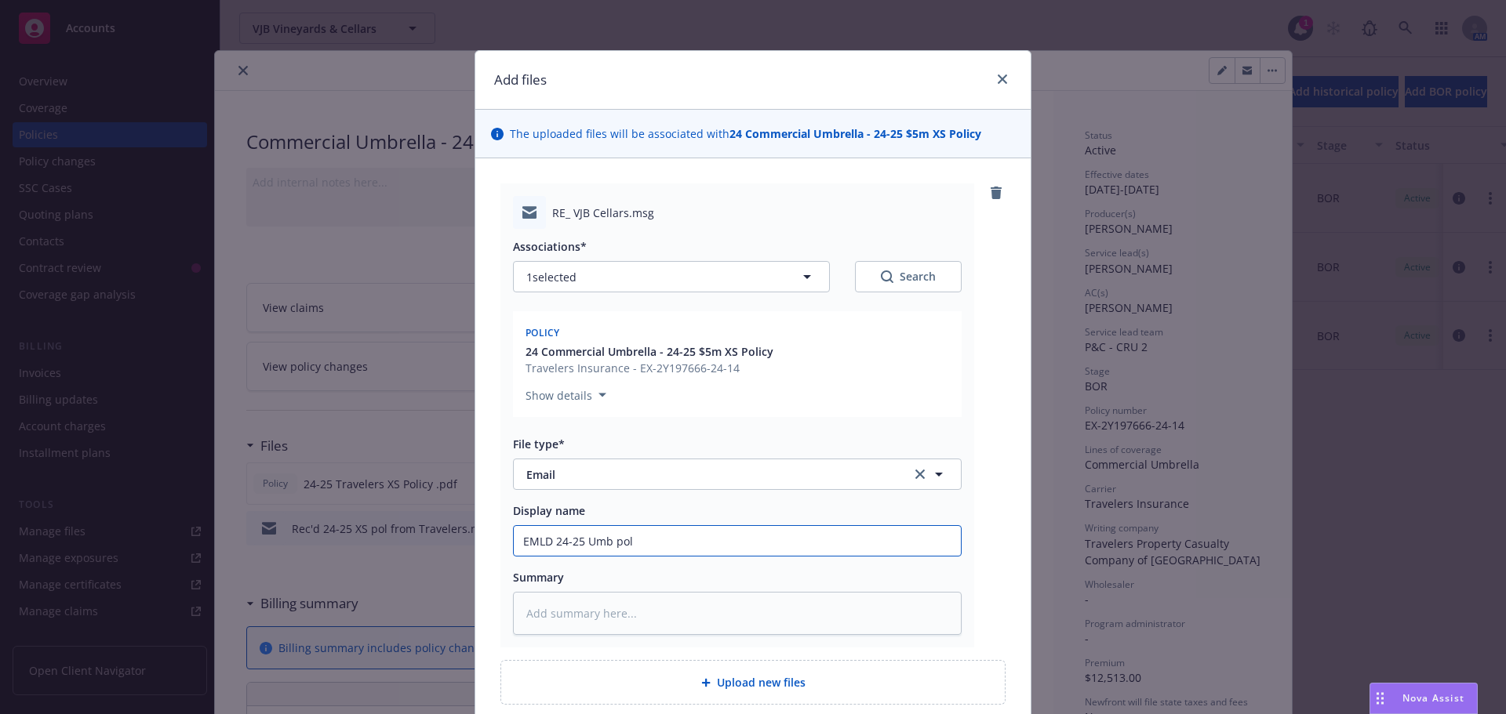
type input "EMLD 24-25 Umb pol"
type textarea "x"
type input "EMLD 24-25 Umb pol t"
type textarea "x"
type input "EMLD 24-25 Umb pol to"
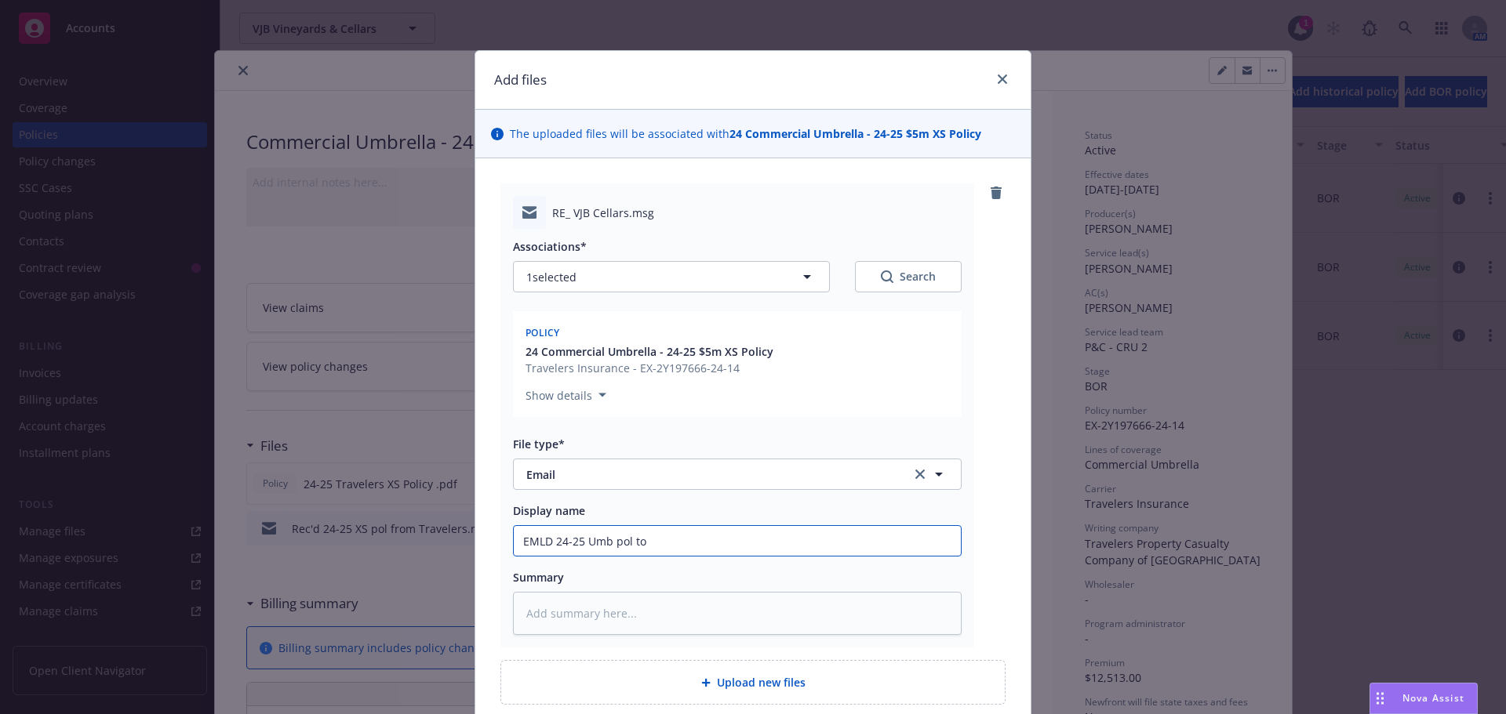
type textarea "x"
type input "EMLD 24-25 Umb pol to"
type textarea "x"
type input "EMLD 24-25 Umb pol to i"
type textarea "x"
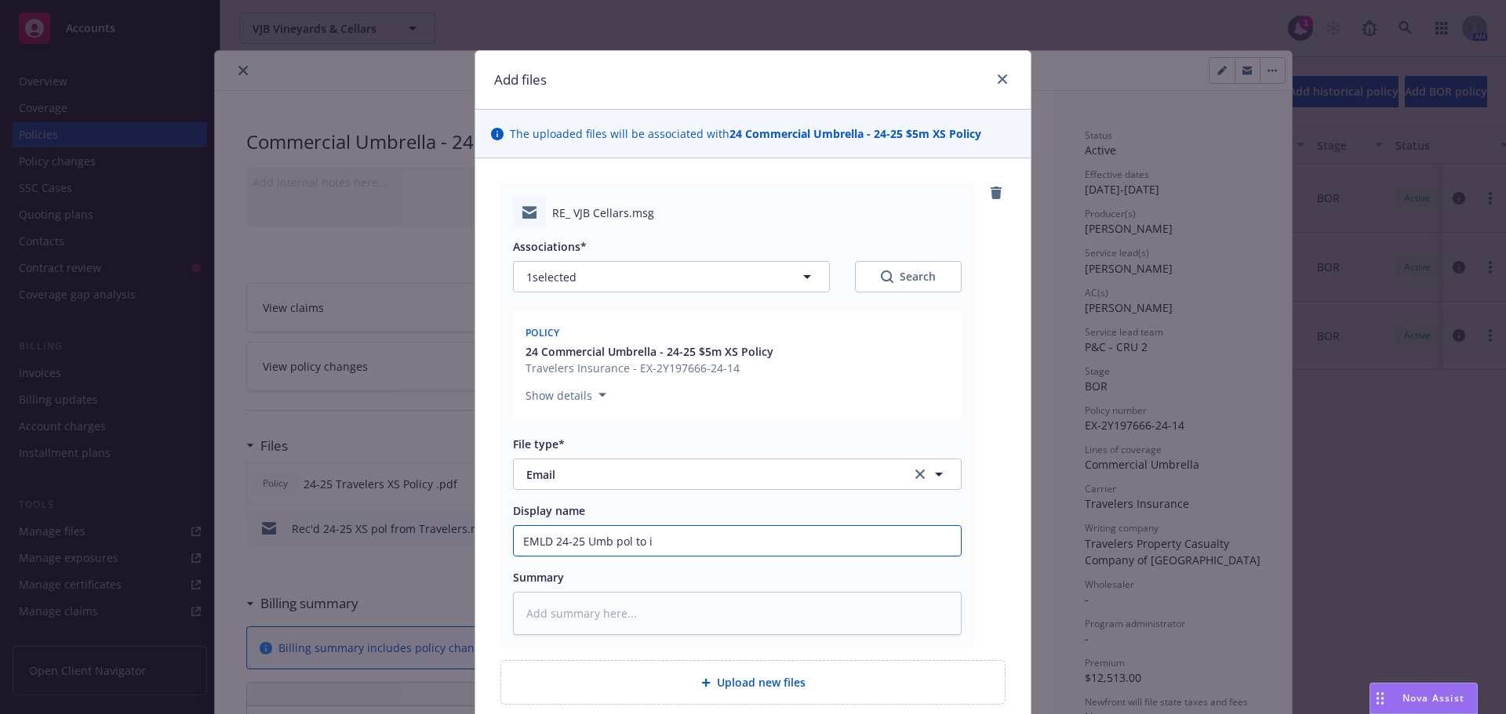
type input "EMLD 24-25 Umb pol to in"
type textarea "x"
type input "EMLD 24-25 Umb pol to ing"
type textarea "x"
type input "EMLD 24-25 Umb pol to [PERSON_NAME]"
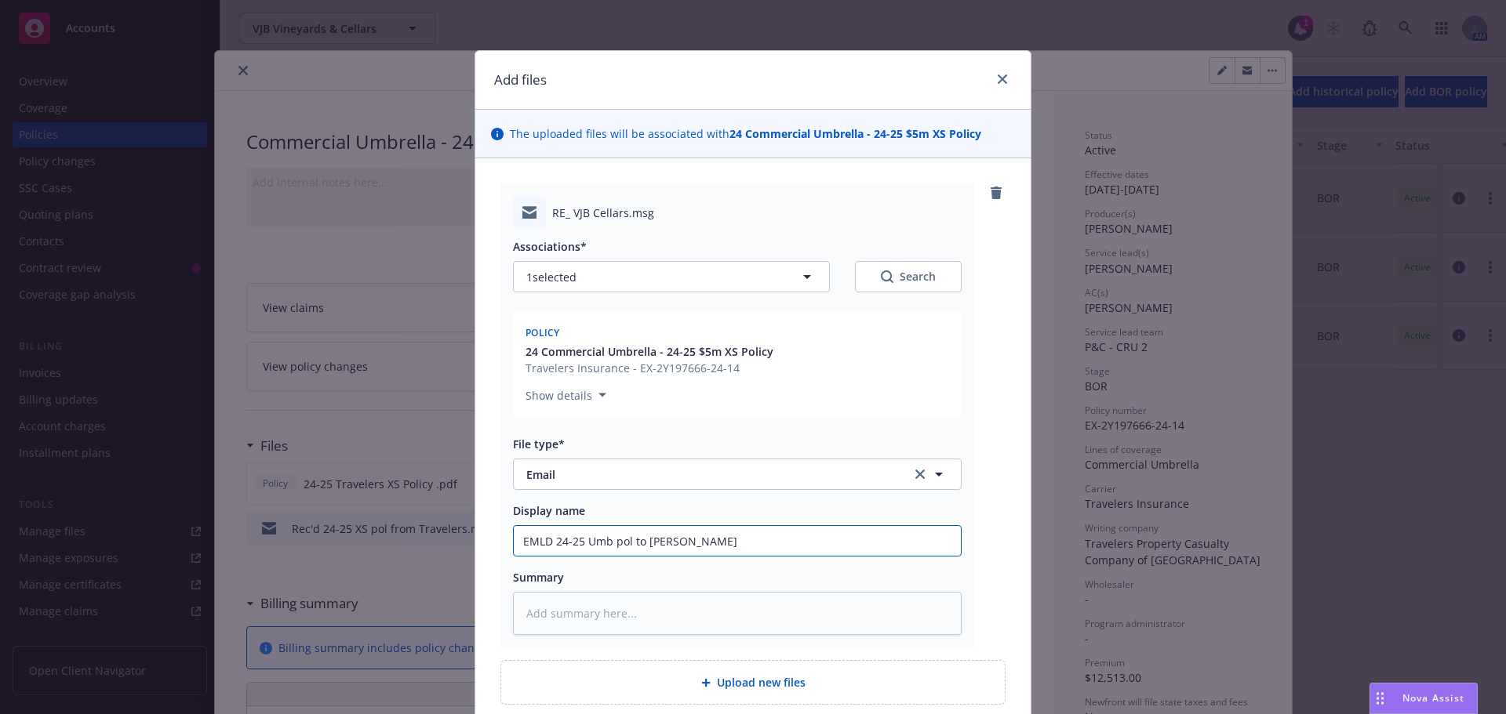
type textarea "x"
type input "EMLD 24-25 Umb pol to inges"
type textarea "x"
type input "EMLD 24-25 Umb pol to ingest"
type textarea "x"
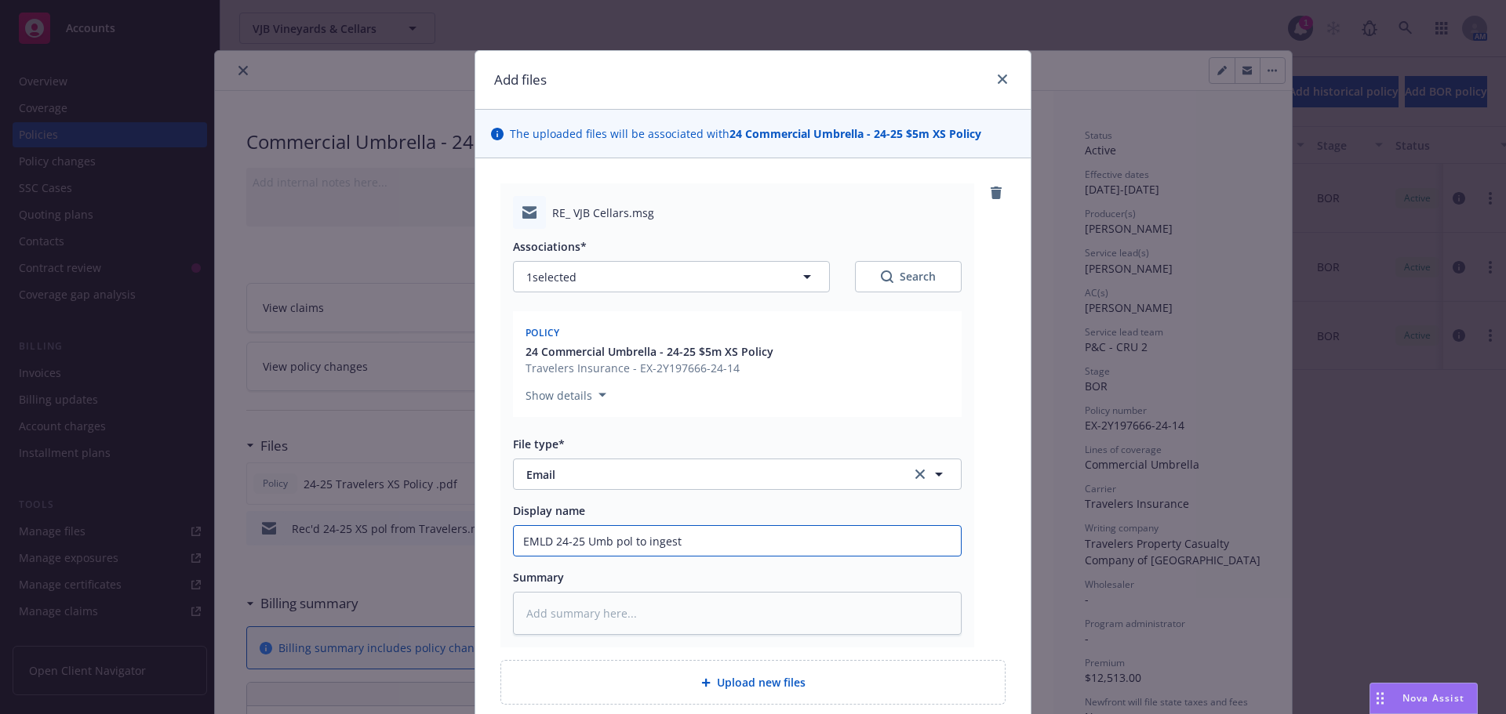
type input "EMLD 24-25 Umb pol to ingesti"
type textarea "x"
type input "EMLD 24-25 Umb pol to ingestio"
type textarea "x"
type input "EMLD 24-25 Umb pol to ingestion"
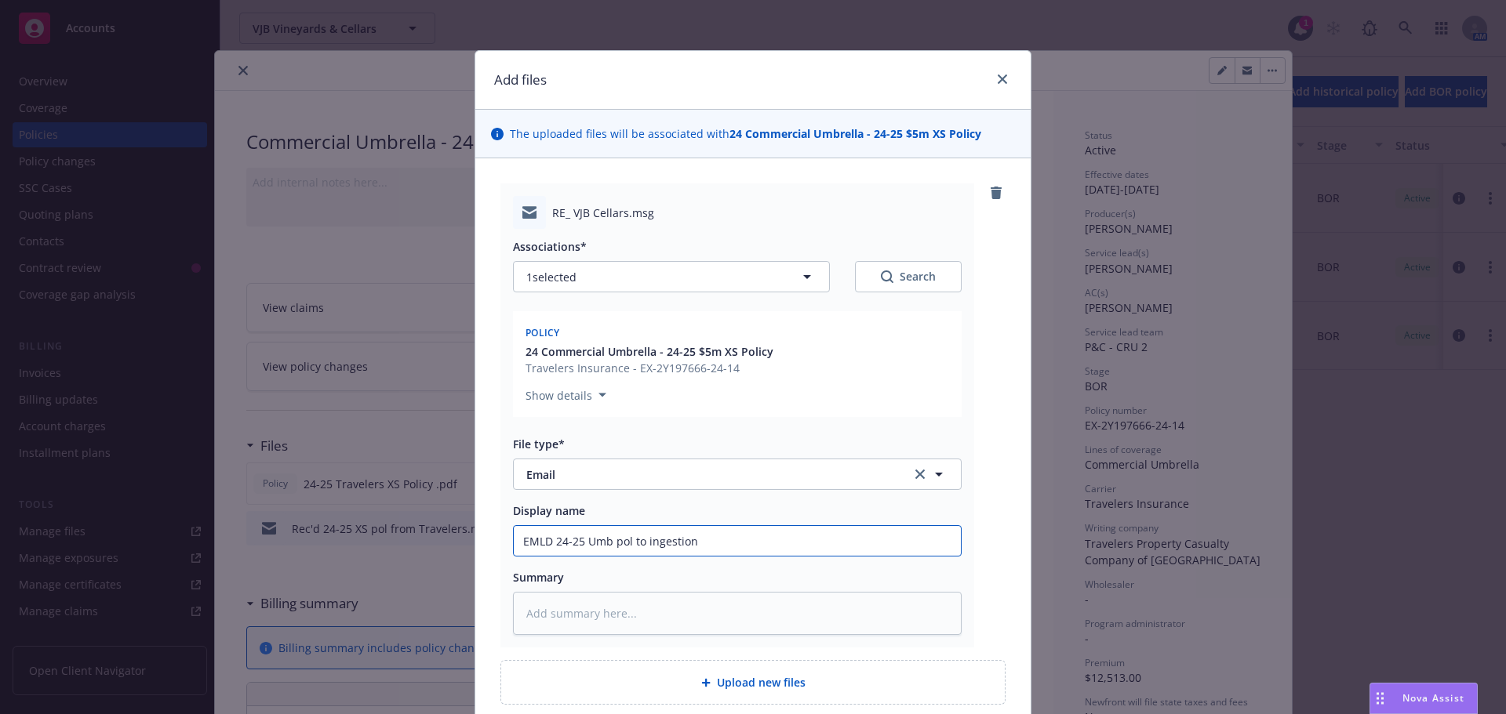
type textarea "x"
type input "EMLD 24-25 Umb pol to ingestion"
type textarea "x"
type input "EMLD 24-25 Umb pol to ingestion t"
type textarea "x"
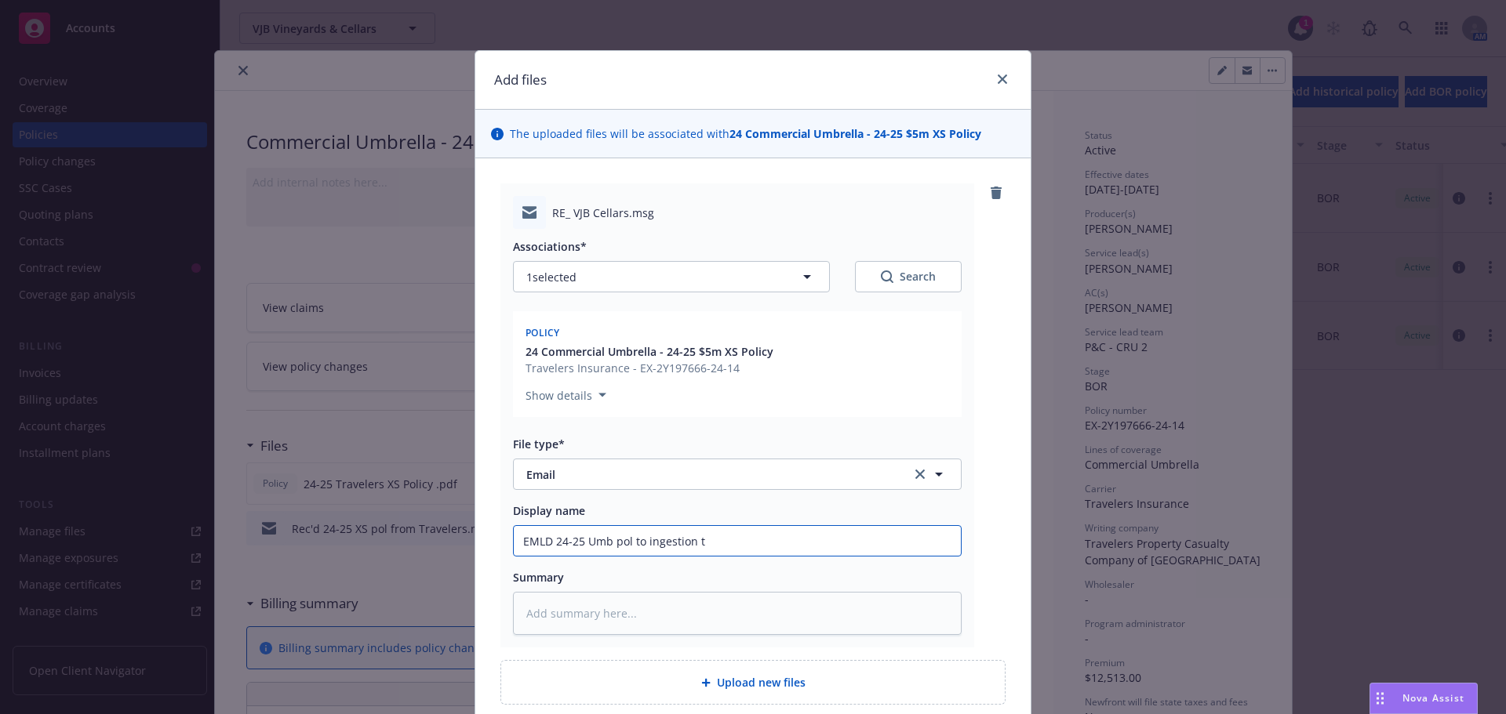
type input "EMLD 24-25 Umb pol to ingestion to"
type textarea "x"
type input "EMLD 24-25 Umb pol to ingestion toe"
type textarea "x"
type input "EMLD 24-25 Umb pol to ingestion toea"
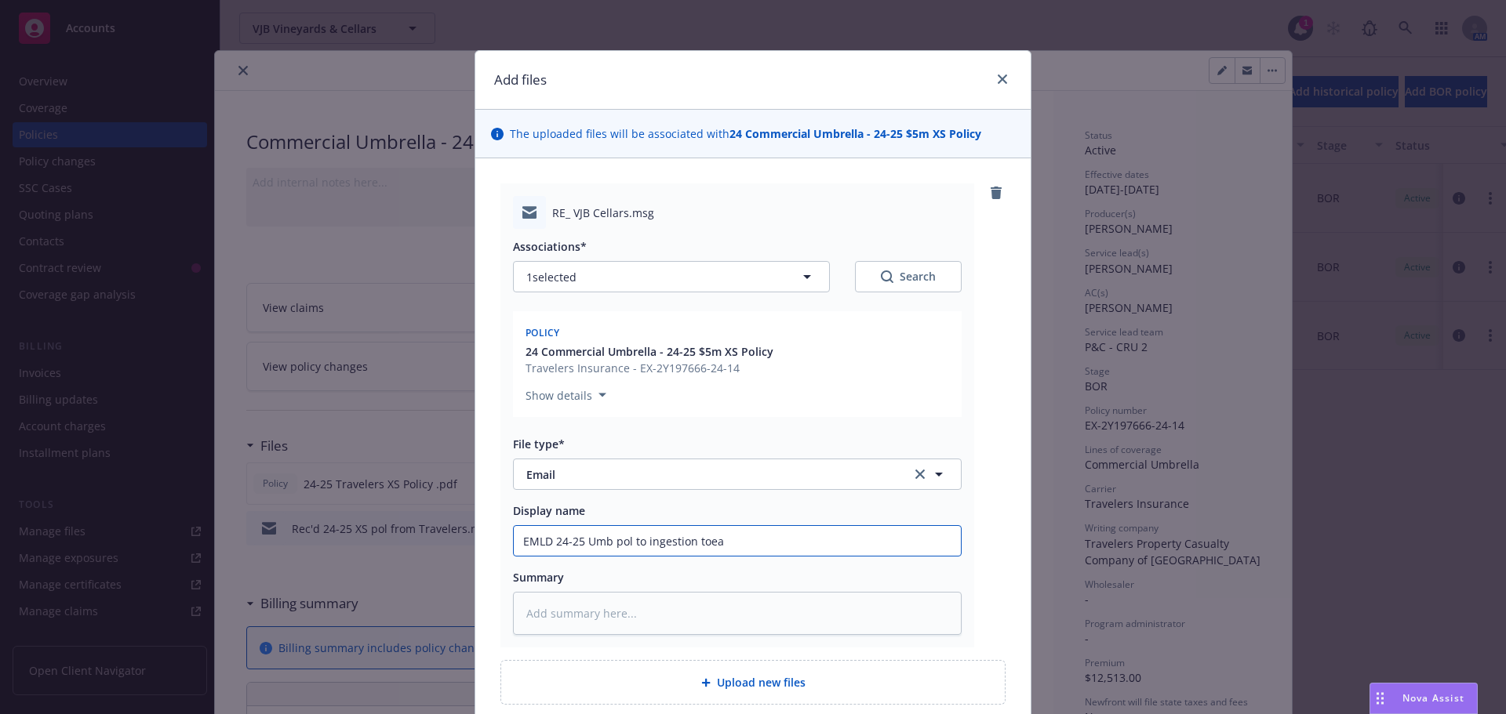
type textarea "x"
type input "EMLD 24-25 Umb pol to ingestion toeam"
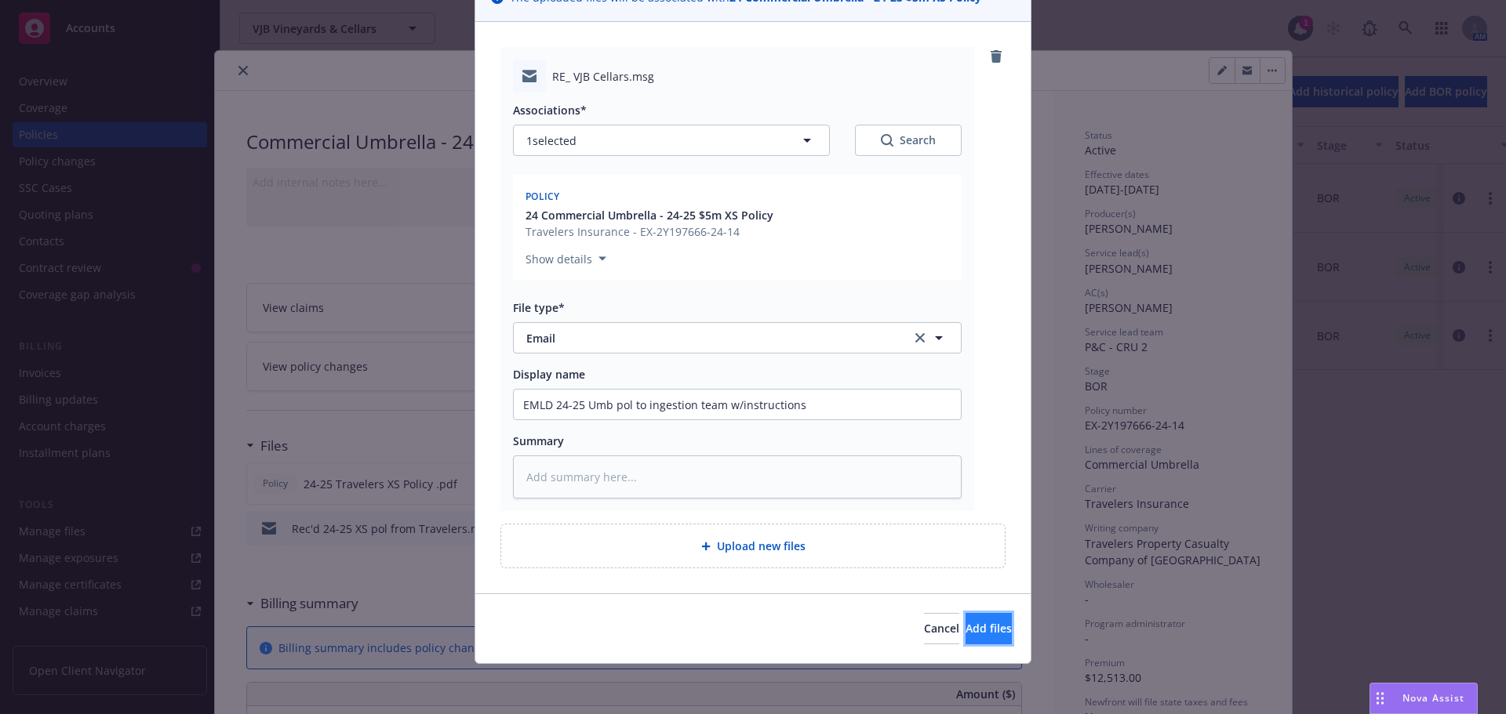
click at [979, 636] on span "Add files" at bounding box center [988, 628] width 46 height 15
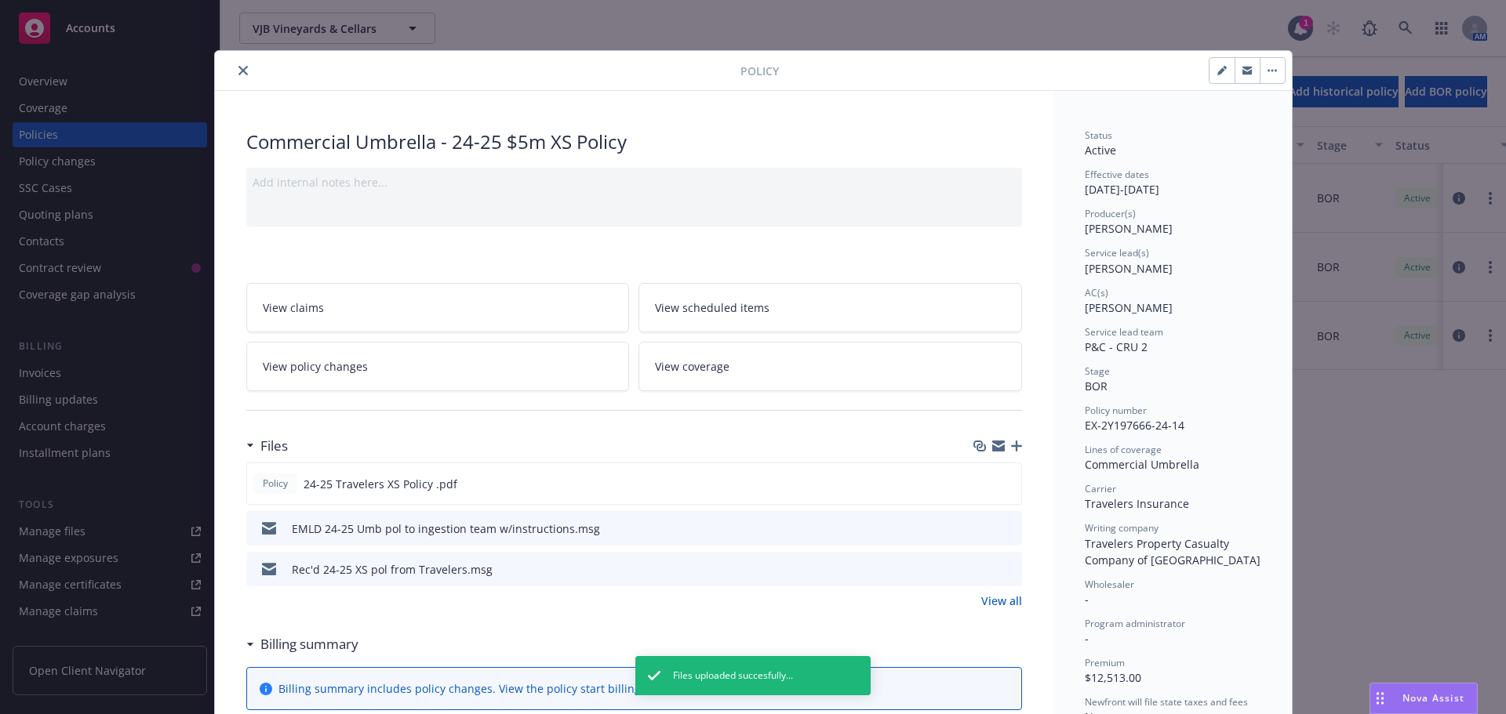
click at [234, 74] on button "close" at bounding box center [243, 70] width 19 height 19
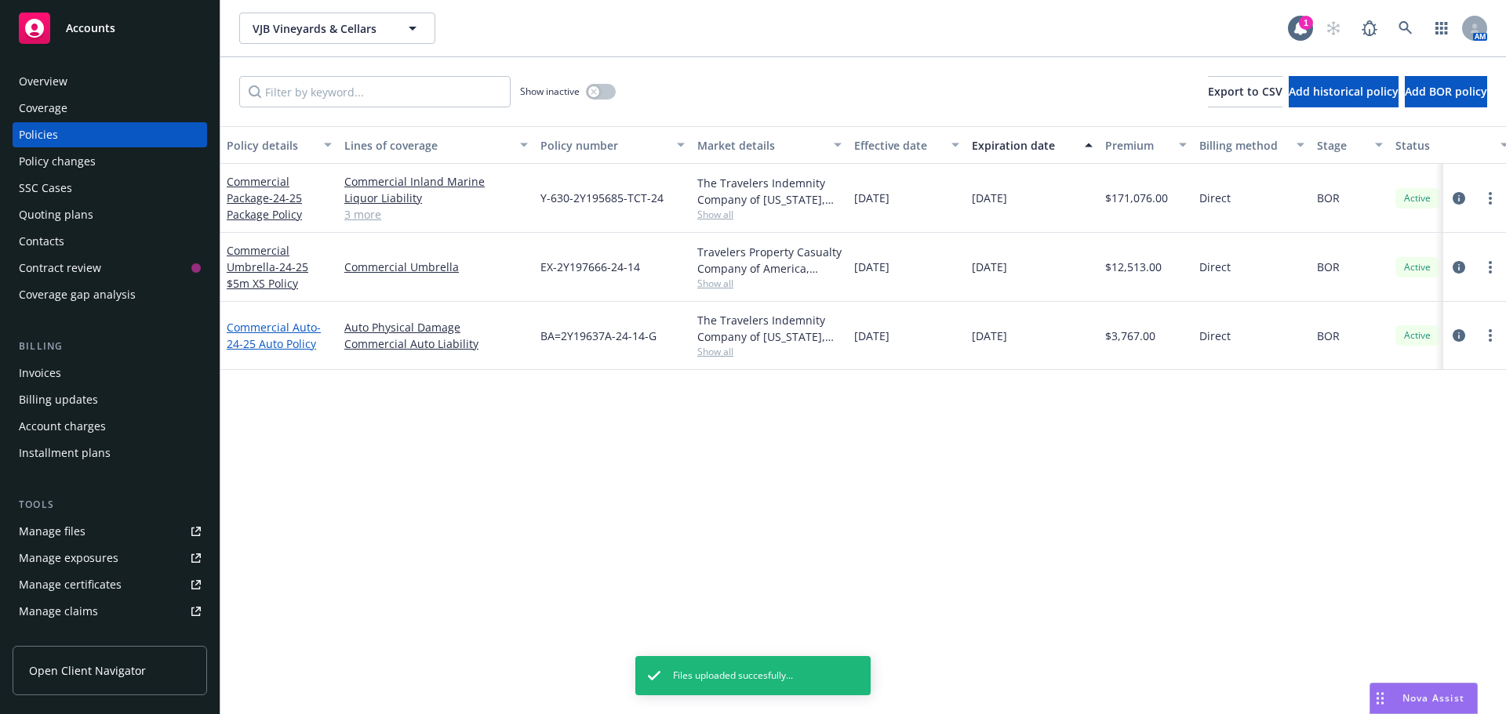
click at [275, 340] on span "- 24-25 Auto Policy" at bounding box center [274, 335] width 94 height 31
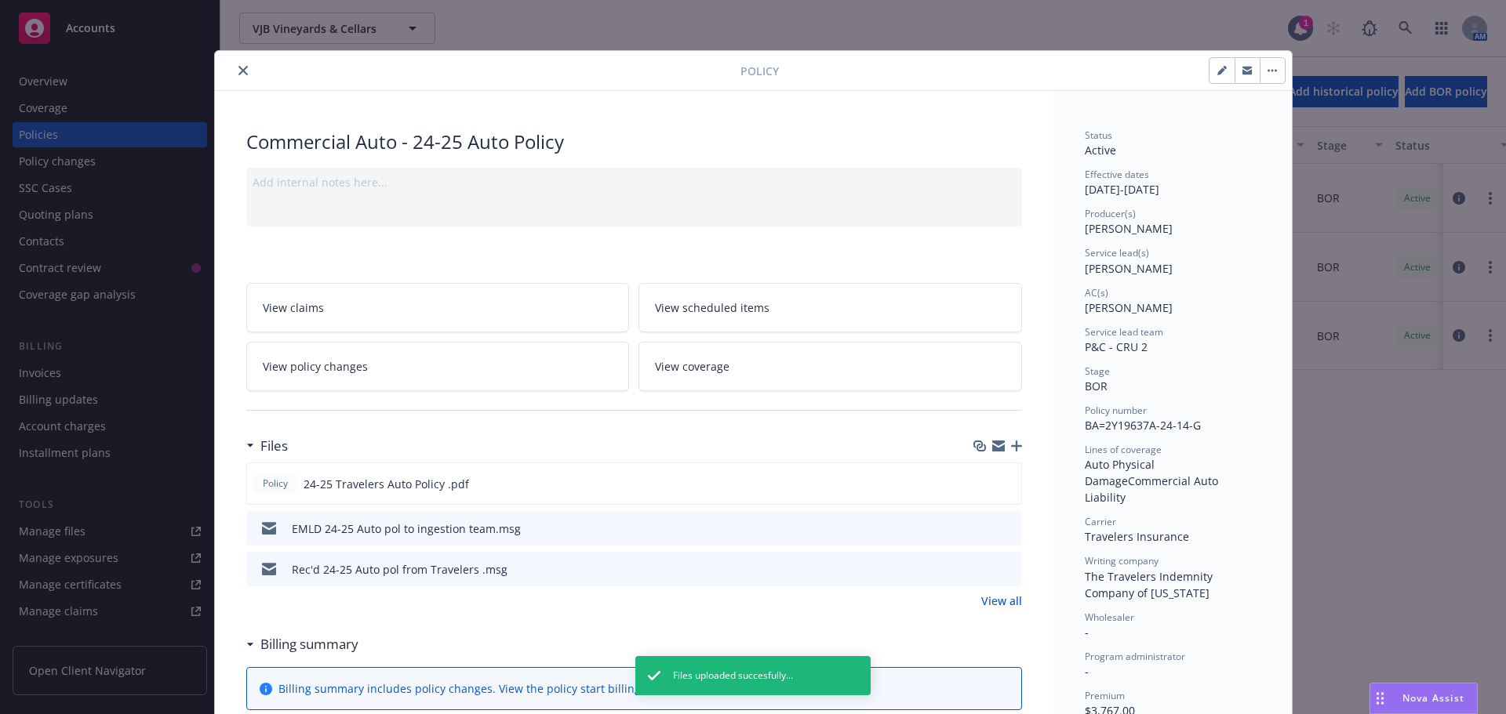
scroll to position [47, 0]
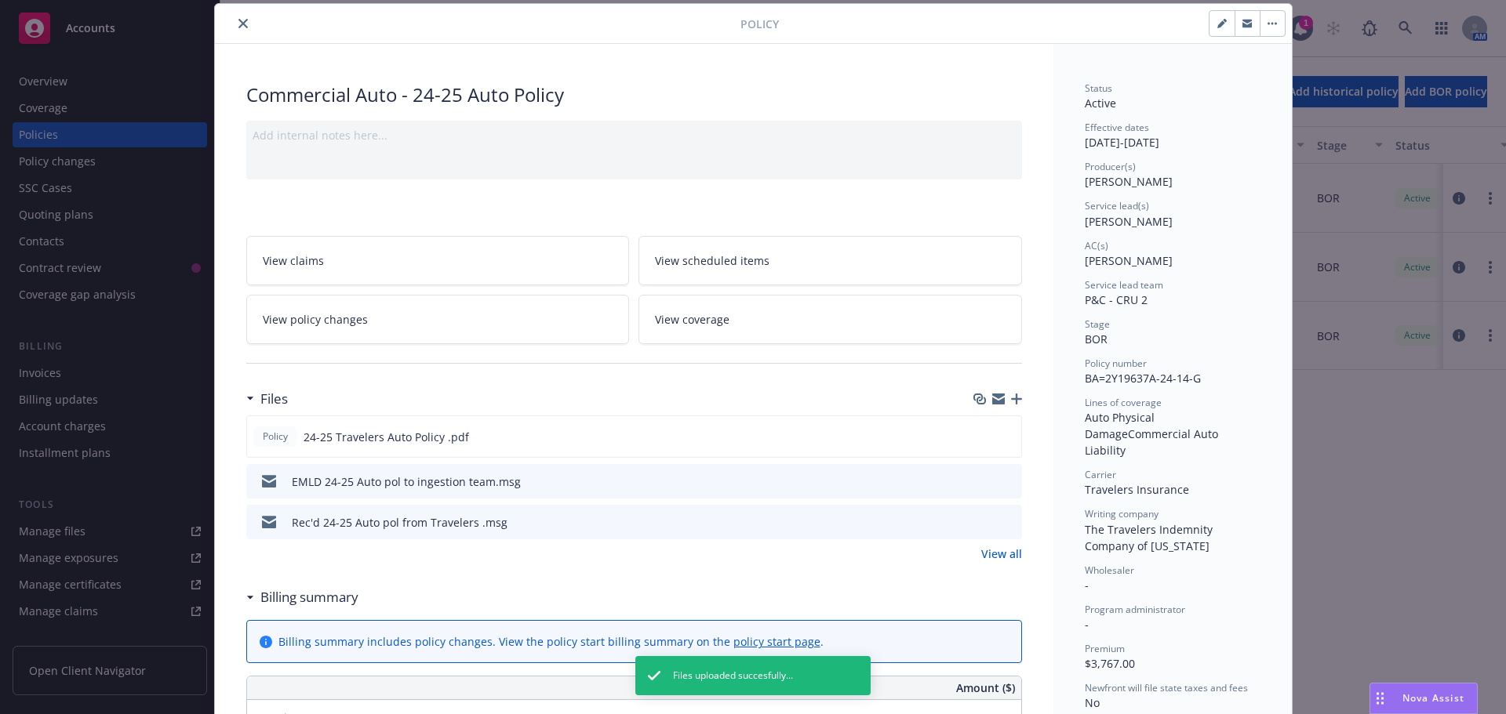
click at [238, 22] on icon "close" at bounding box center [242, 23] width 9 height 9
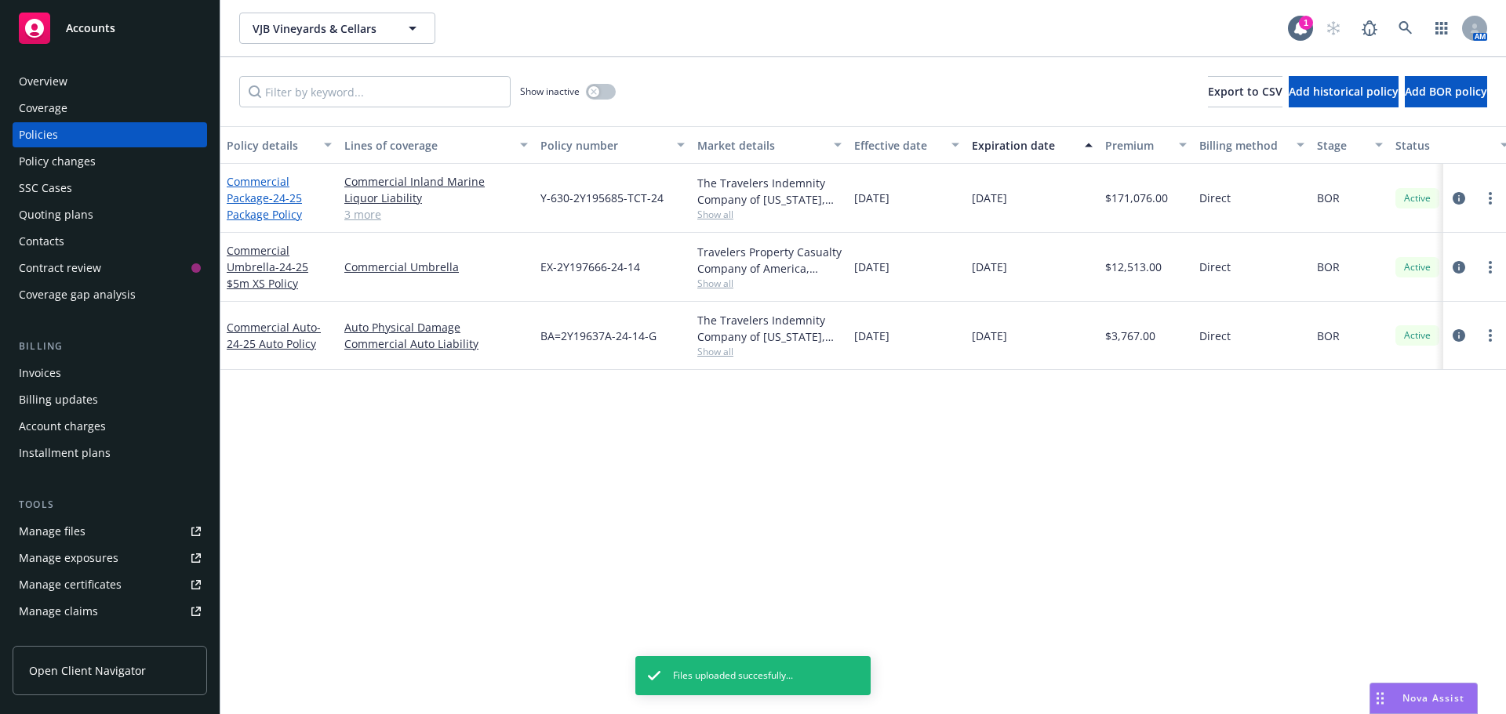
click at [256, 203] on link "Commercial Package - 24-25 Package Policy" at bounding box center [264, 198] width 75 height 48
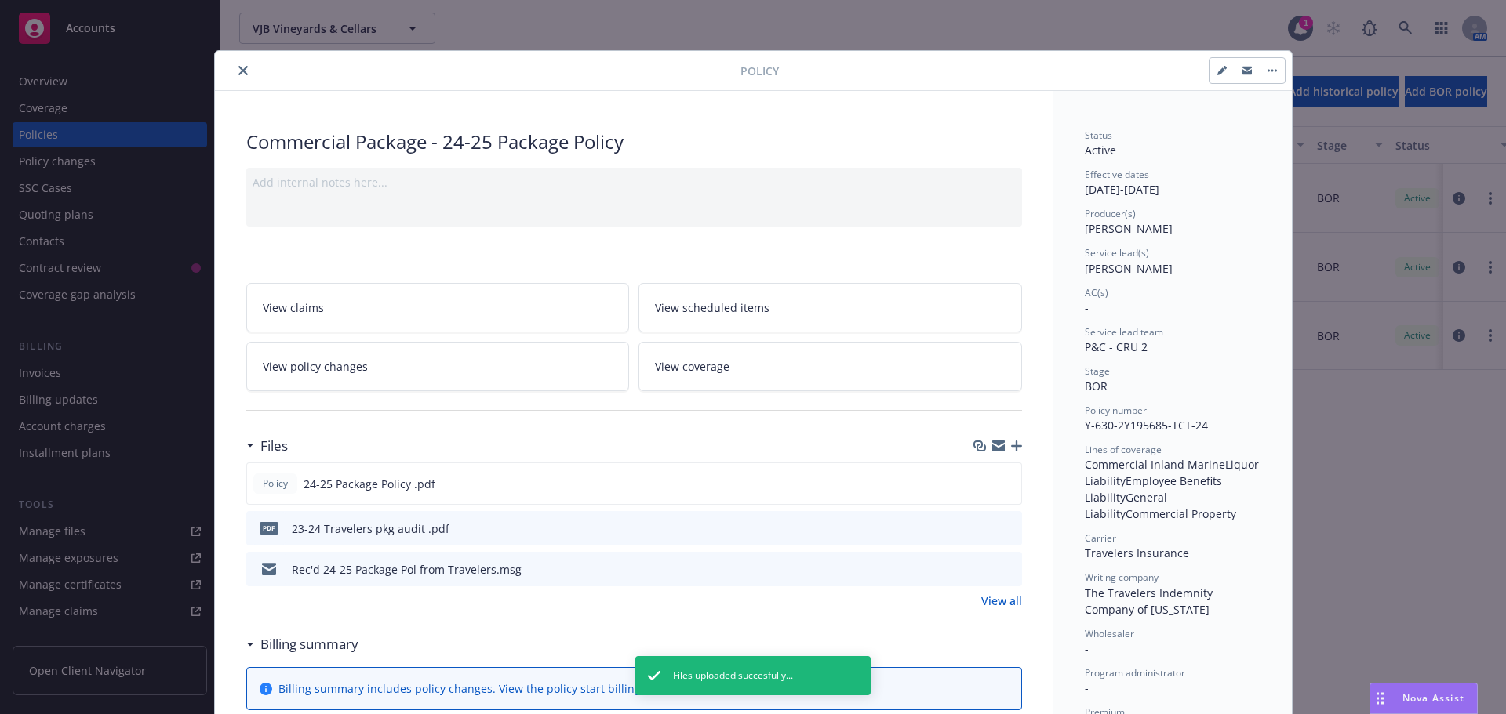
scroll to position [47, 0]
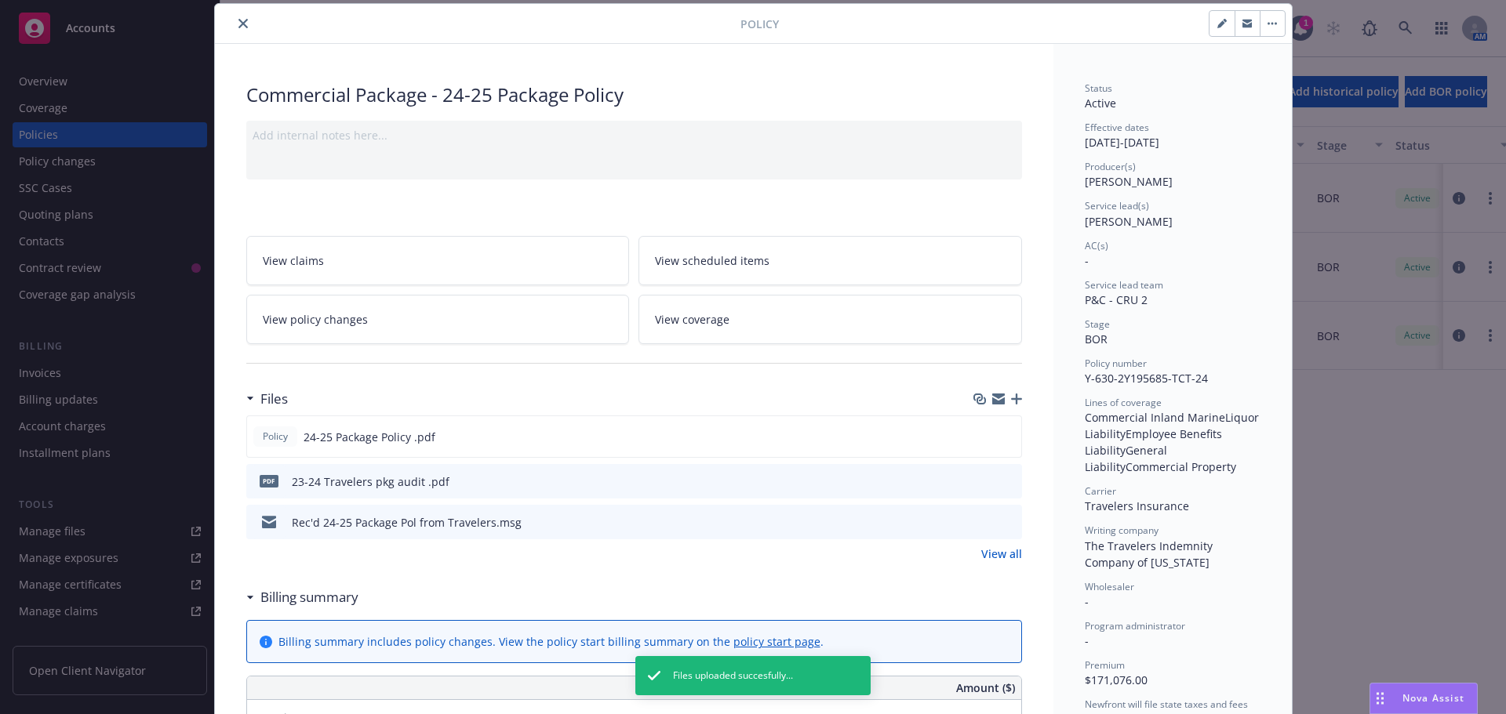
click at [1011, 394] on icon "button" at bounding box center [1016, 399] width 11 height 11
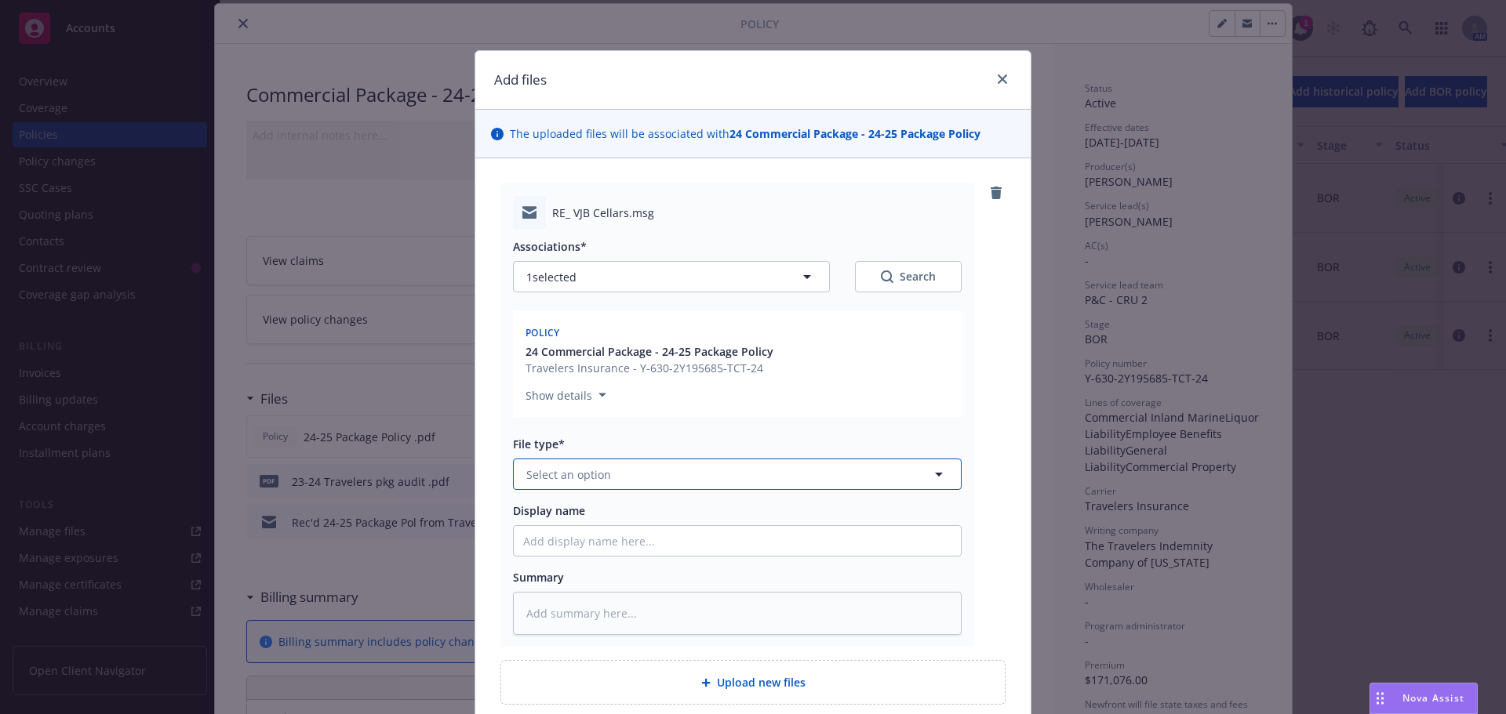
click at [605, 475] on button "Select an option" at bounding box center [737, 474] width 449 height 31
click at [575, 516] on div "Email" at bounding box center [737, 518] width 428 height 23
drag, startPoint x: 522, startPoint y: 548, endPoint x: 532, endPoint y: 490, distance: 58.8
click at [522, 548] on input "Display name" at bounding box center [737, 541] width 447 height 30
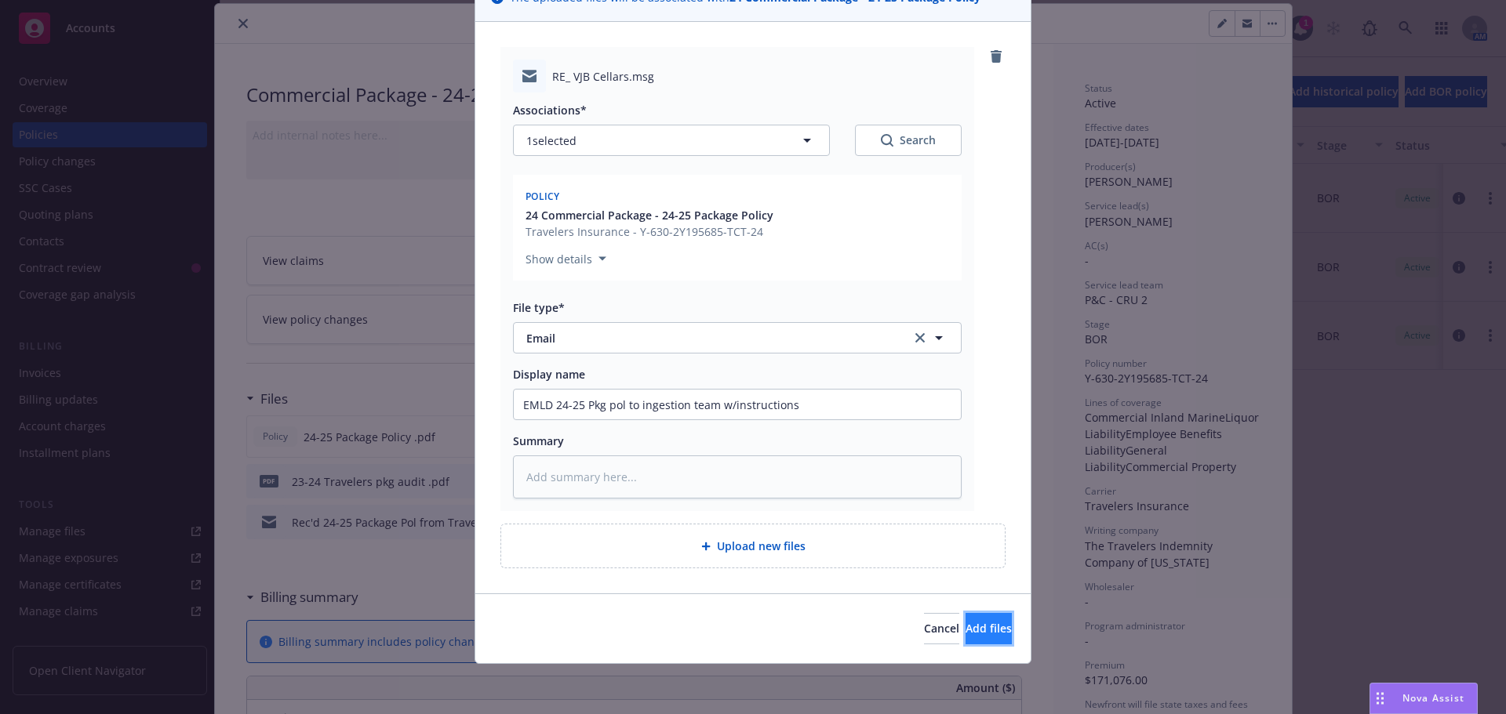
click at [965, 622] on button "Add files" at bounding box center [988, 628] width 46 height 31
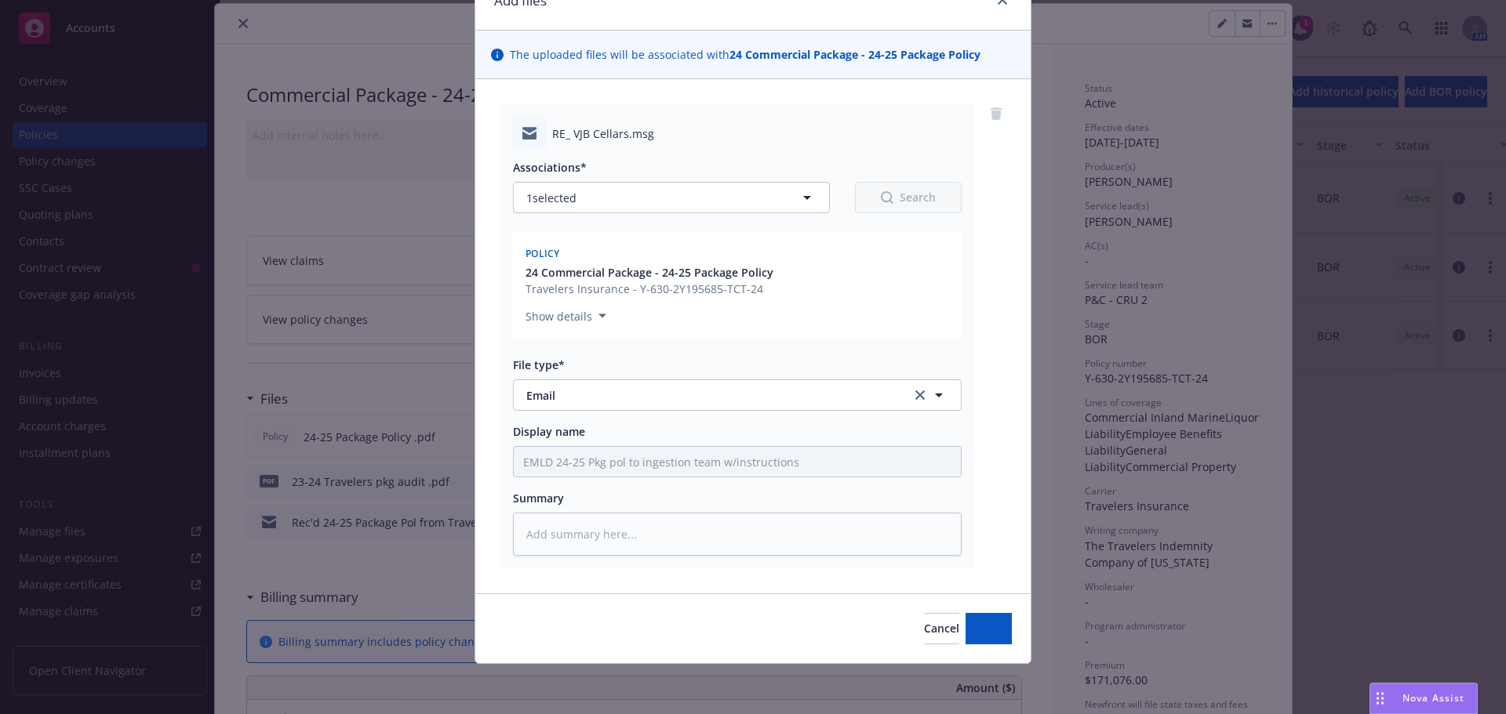
scroll to position [79, 0]
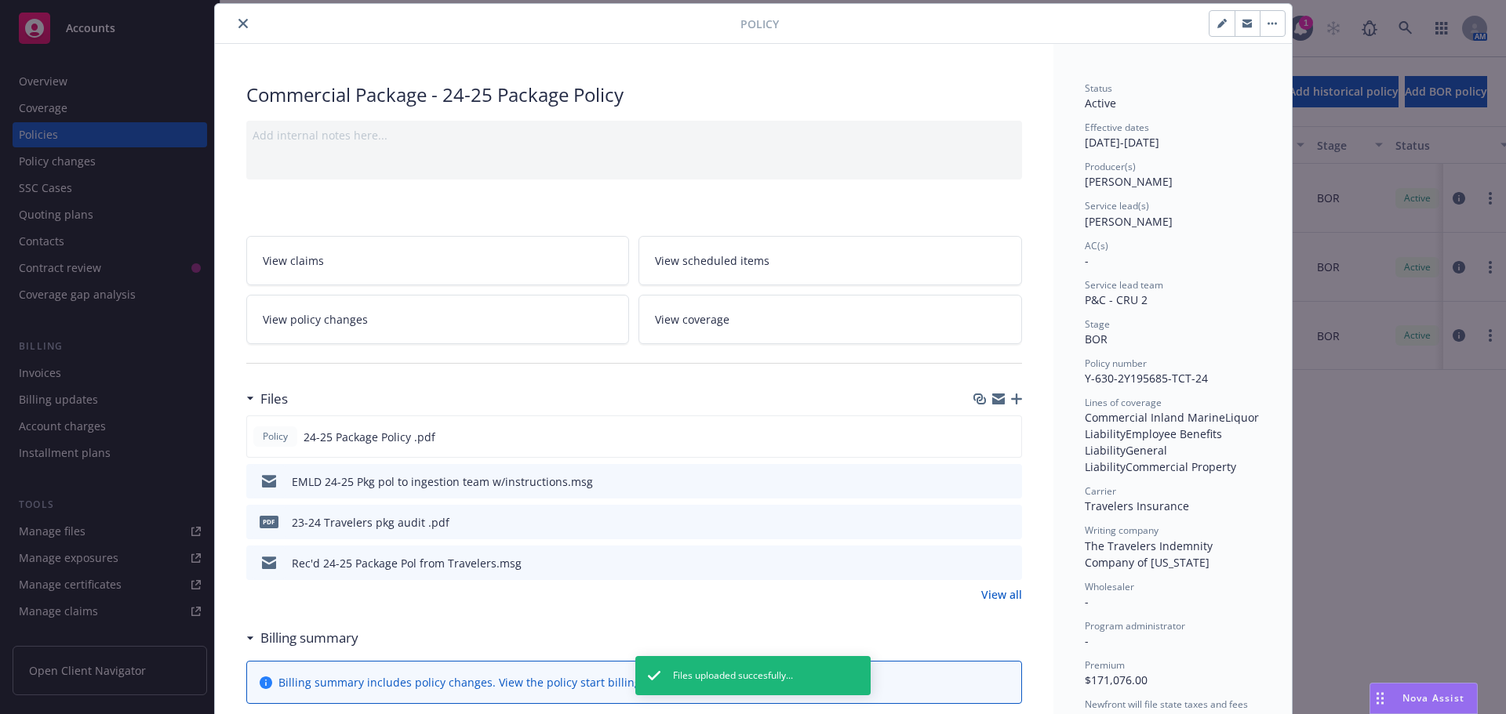
click at [222, 23] on div at bounding box center [480, 23] width 519 height 19
click at [238, 21] on icon "close" at bounding box center [242, 23] width 9 height 9
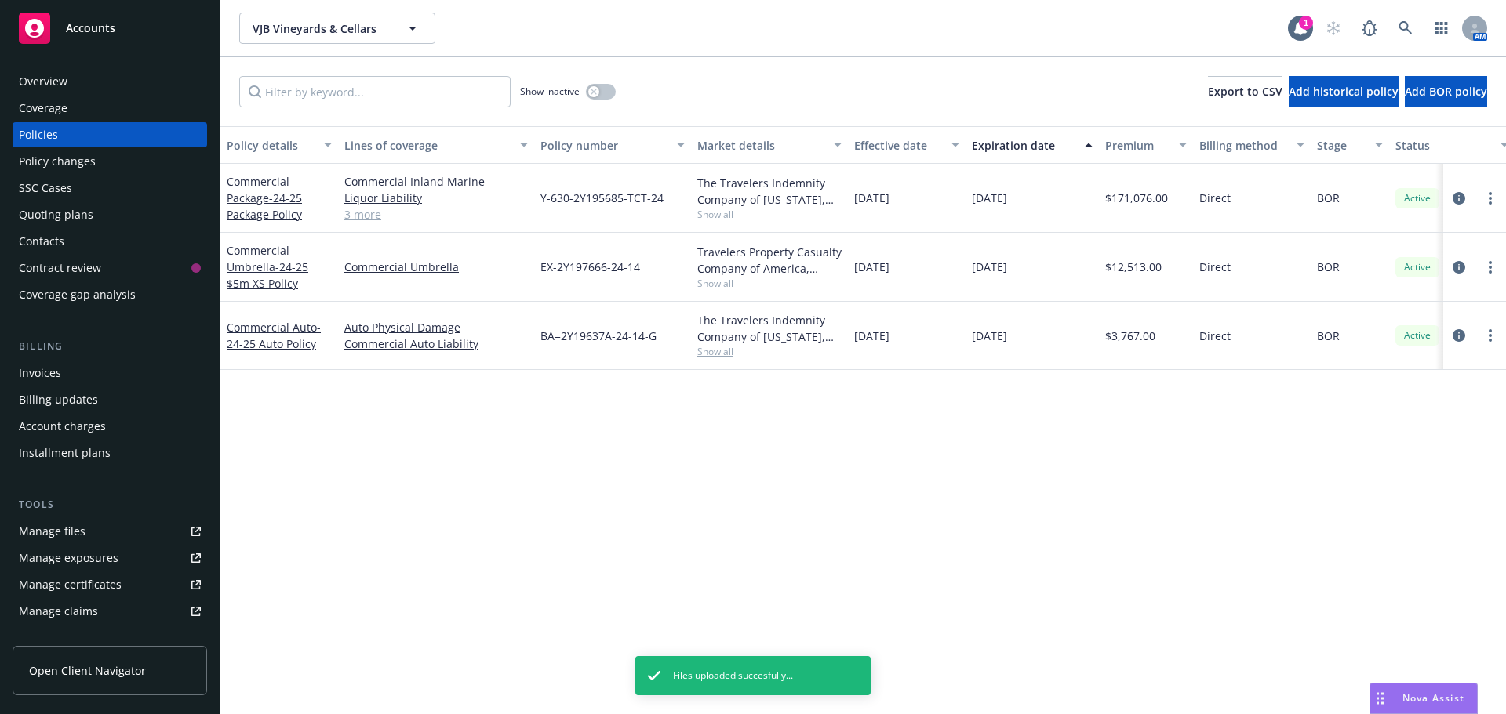
click at [99, 36] on div "Accounts" at bounding box center [110, 28] width 182 height 31
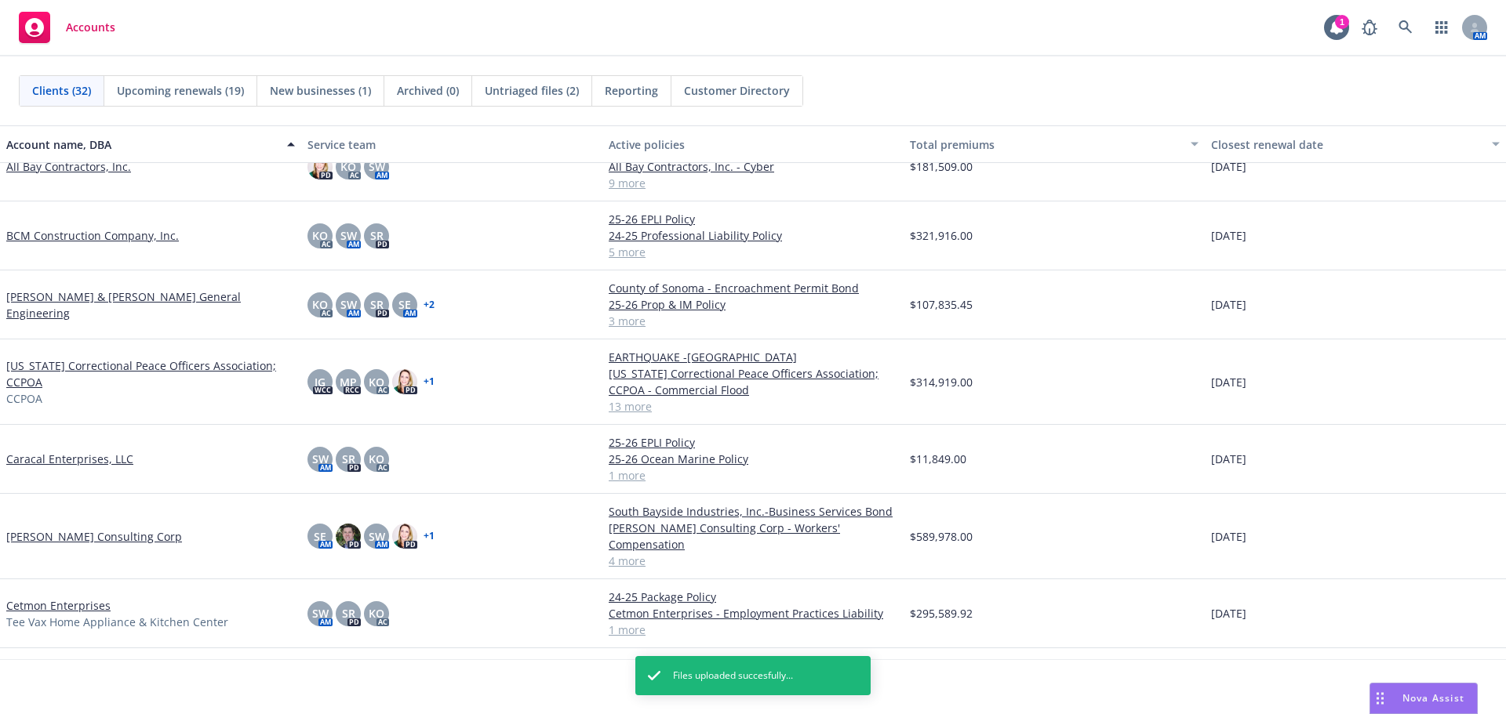
scroll to position [235, 0]
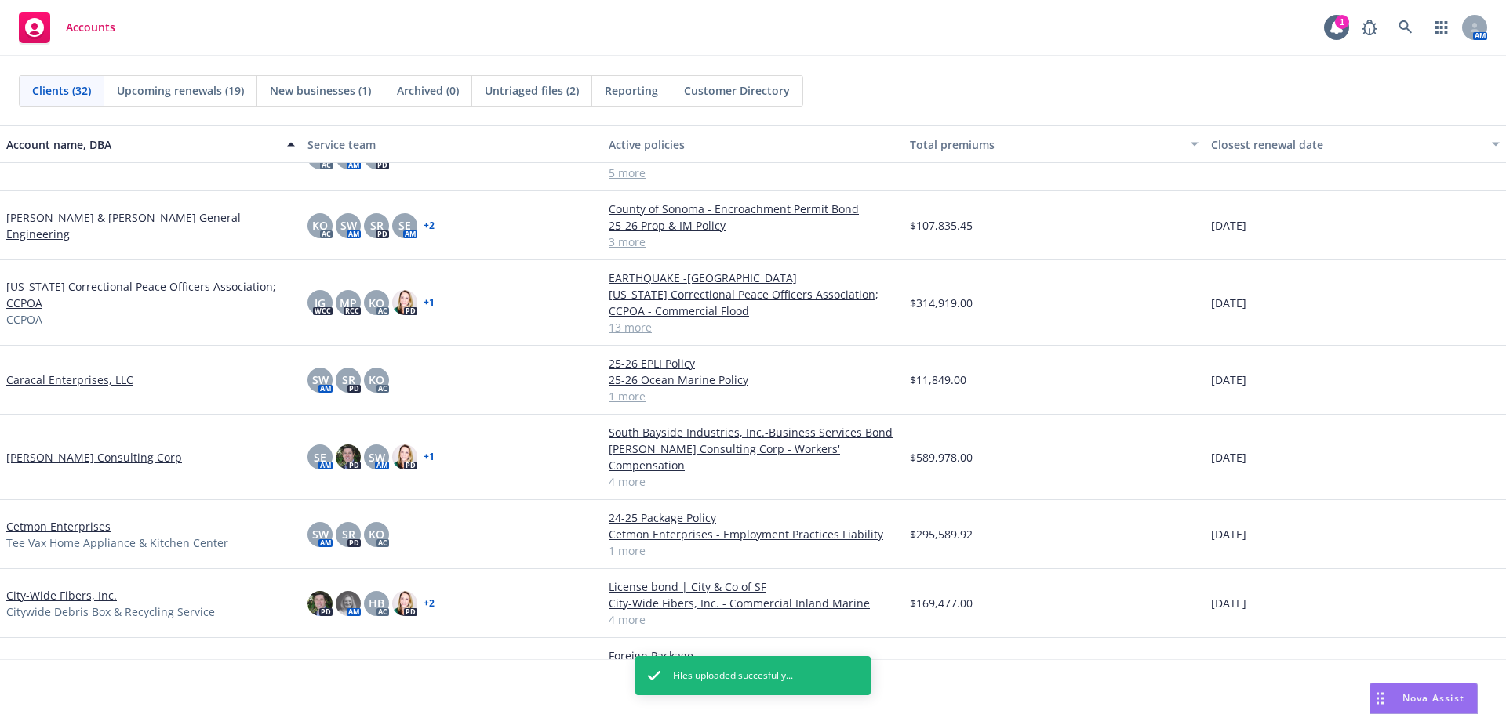
click at [85, 518] on link "Cetmon Enterprises" at bounding box center [58, 526] width 104 height 16
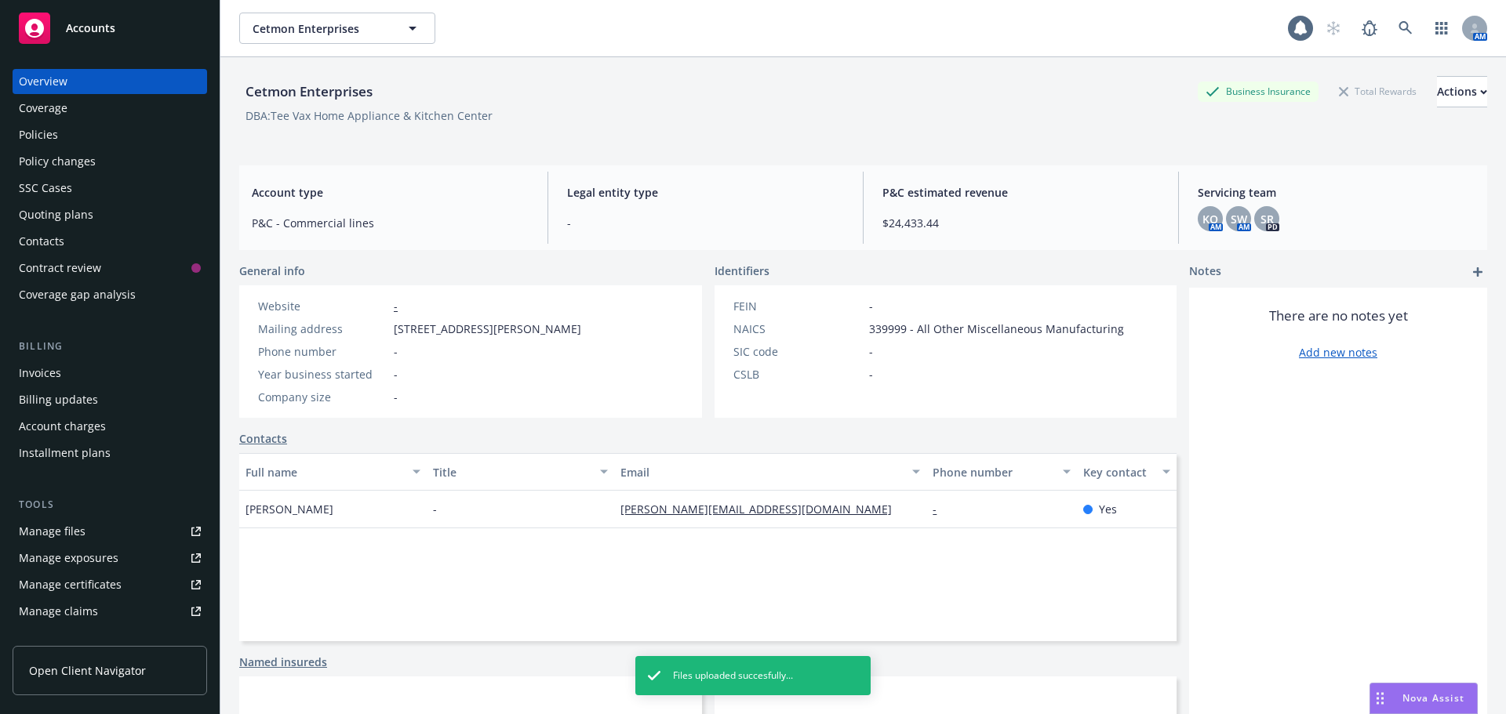
click at [73, 138] on div "Policies" at bounding box center [110, 134] width 182 height 25
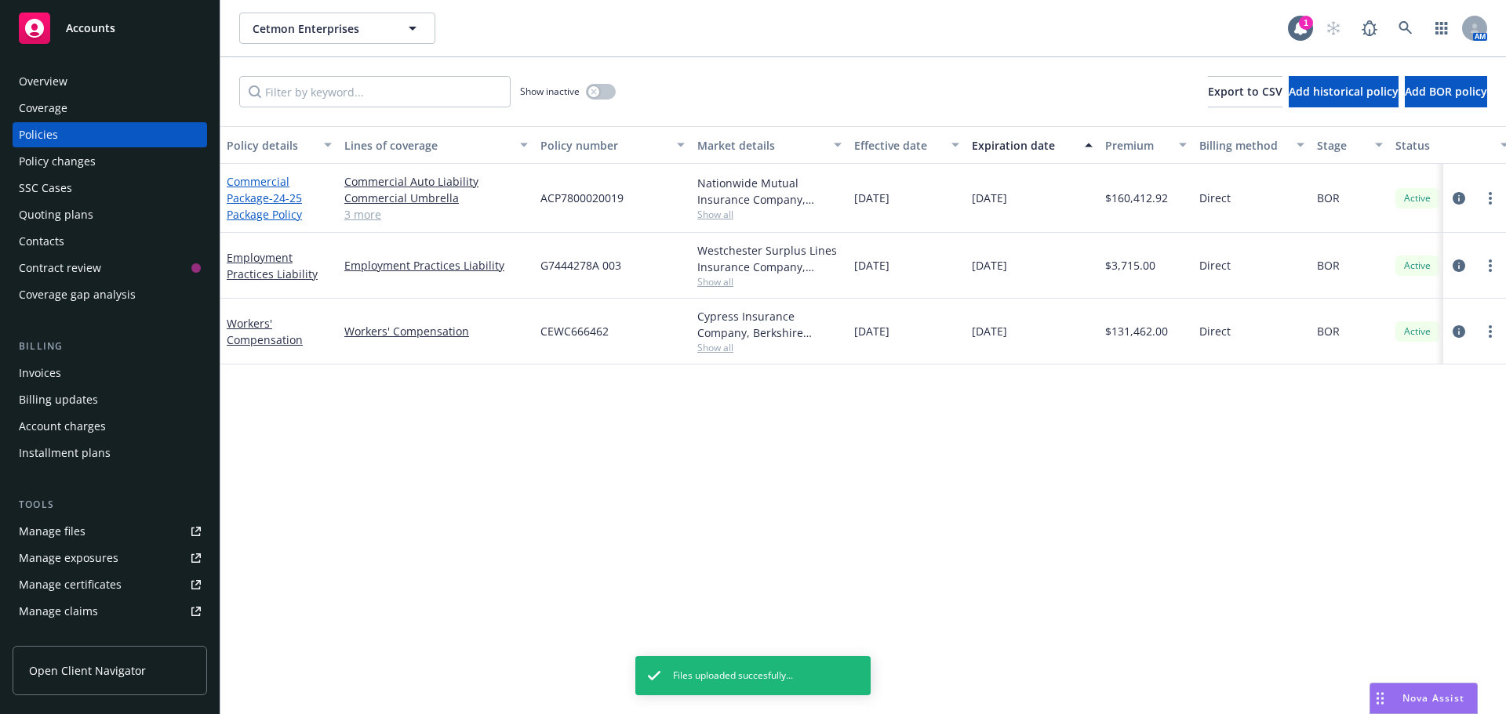
click at [249, 198] on link "Commercial Package - 24-25 Package Policy" at bounding box center [264, 198] width 75 height 48
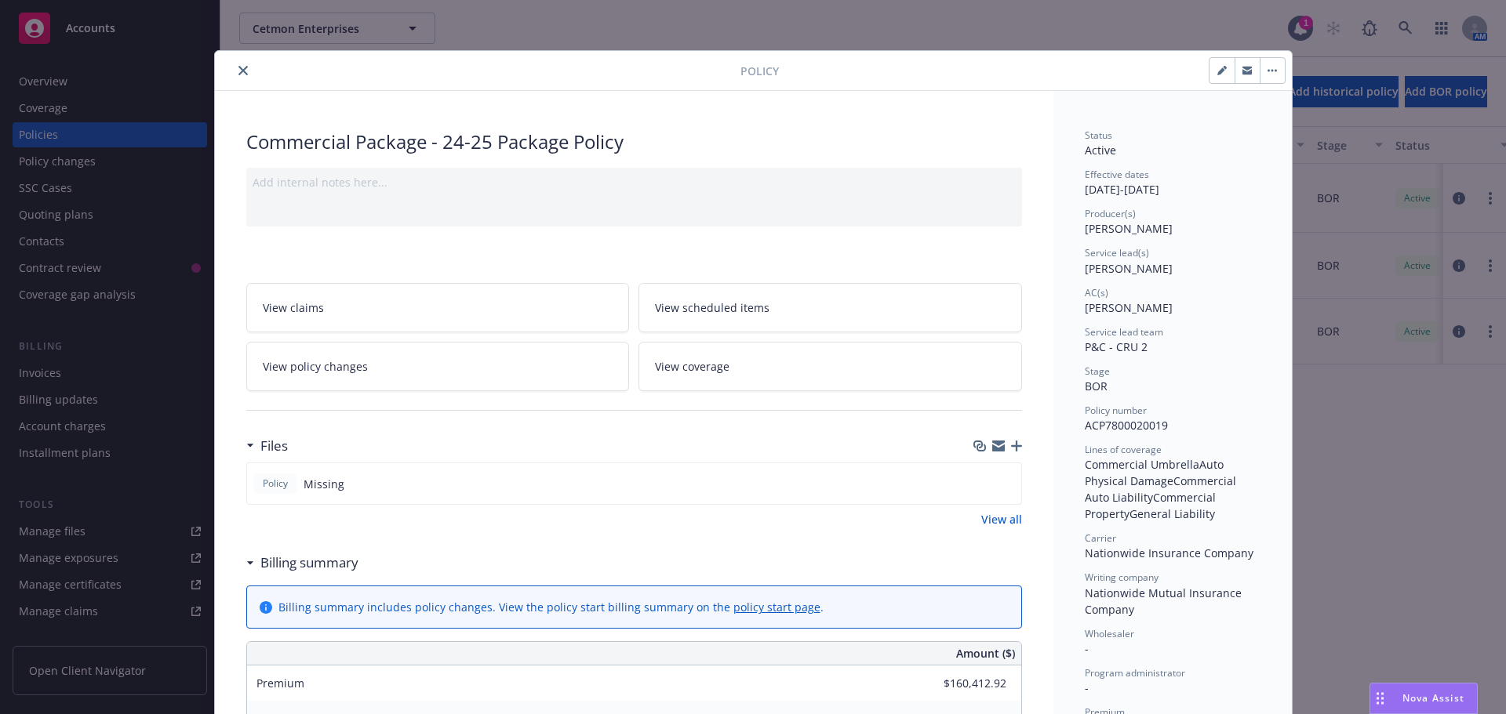
click at [240, 75] on icon "close" at bounding box center [242, 70] width 9 height 9
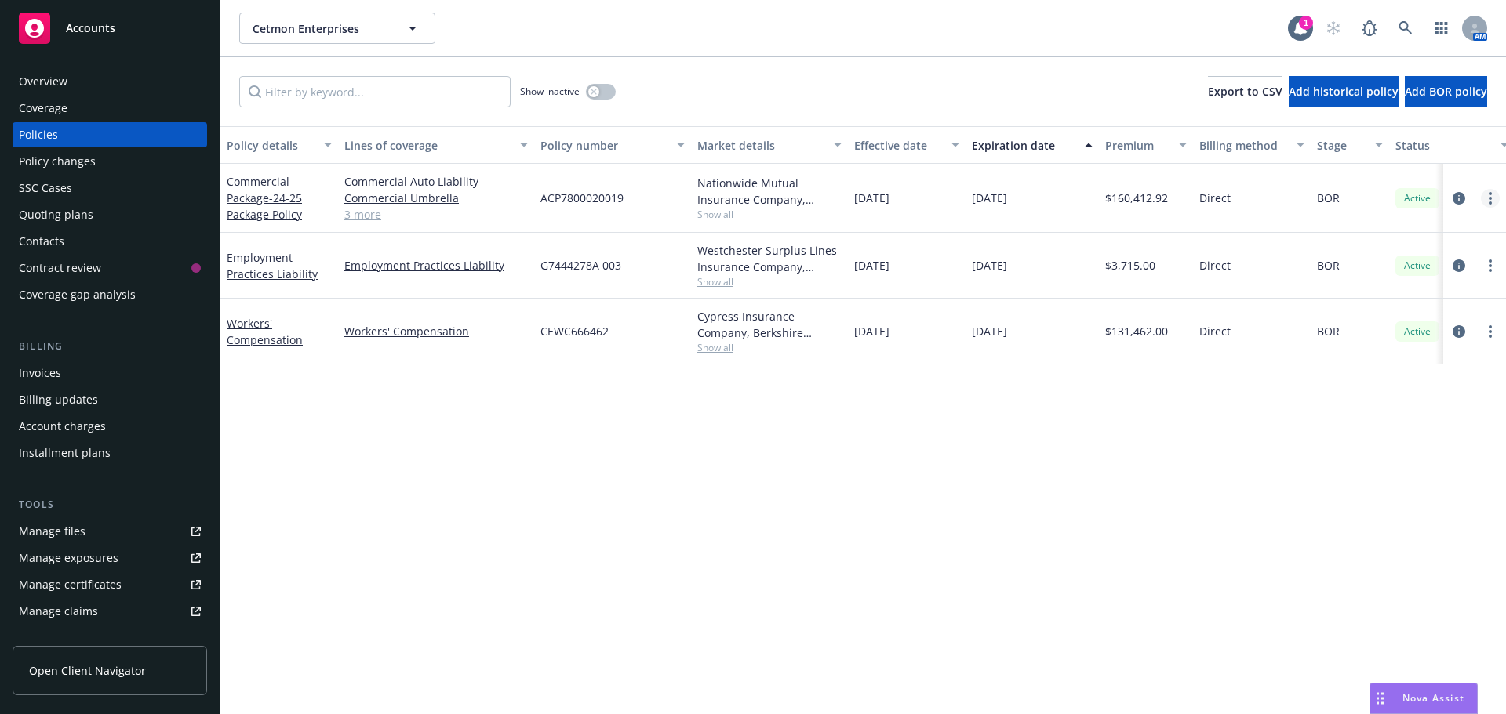
click at [1484, 198] on link "more" at bounding box center [1490, 198] width 19 height 19
click at [1398, 266] on link "Renew with incumbent" at bounding box center [1406, 261] width 184 height 31
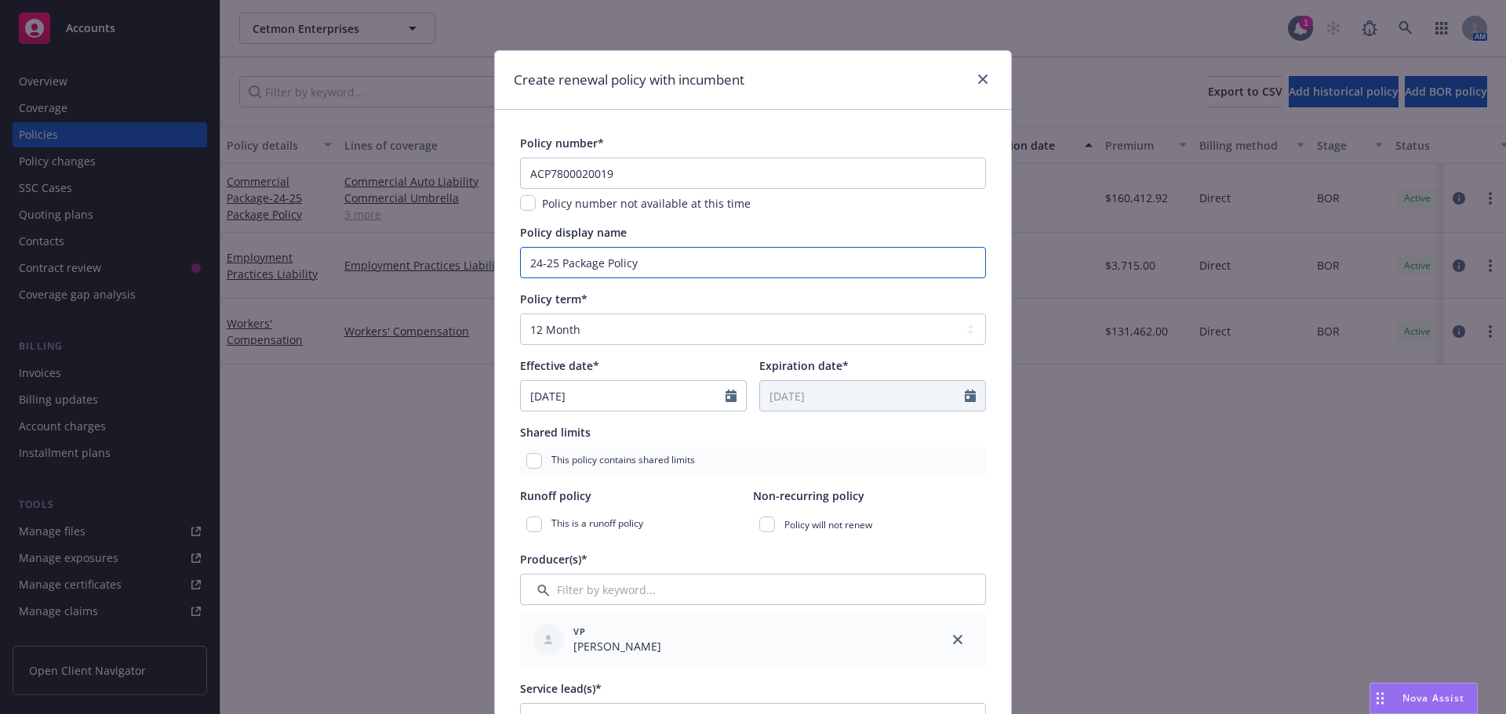
drag, startPoint x: 551, startPoint y: 264, endPoint x: 390, endPoint y: 264, distance: 161.6
click at [392, 265] on div "Create renewal policy with incumbent Policy number* ACP7800020019 Policy number…" at bounding box center [753, 357] width 1506 height 714
click at [559, 179] on input "ACP7800020019" at bounding box center [753, 173] width 466 height 31
click at [967, 79] on div at bounding box center [979, 80] width 25 height 20
click at [978, 78] on icon "close" at bounding box center [982, 79] width 9 height 9
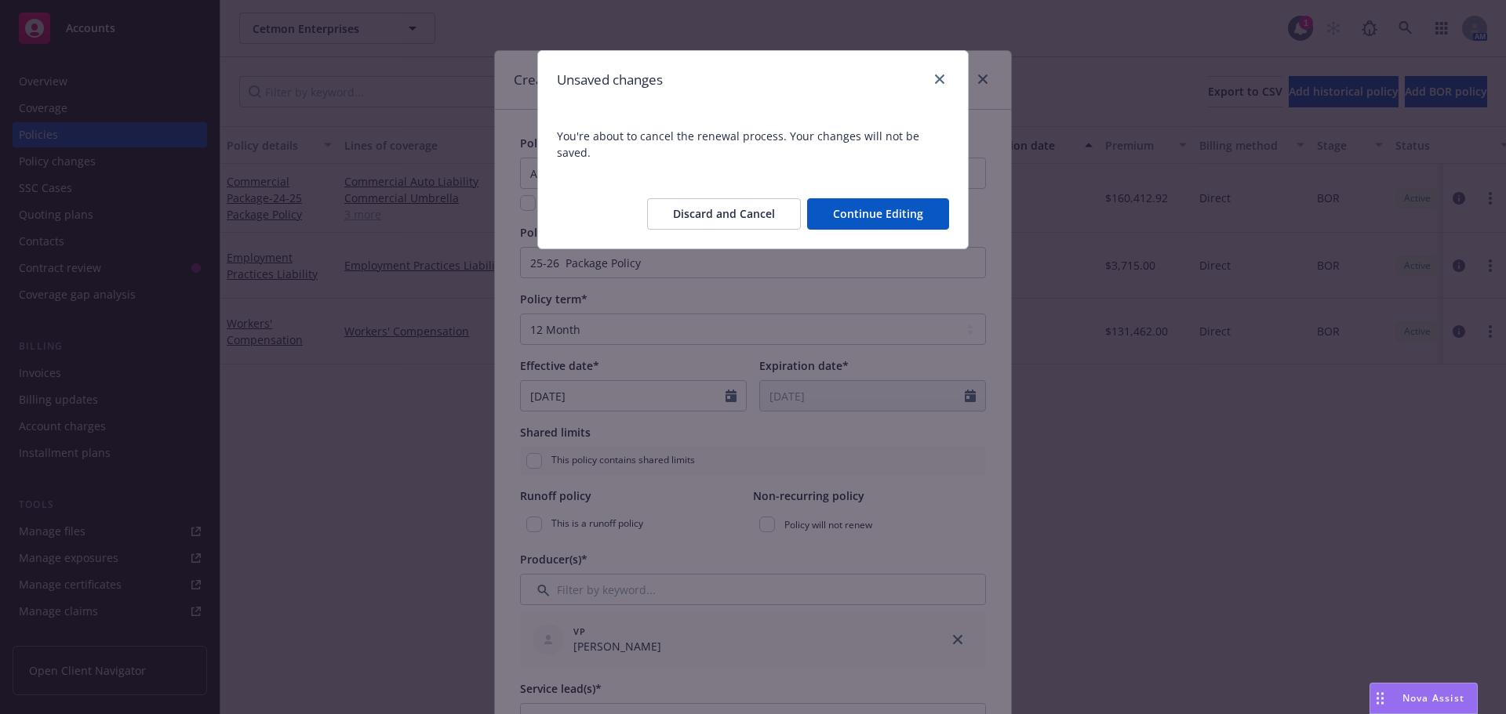
click at [733, 198] on button "Discard and Cancel" at bounding box center [724, 213] width 154 height 31
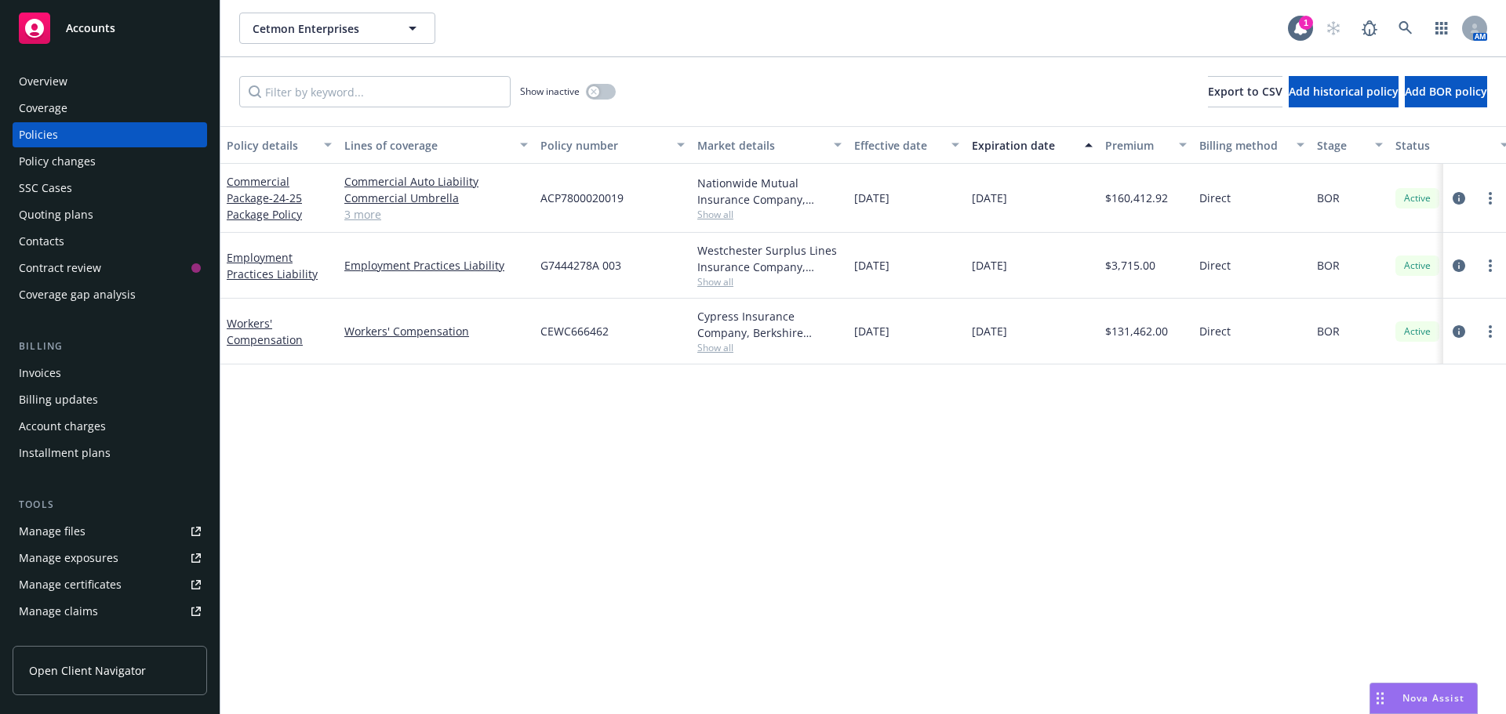
click at [64, 27] on div "Accounts" at bounding box center [110, 28] width 182 height 31
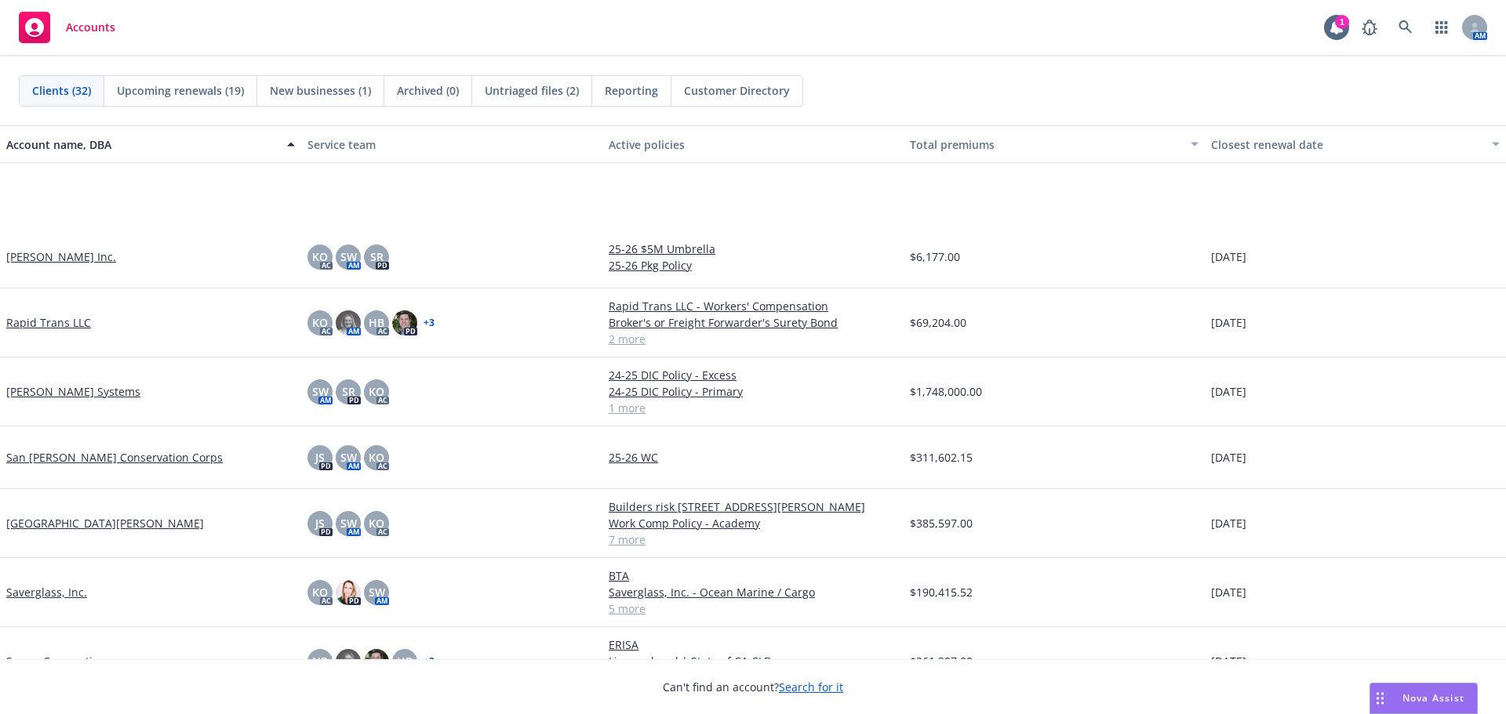
scroll to position [1490, 0]
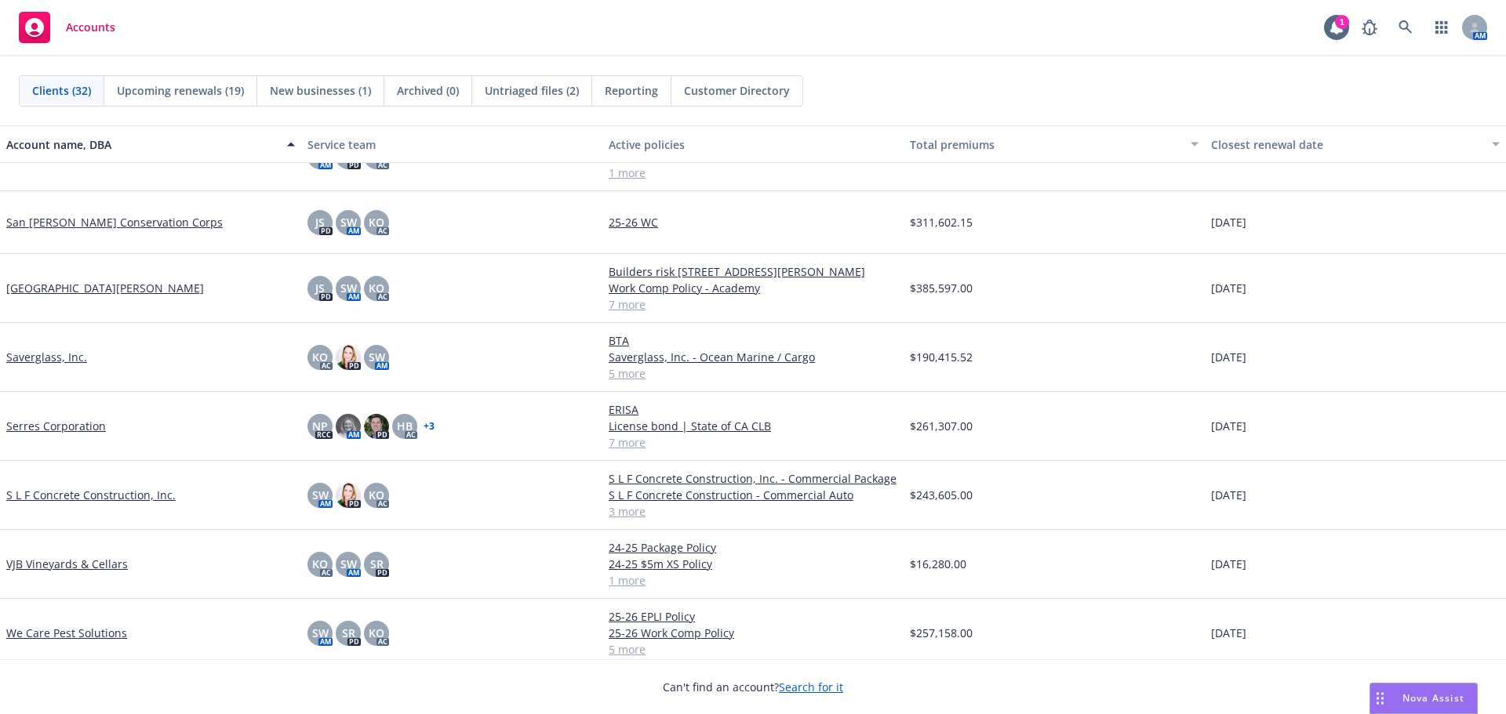
click at [74, 498] on link "S L F Concrete Construction, Inc." at bounding box center [90, 495] width 169 height 16
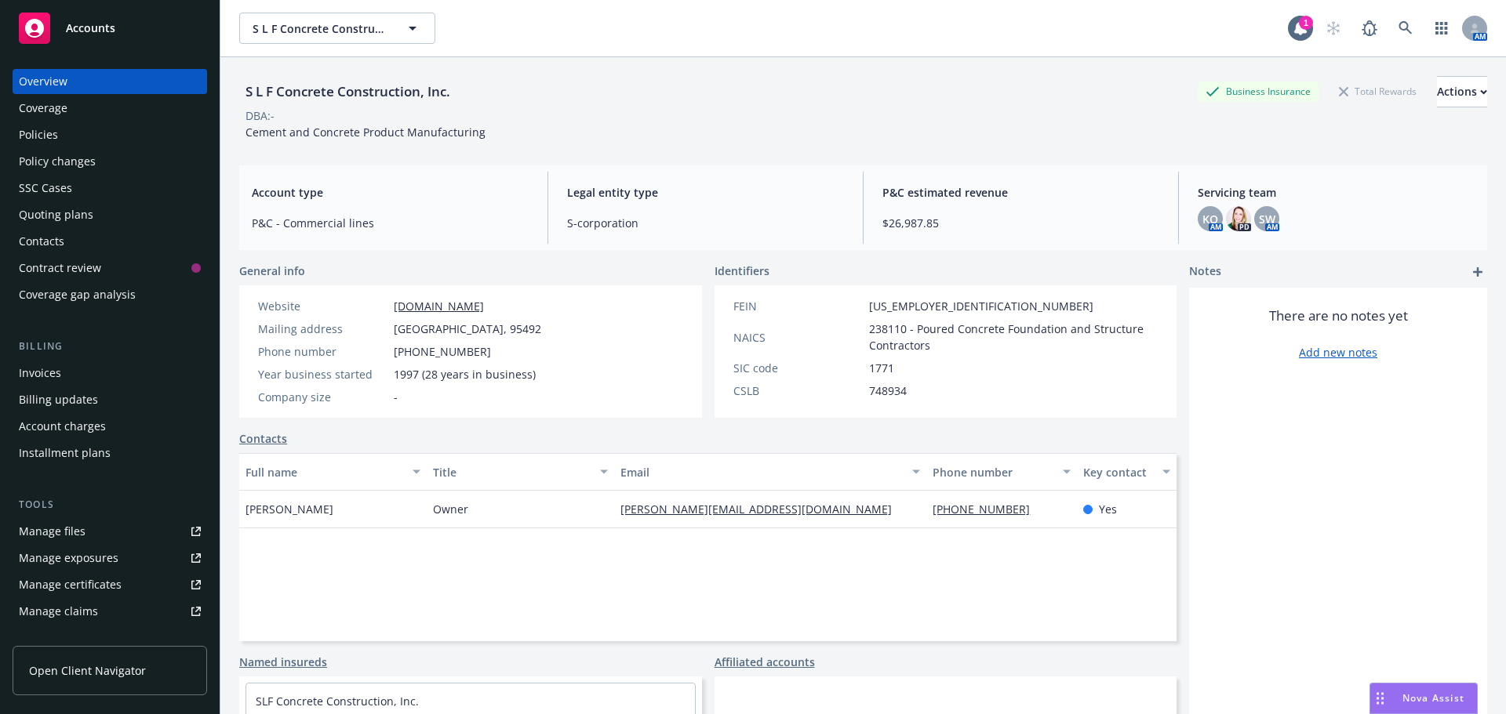
click at [29, 139] on div "Policies" at bounding box center [38, 134] width 39 height 25
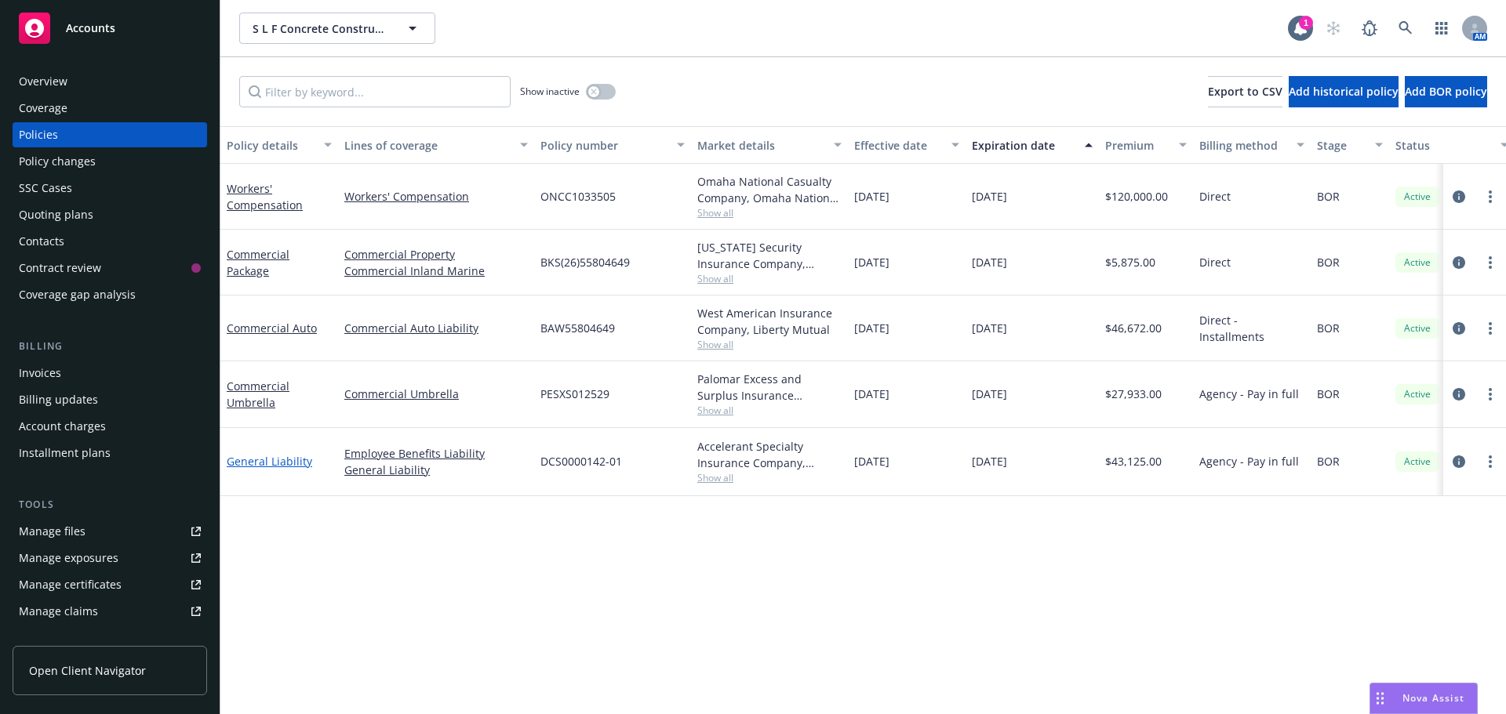
click at [261, 460] on link "General Liability" at bounding box center [269, 461] width 85 height 15
